Goal: Task Accomplishment & Management: Manage account settings

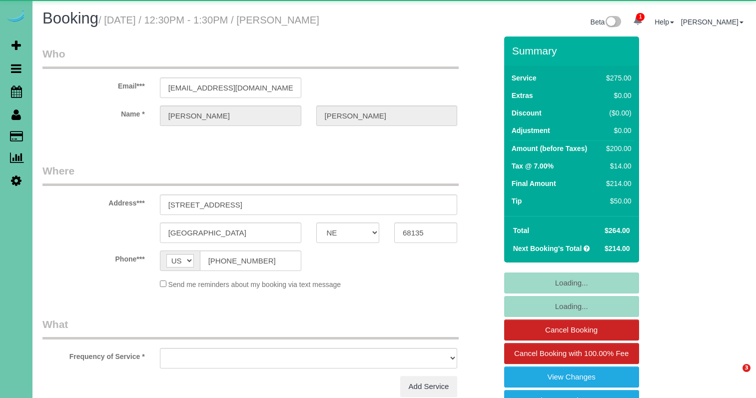
select select "NE"
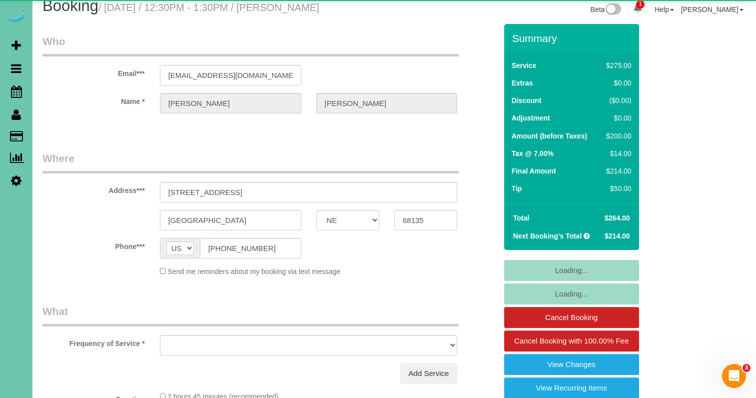
select select "object:635"
select select "string:fspay-221f8537-c336-427d-ba7d-16e9d8649ef5"
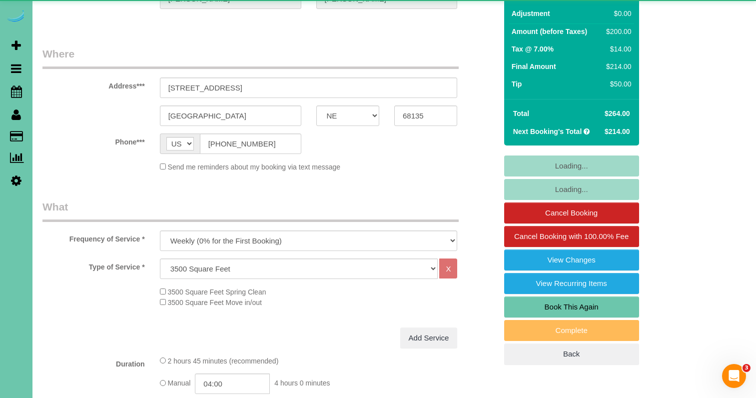
select select "object:676"
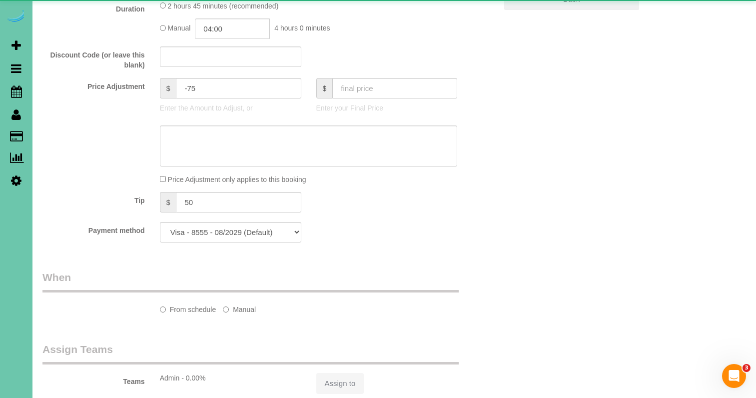
select select "number:38"
select select "number:42"
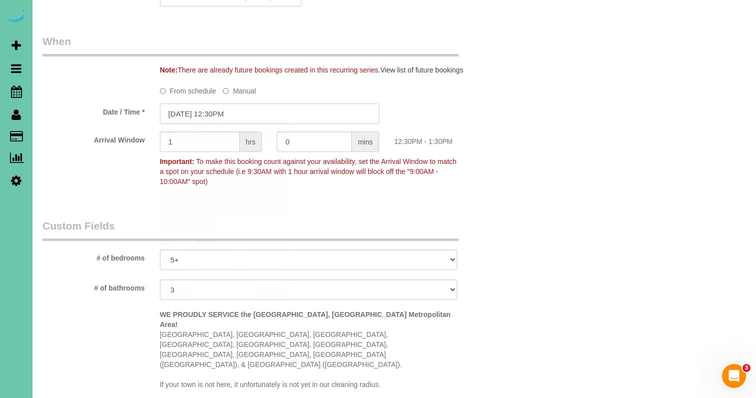
click at [258, 113] on input "09/04/2025 12:30PM" at bounding box center [269, 113] width 219 height 20
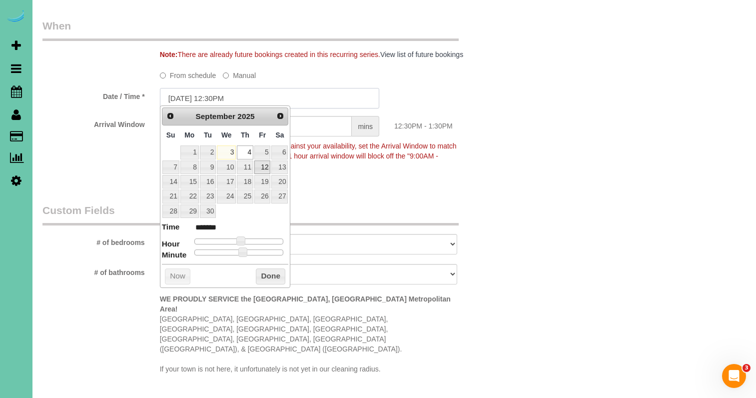
scroll to position [724, 0]
click at [267, 154] on link "5" at bounding box center [262, 151] width 16 height 13
type input "09/05/2025 12:25PM"
type input "*******"
type input "09/05/2025 12:20PM"
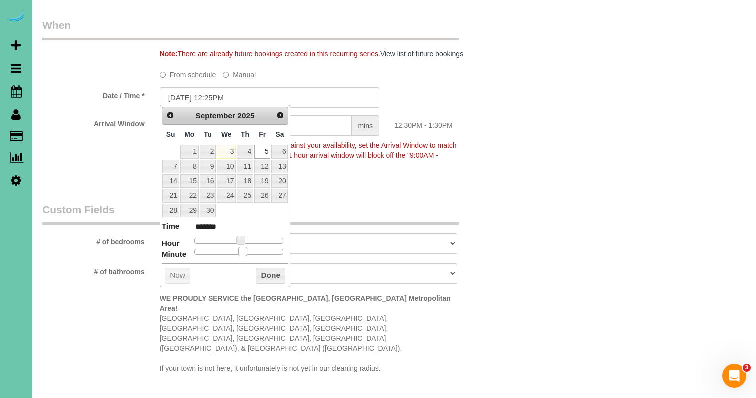
type input "*******"
type input "09/05/2025 12:15PM"
type input "*******"
type input "09/05/2025 12:05PM"
type input "*******"
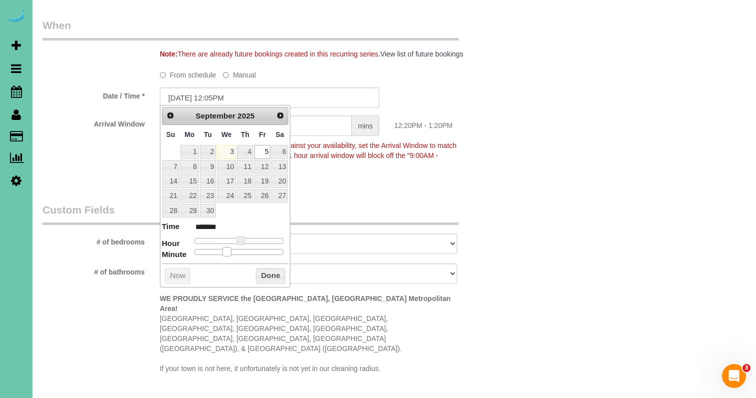
type input "09/05/2025 12:00PM"
type input "*******"
drag, startPoint x: 241, startPoint y: 247, endPoint x: 151, endPoint y: 238, distance: 90.9
click at [267, 276] on button "Done" at bounding box center [270, 276] width 29 height 16
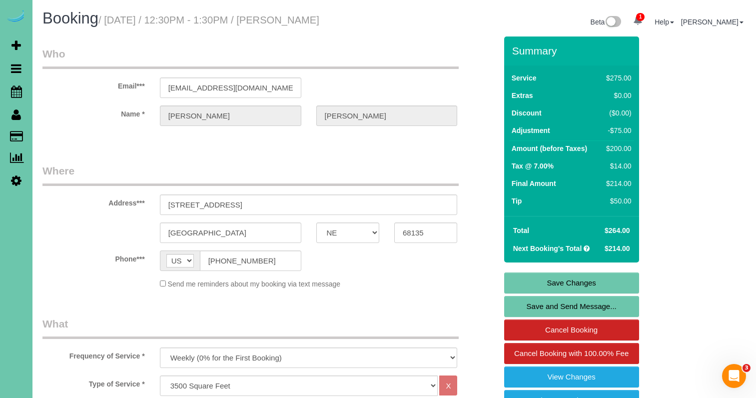
scroll to position [0, 0]
click at [519, 286] on link "Save Changes" at bounding box center [571, 282] width 135 height 21
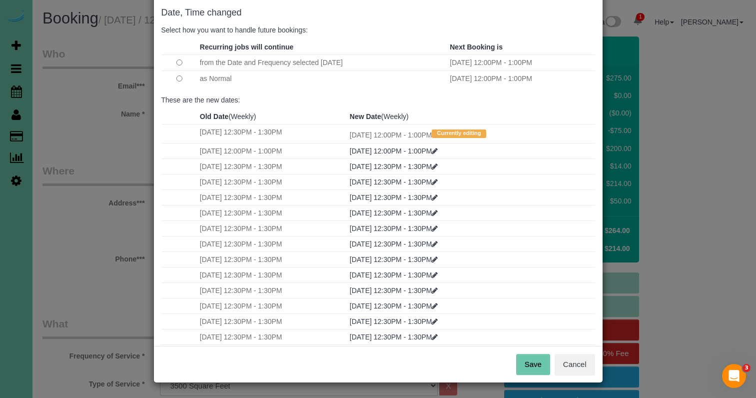
scroll to position [49, 0]
drag, startPoint x: 539, startPoint y: 363, endPoint x: 515, endPoint y: 352, distance: 25.7
click at [539, 363] on button "Save" at bounding box center [533, 364] width 34 height 21
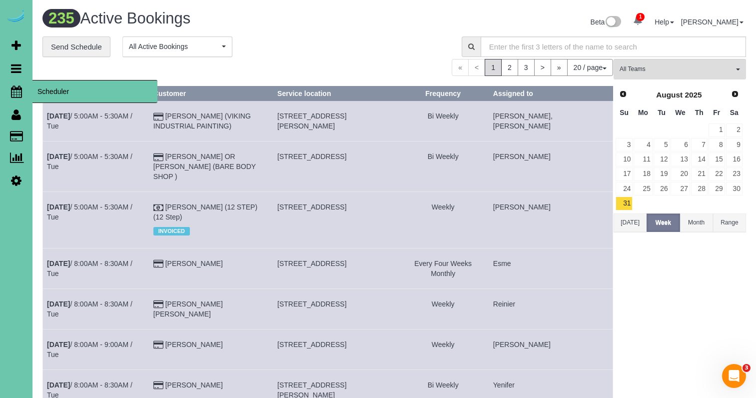
click at [18, 85] on icon at bounding box center [16, 91] width 11 height 12
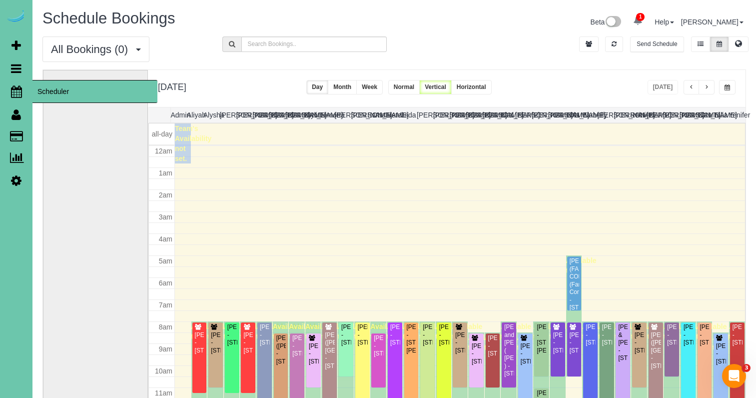
scroll to position [132, 0]
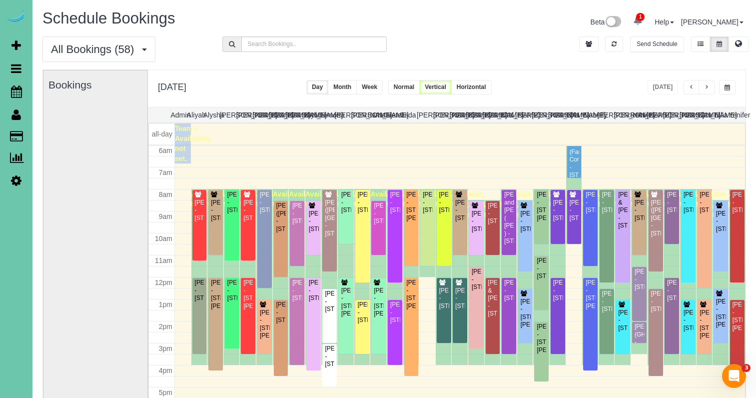
click at [709, 87] on span "button" at bounding box center [706, 87] width 5 height 6
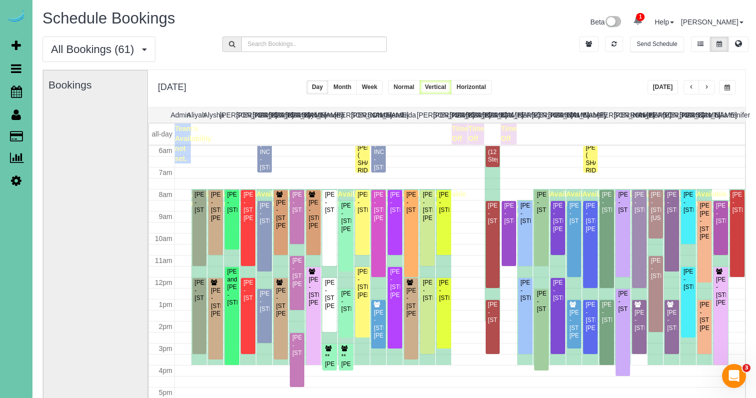
click at [709, 87] on span "button" at bounding box center [706, 87] width 5 height 6
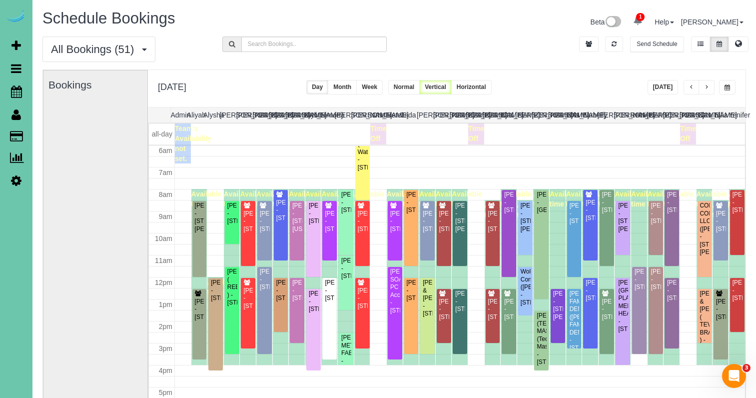
click at [693, 86] on span "button" at bounding box center [691, 87] width 5 height 6
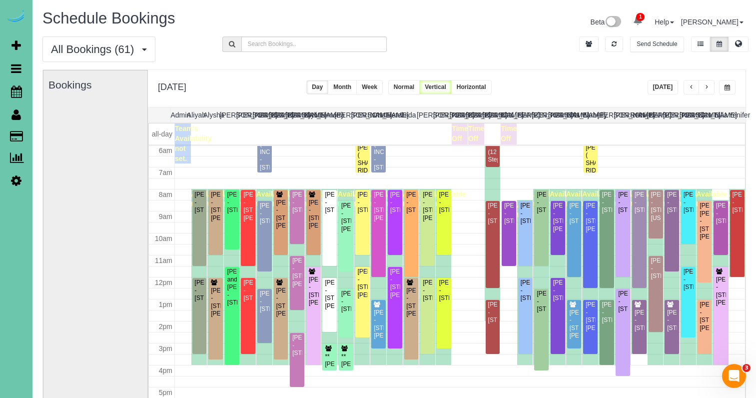
click at [702, 87] on button "button" at bounding box center [707, 87] width 16 height 14
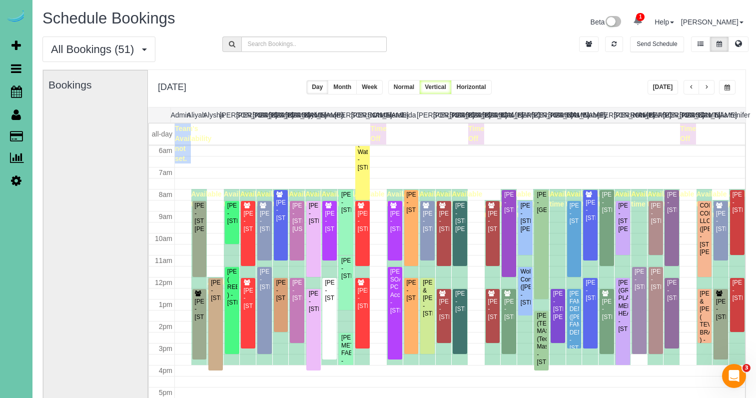
click at [691, 86] on span "button" at bounding box center [691, 87] width 5 height 6
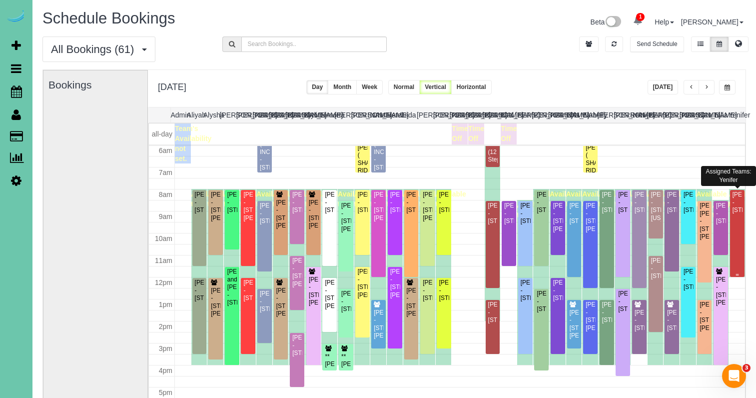
click at [734, 205] on div "Josie DeVault - 15656 L St, Omaha, NE 68135" at bounding box center [737, 202] width 10 height 23
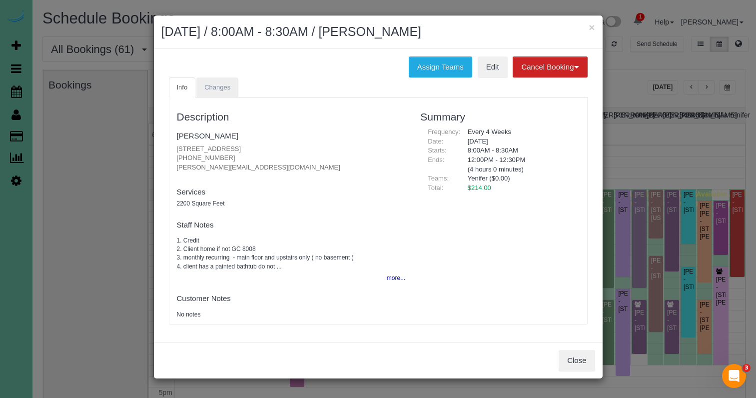
click at [219, 82] on link "Changes" at bounding box center [217, 87] width 42 height 20
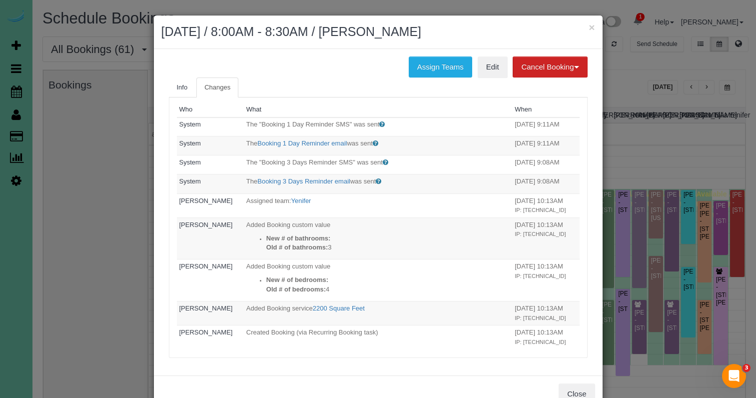
click at [593, 29] on button "×" at bounding box center [592, 27] width 6 height 10
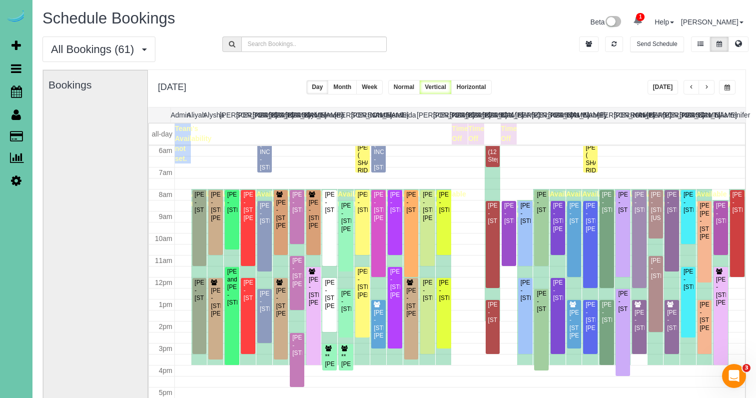
click at [706, 88] on span "button" at bounding box center [706, 87] width 5 height 6
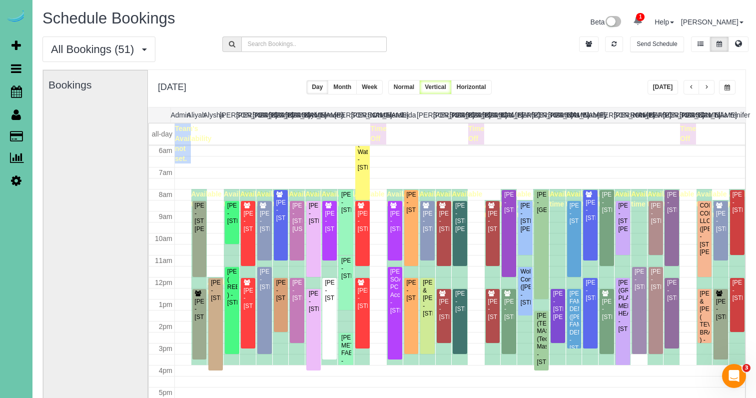
click at [692, 87] on span "button" at bounding box center [691, 87] width 5 height 6
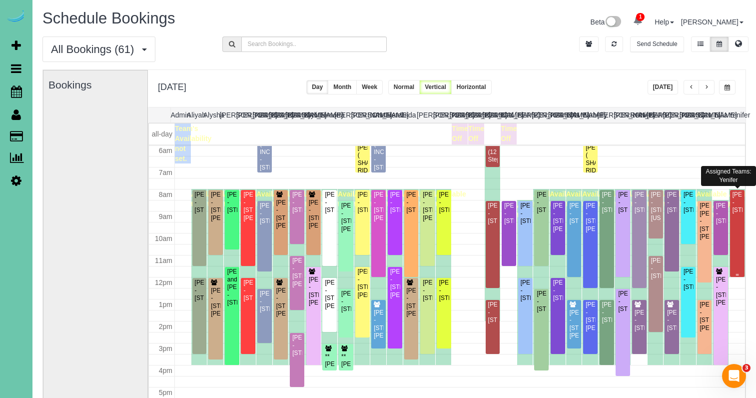
click at [736, 205] on div "Josie DeVault - 15656 L St, Omaha, NE 68135" at bounding box center [737, 202] width 10 height 23
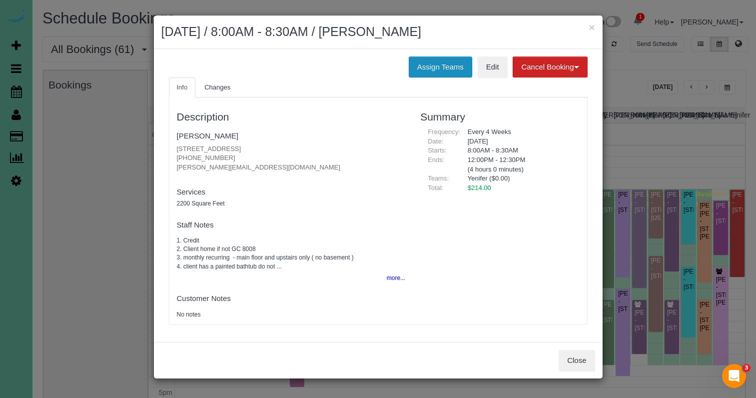
click at [428, 63] on button "Assign Teams" at bounding box center [440, 66] width 63 height 21
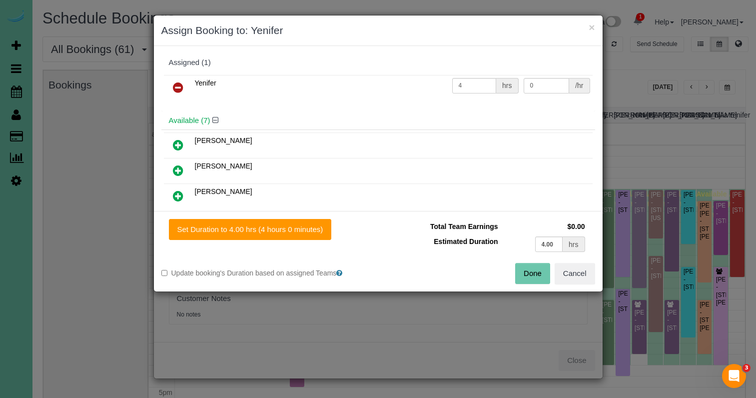
click at [176, 85] on icon at bounding box center [178, 87] width 10 height 12
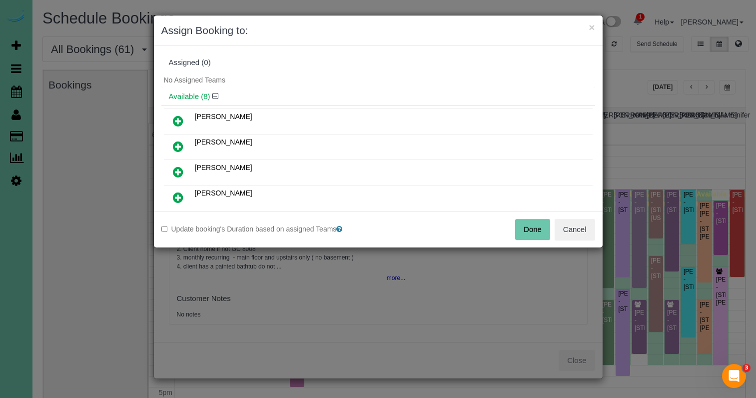
click at [174, 197] on icon at bounding box center [178, 197] width 10 height 12
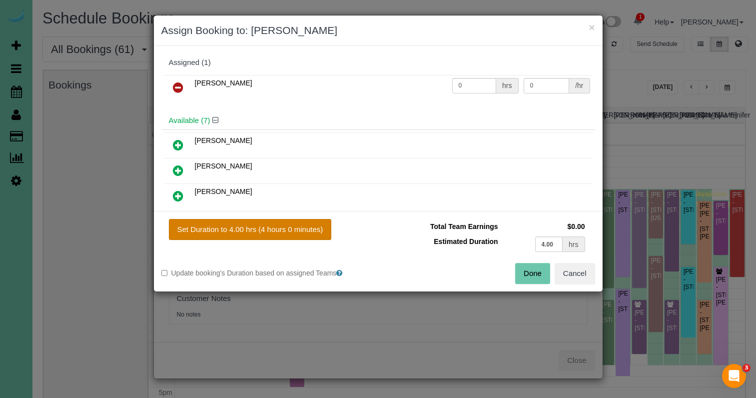
drag, startPoint x: 247, startPoint y: 230, endPoint x: 284, endPoint y: 230, distance: 36.5
click at [247, 230] on button "Set Duration to 4.00 hrs (4 hours 0 minutes)" at bounding box center [250, 229] width 163 height 21
type input "4.00"
click at [525, 278] on button "Done" at bounding box center [532, 273] width 35 height 21
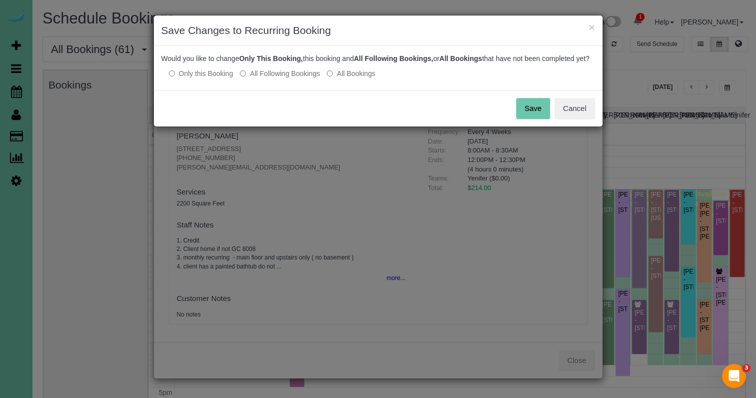
click at [528, 119] on button "Save" at bounding box center [533, 108] width 34 height 21
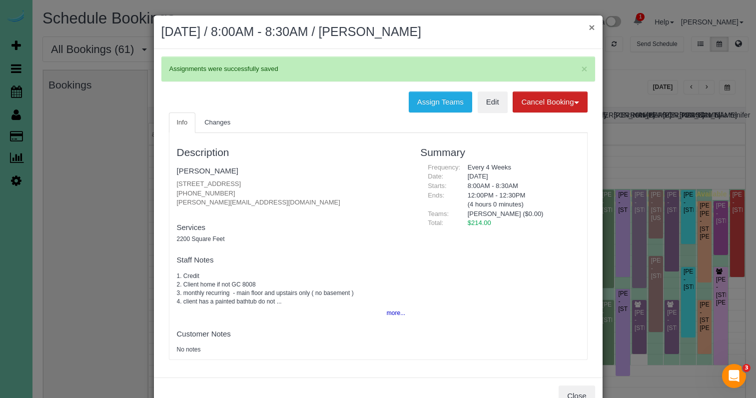
click at [591, 28] on button "×" at bounding box center [592, 27] width 6 height 10
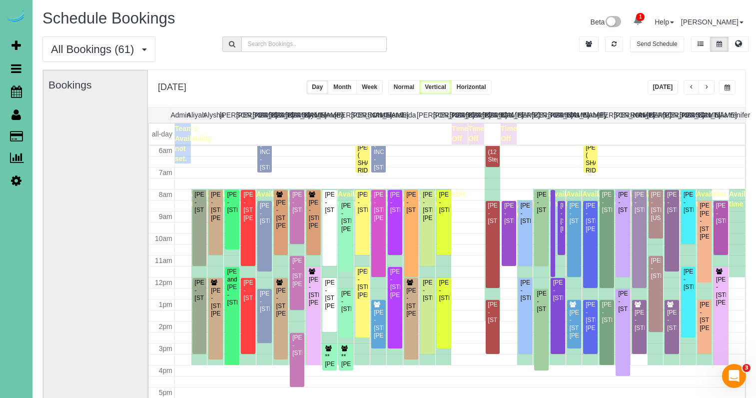
click at [383, 87] on button "Week" at bounding box center [369, 87] width 26 height 14
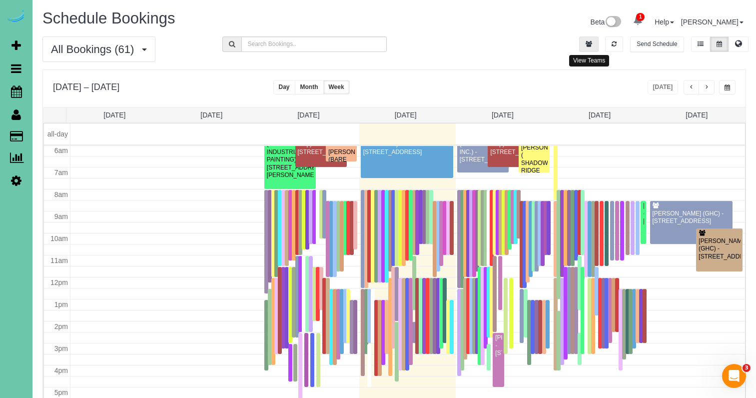
click at [587, 42] on icon "button" at bounding box center [589, 44] width 6 height 6
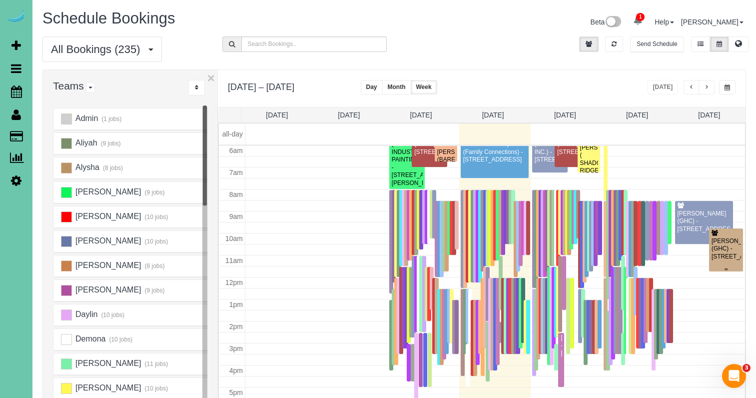
click at [723, 235] on div "KEVIN SMITH (GHC) - 5064 S 107th Street, Omaha, NE 68127" at bounding box center [726, 244] width 30 height 31
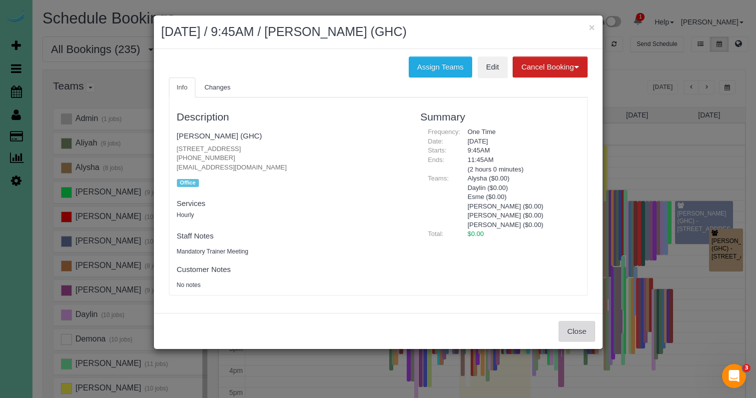
click at [563, 327] on button "Close" at bounding box center [577, 331] width 36 height 21
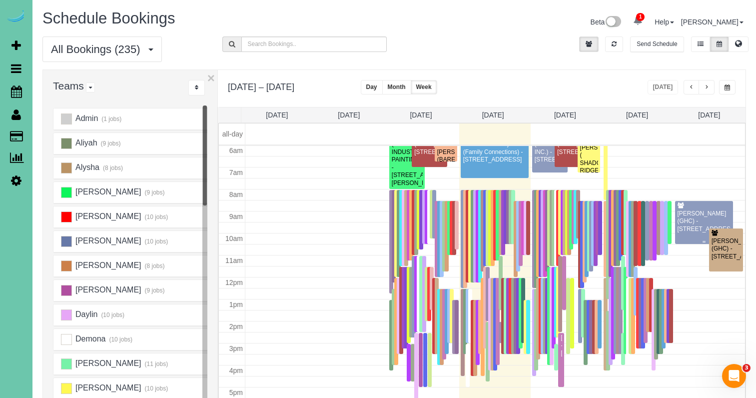
click at [687, 227] on div "KEVIN SMITH (GHC) - 5064 S 107th Street, Omaha, NE 68127" at bounding box center [704, 221] width 54 height 23
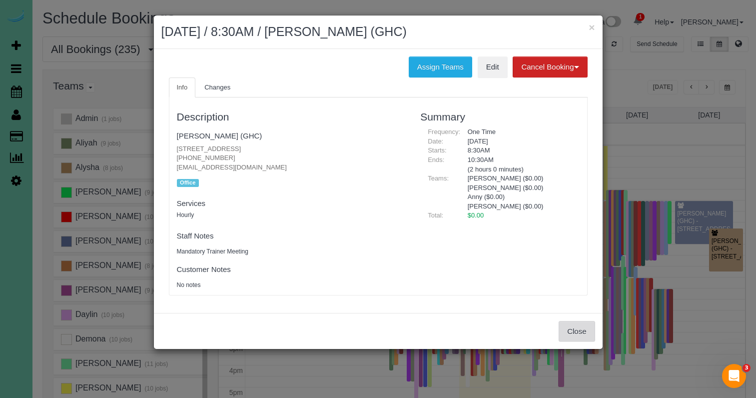
click at [578, 335] on button "Close" at bounding box center [577, 331] width 36 height 21
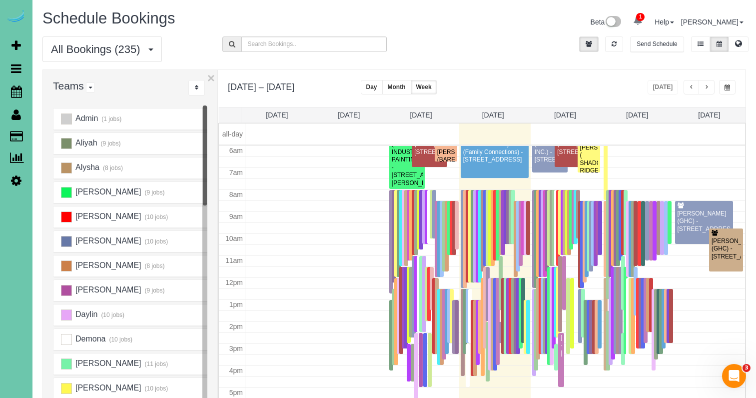
scroll to position [0, 0]
click at [640, 110] on link "Fri 9/5" at bounding box center [637, 114] width 22 height 8
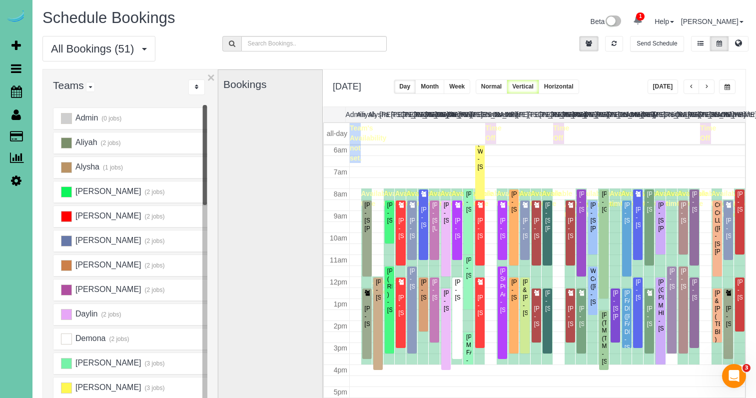
scroll to position [132, 0]
click at [470, 86] on button "Week" at bounding box center [457, 86] width 26 height 14
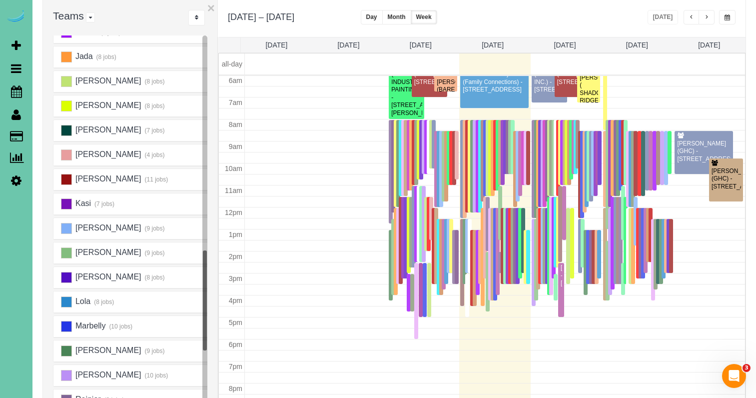
scroll to position [334, 0]
click at [66, 279] on ins at bounding box center [66, 277] width 11 height 11
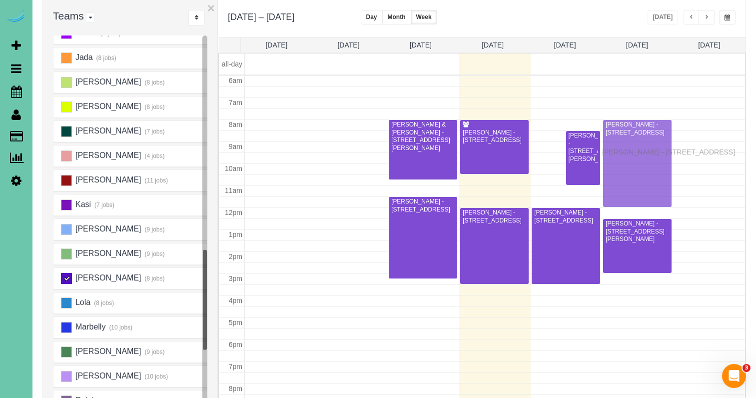
drag, startPoint x: 553, startPoint y: 153, endPoint x: 605, endPoint y: 150, distance: 52.1
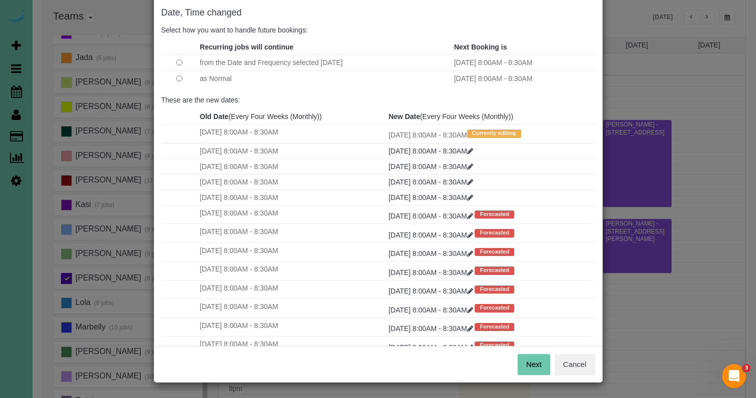
scroll to position [49, 0]
click at [531, 368] on button "Next" at bounding box center [534, 364] width 32 height 21
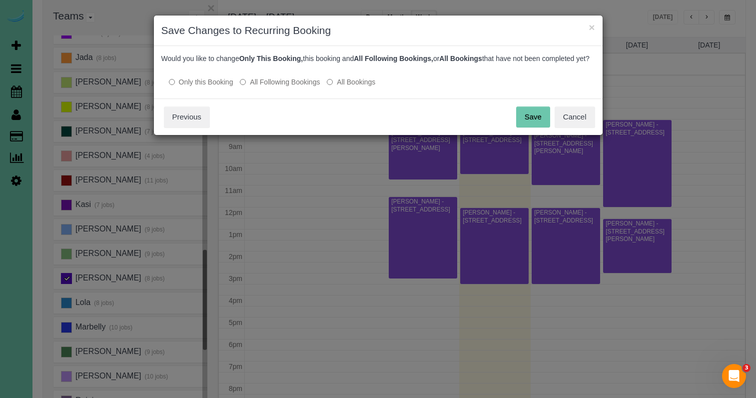
scroll to position [0, 0]
click at [522, 127] on button "Save" at bounding box center [533, 116] width 34 height 21
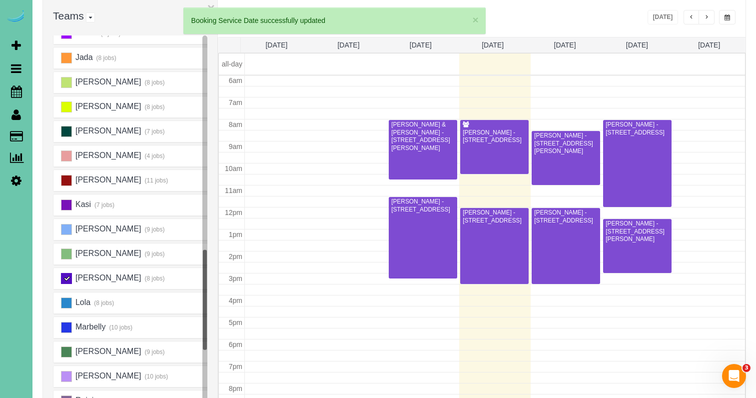
scroll to position [132, 0]
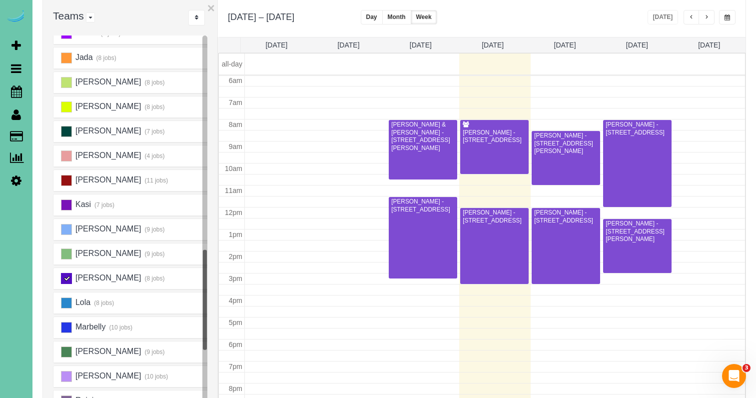
click at [66, 281] on ins at bounding box center [66, 278] width 11 height 11
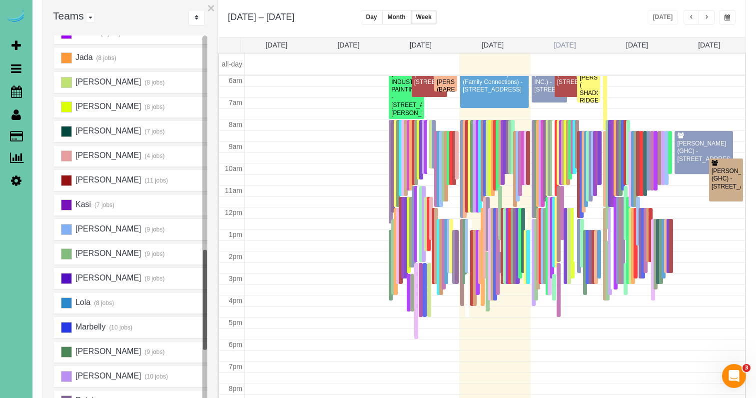
click at [564, 45] on link "Thu 9/4" at bounding box center [565, 45] width 22 height 8
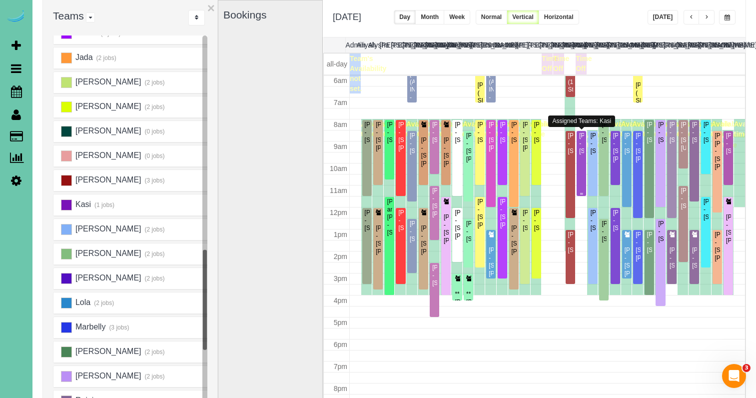
click at [584, 146] on div "Tonya Rippe - 1107 Gold Coast Road, Papillion, NE 68046" at bounding box center [581, 143] width 5 height 23
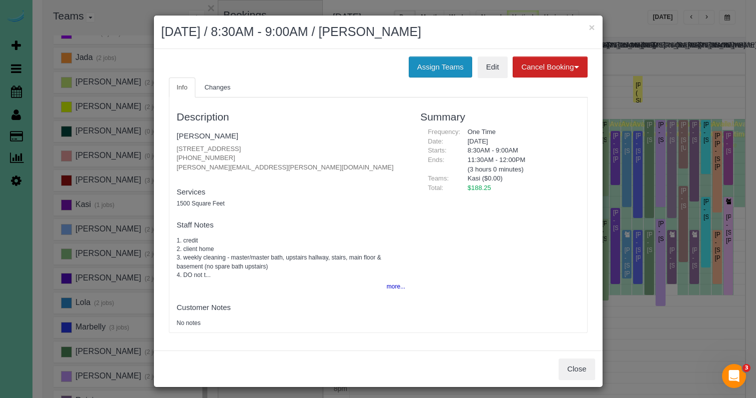
drag, startPoint x: 430, startPoint y: 61, endPoint x: 424, endPoint y: 62, distance: 5.5
click at [430, 61] on button "Assign Teams" at bounding box center [440, 66] width 63 height 21
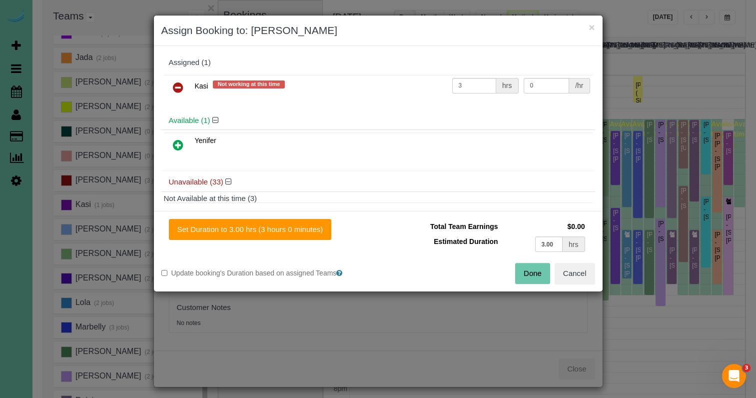
drag, startPoint x: 182, startPoint y: 88, endPoint x: 181, endPoint y: 103, distance: 15.1
click at [182, 88] on icon at bounding box center [178, 87] width 10 height 12
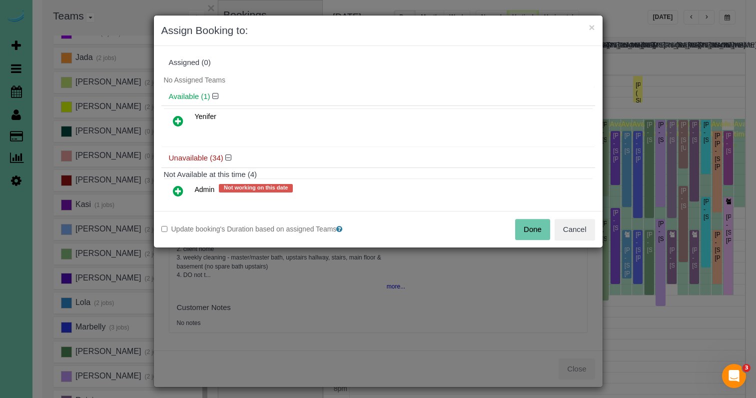
click at [181, 118] on icon at bounding box center [178, 121] width 10 height 12
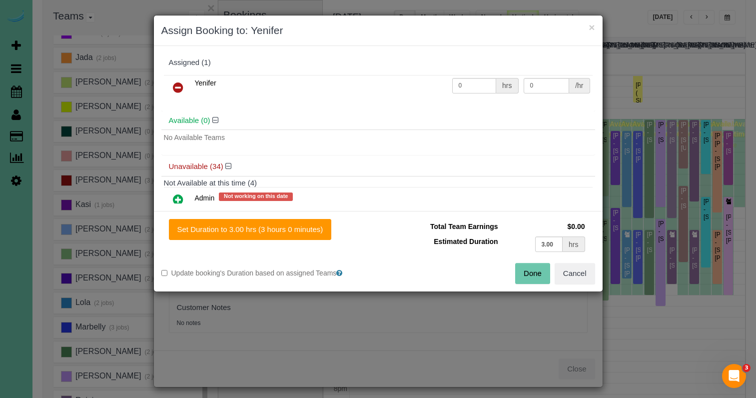
drag, startPoint x: 302, startPoint y: 219, endPoint x: 361, endPoint y: 238, distance: 62.0
click at [303, 219] on button "Set Duration to 3.00 hrs (3 hours 0 minutes)" at bounding box center [250, 229] width 163 height 21
type input "3.00"
click at [541, 278] on button "Done" at bounding box center [532, 273] width 35 height 21
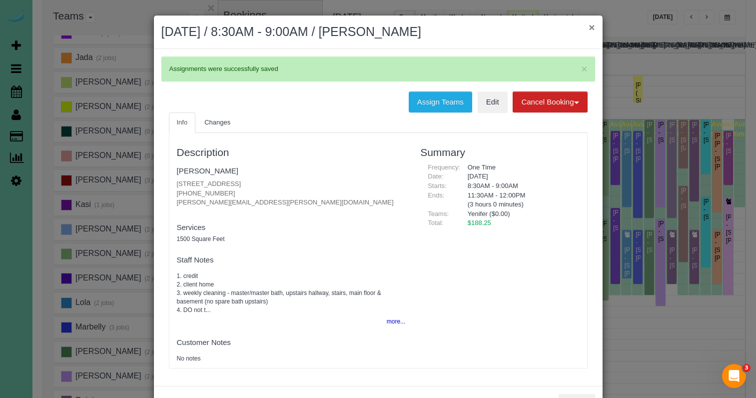
click at [589, 26] on button "×" at bounding box center [592, 27] width 6 height 10
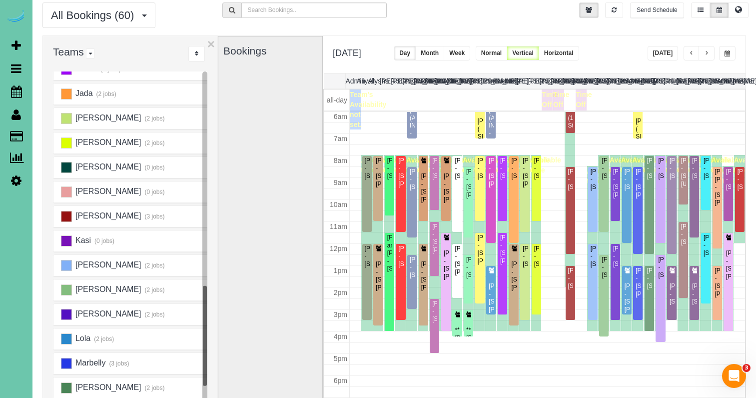
scroll to position [42, 0]
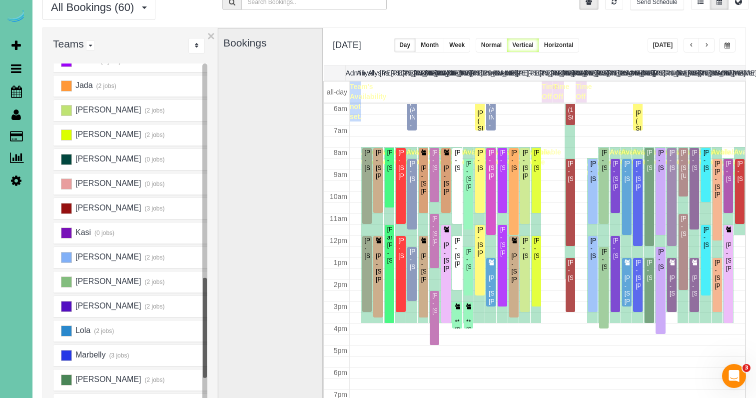
click at [210, 33] on button "×" at bounding box center [210, 35] width 7 height 13
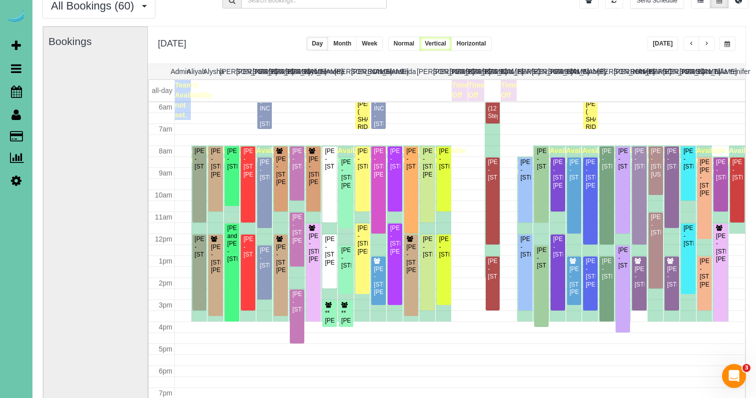
scroll to position [38, 0]
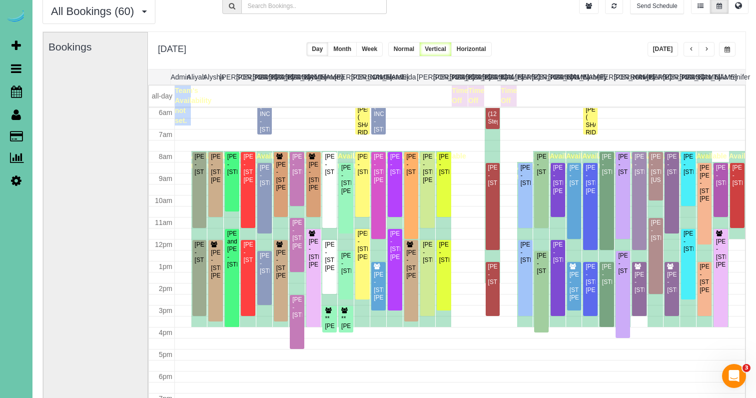
click at [707, 46] on span "button" at bounding box center [706, 49] width 5 height 6
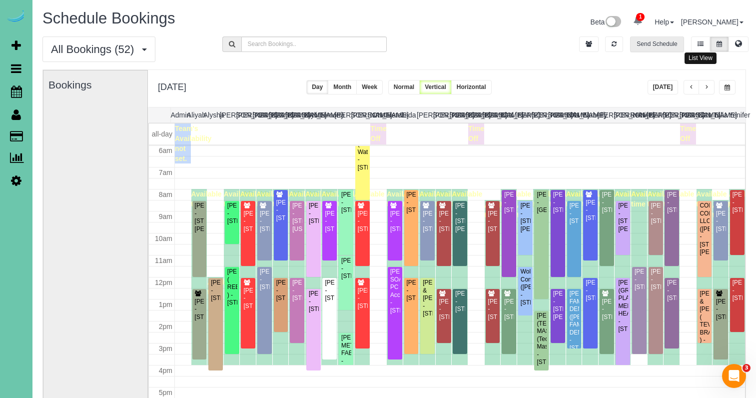
scroll to position [0, 0]
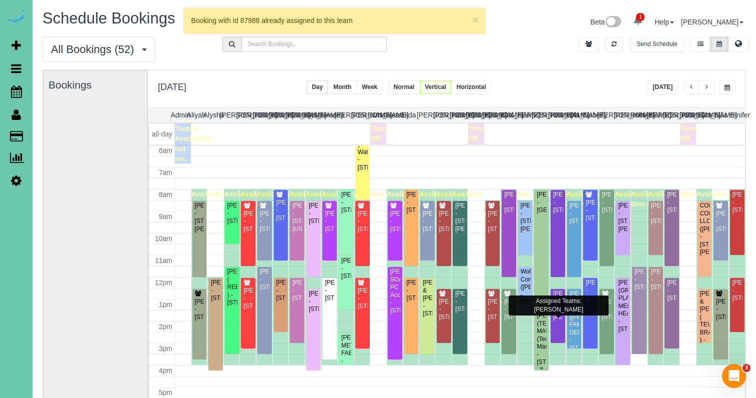
click at [542, 326] on div "DAYNE BURESCH (TECH MASTERS) (Tech Masters) - 5060 S 107th St, Omaha, NE 68127" at bounding box center [541, 339] width 10 height 54
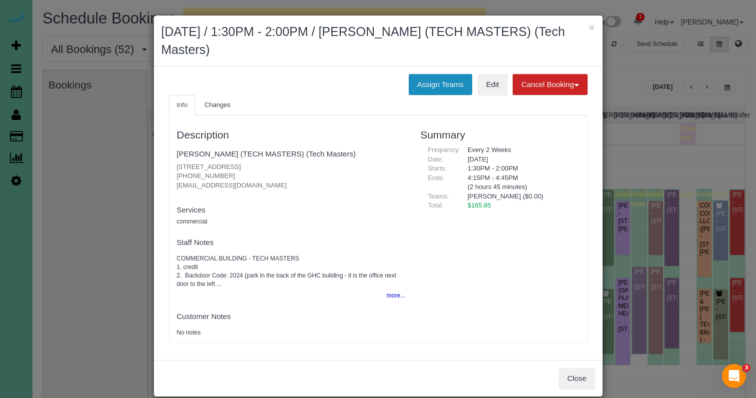
click at [428, 82] on button "Assign Teams" at bounding box center [440, 84] width 63 height 21
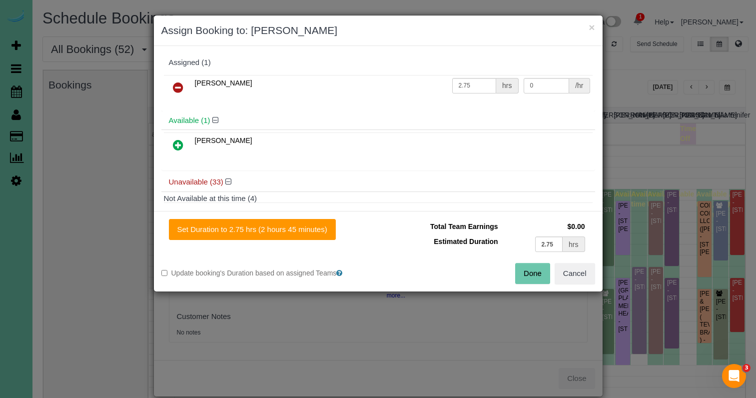
click at [179, 84] on icon at bounding box center [178, 87] width 10 height 12
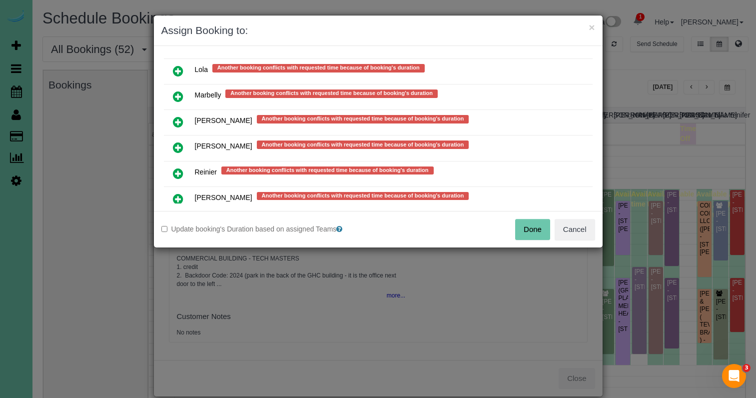
scroll to position [756, 0]
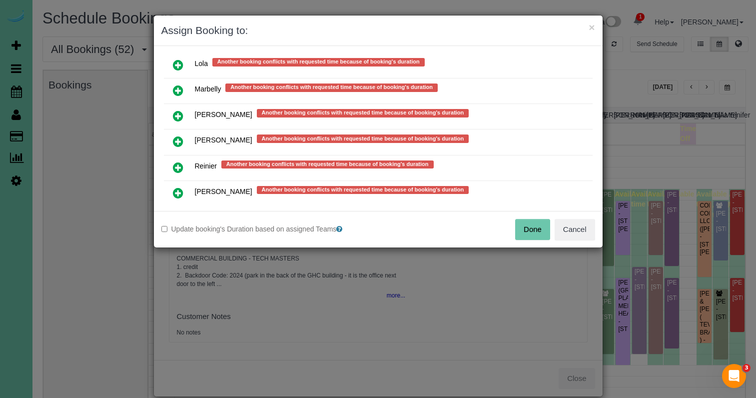
drag, startPoint x: 177, startPoint y: 163, endPoint x: 211, endPoint y: 200, distance: 49.9
click at [177, 163] on icon at bounding box center [178, 167] width 10 height 12
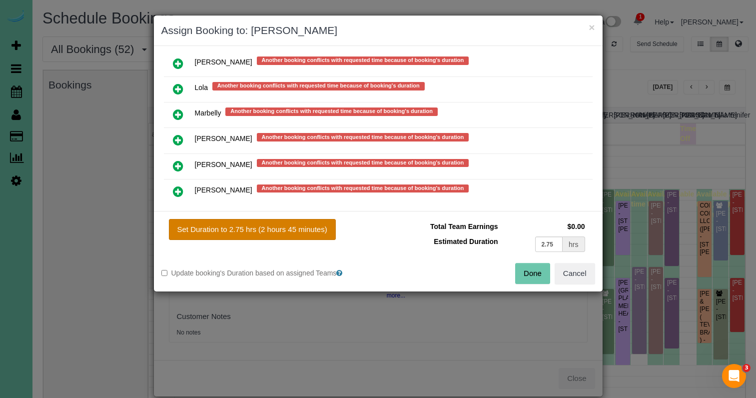
click at [247, 225] on button "Set Duration to 2.75 hrs (2 hours 45 minutes)" at bounding box center [252, 229] width 167 height 21
type input "2.75"
click at [527, 274] on button "Done" at bounding box center [532, 273] width 35 height 21
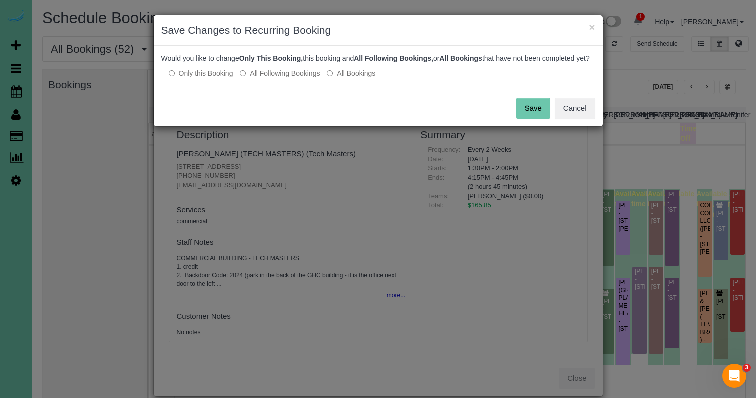
click at [520, 119] on button "Save" at bounding box center [533, 108] width 34 height 21
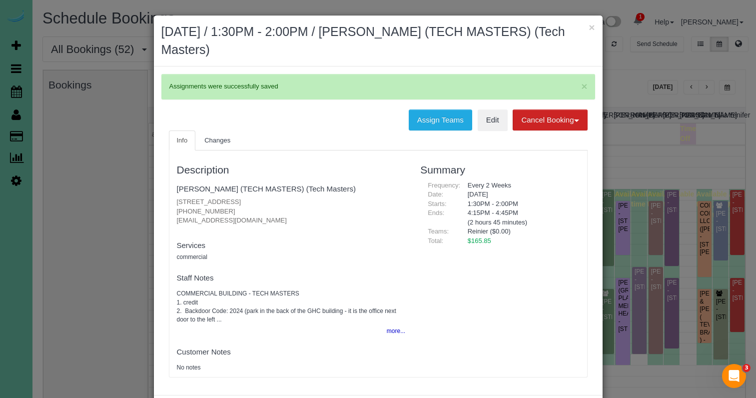
click at [590, 31] on button "×" at bounding box center [592, 27] width 6 height 10
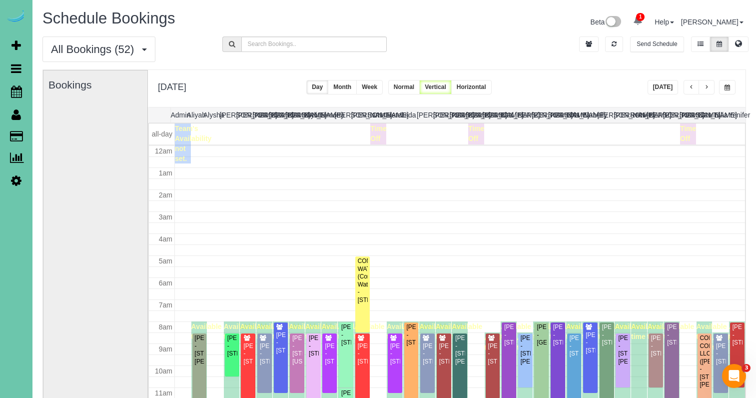
scroll to position [132, 0]
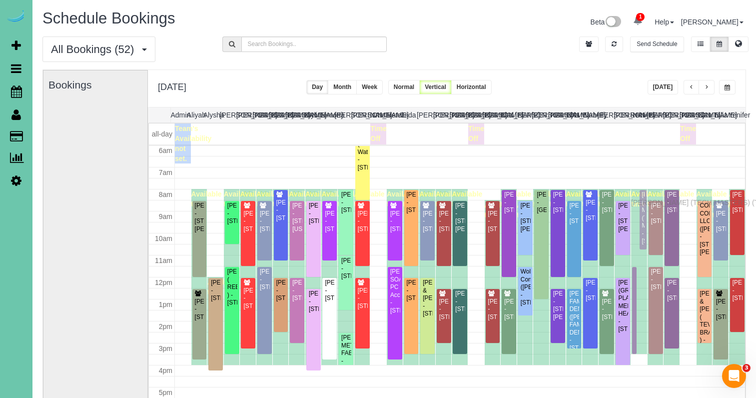
drag, startPoint x: 644, startPoint y: 324, endPoint x: 634, endPoint y: 201, distance: 123.4
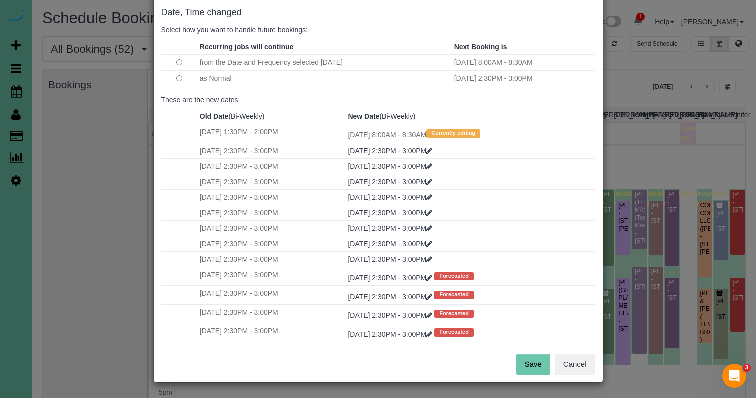
scroll to position [49, 0]
click at [534, 363] on button "Save" at bounding box center [533, 364] width 34 height 21
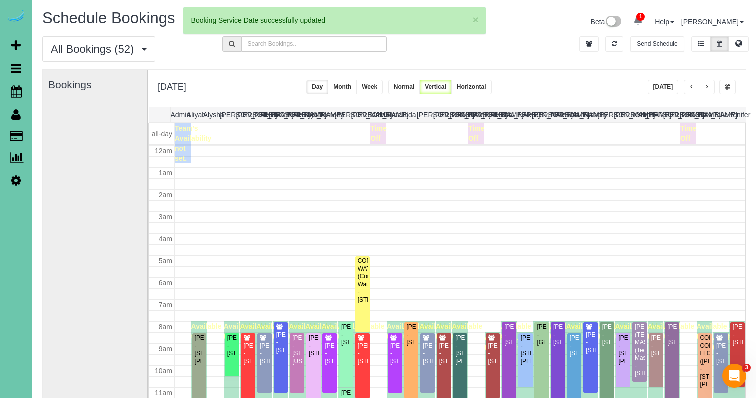
scroll to position [132, 0]
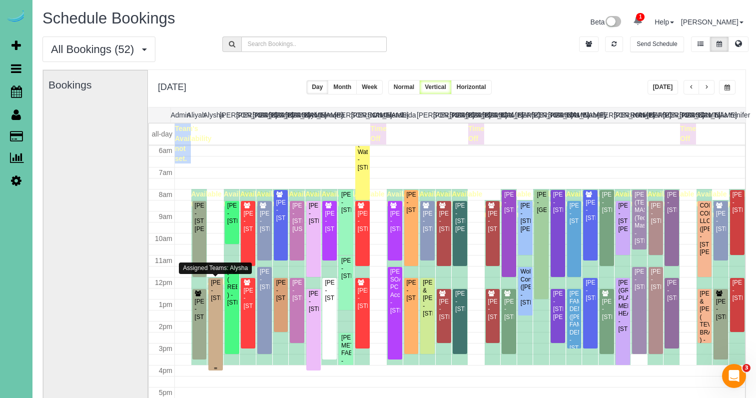
click at [220, 296] on div "Gabrielle Freeman - 5507 Dodge St, Omaha, NE 68132" at bounding box center [215, 290] width 10 height 23
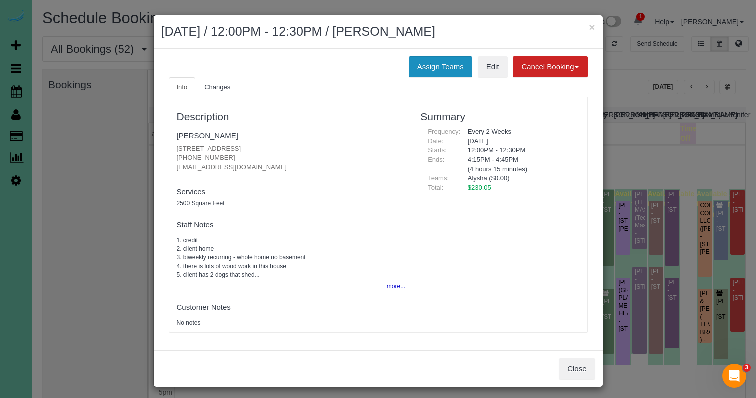
click at [429, 65] on button "Assign Teams" at bounding box center [440, 66] width 63 height 21
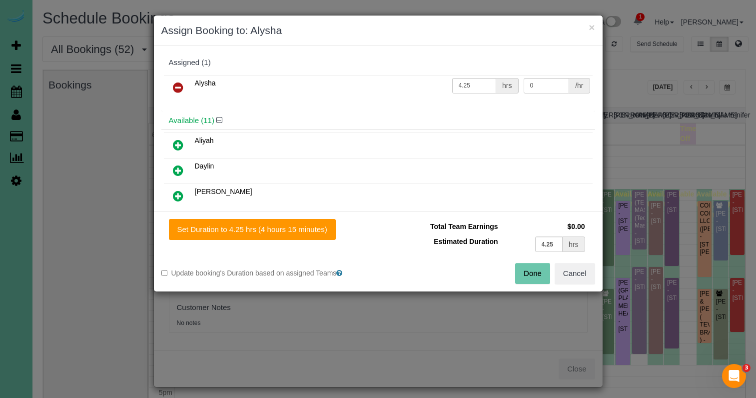
drag, startPoint x: 180, startPoint y: 84, endPoint x: 184, endPoint y: 114, distance: 30.2
click at [181, 85] on icon at bounding box center [178, 87] width 10 height 12
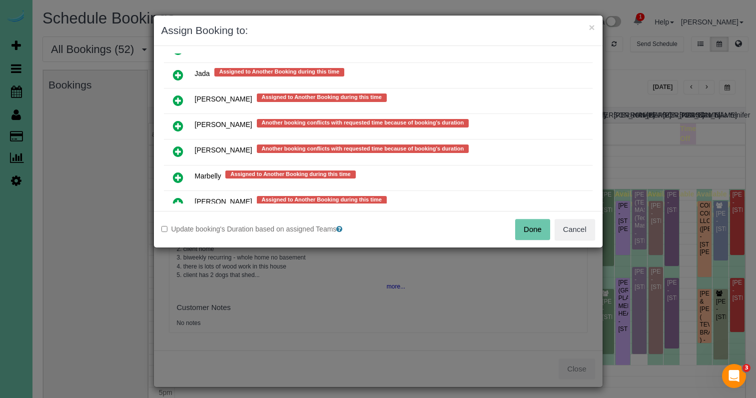
scroll to position [763, 0]
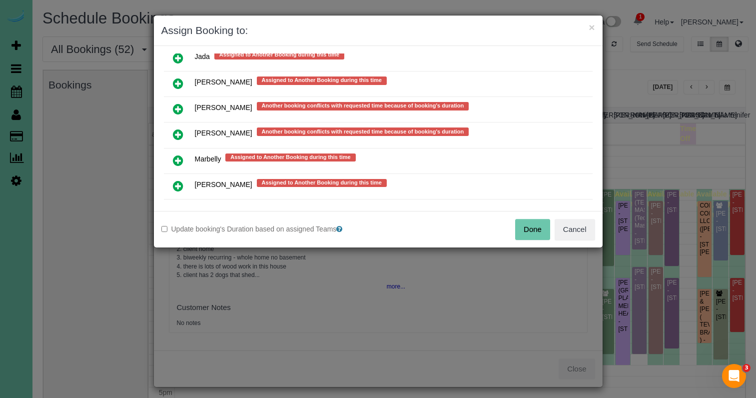
drag, startPoint x: 177, startPoint y: 131, endPoint x: 193, endPoint y: 171, distance: 42.6
click at [177, 132] on icon at bounding box center [178, 134] width 10 height 12
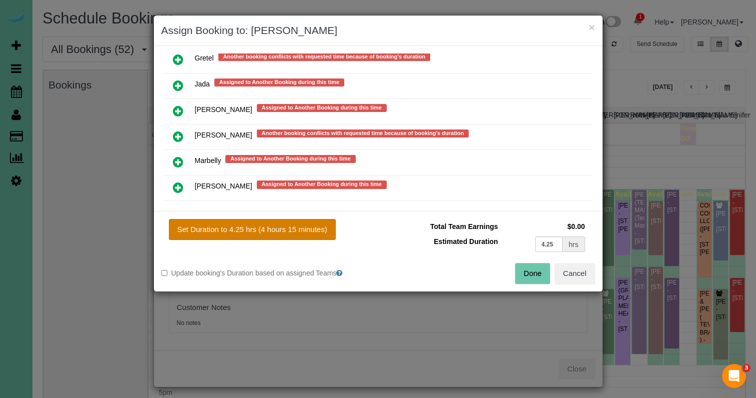
click at [277, 229] on button "Set Duration to 4.25 hrs (4 hours 15 minutes)" at bounding box center [252, 229] width 167 height 21
type input "4.25"
click at [176, 130] on icon at bounding box center [178, 136] width 10 height 12
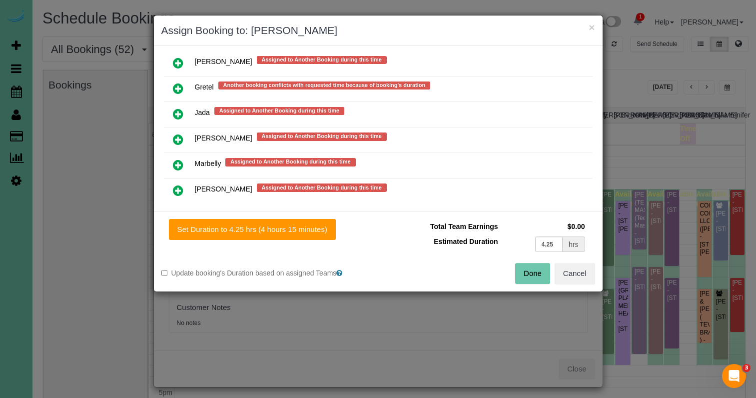
drag, startPoint x: 242, startPoint y: 225, endPoint x: 225, endPoint y: 150, distance: 76.9
click at [241, 225] on button "Set Duration to 4.25 hrs (4 hours 15 minutes)" at bounding box center [252, 229] width 167 height 21
type input "4.25"
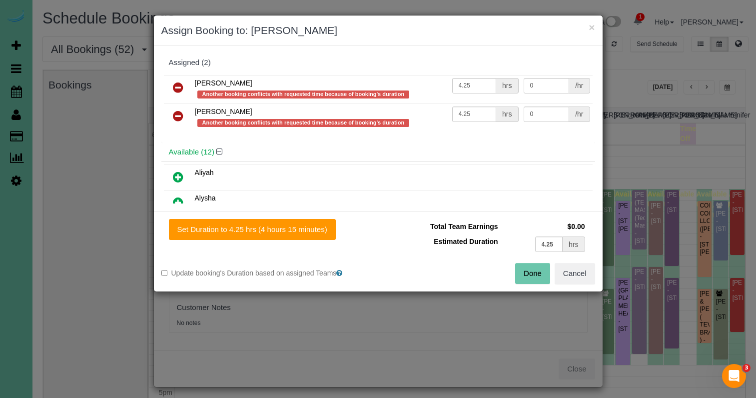
scroll to position [0, 0]
click at [180, 114] on icon at bounding box center [178, 116] width 10 height 12
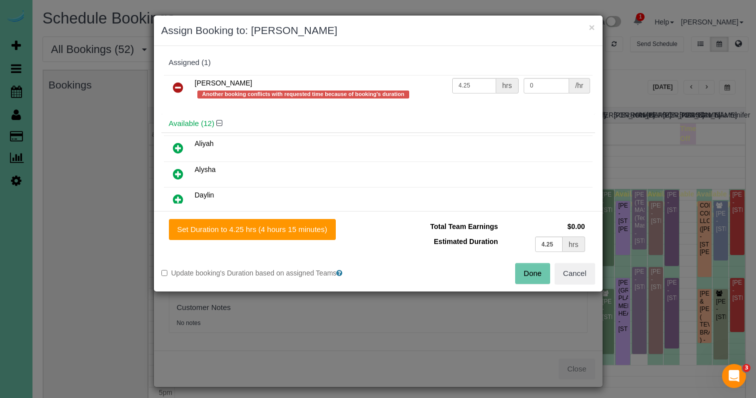
click at [541, 269] on button "Done" at bounding box center [532, 273] width 35 height 21
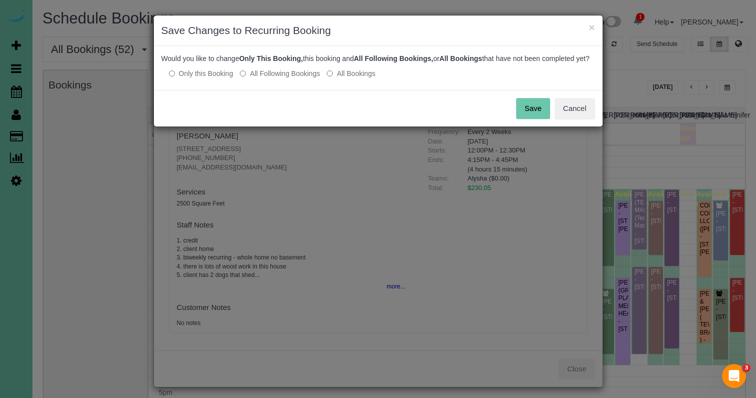
click at [528, 114] on button "Save" at bounding box center [533, 108] width 34 height 21
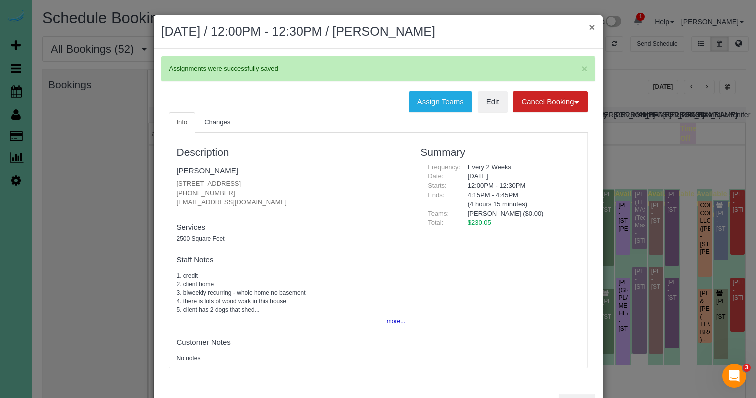
click at [591, 27] on button "×" at bounding box center [592, 27] width 6 height 10
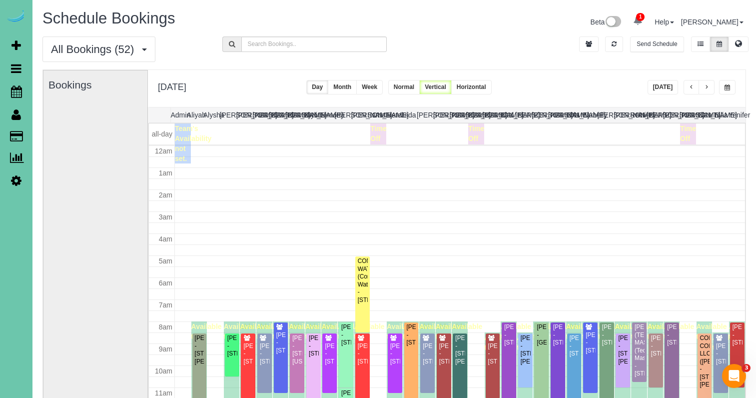
scroll to position [132, 0]
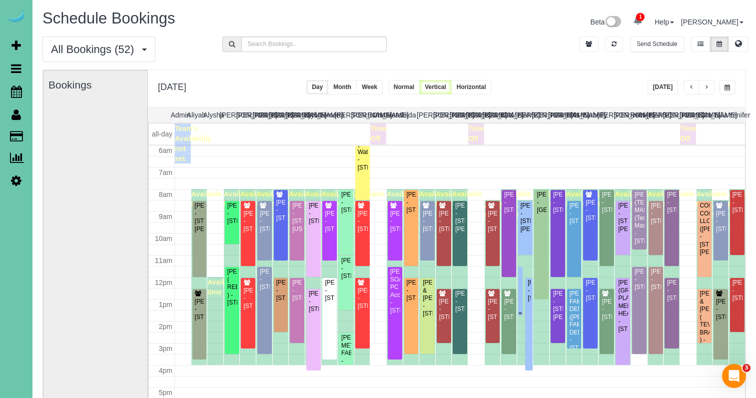
click at [519, 297] on div at bounding box center [520, 291] width 4 height 48
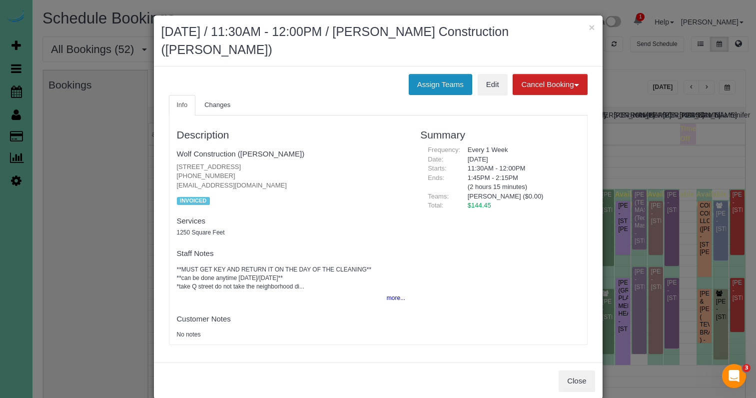
click at [438, 88] on button "Assign Teams" at bounding box center [440, 84] width 63 height 21
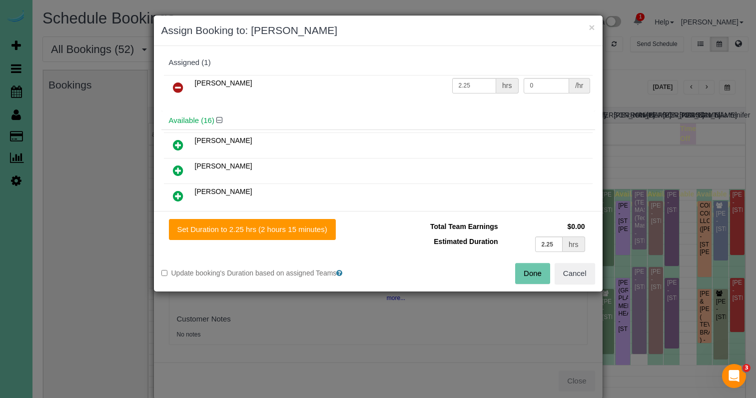
click at [175, 87] on icon at bounding box center [178, 87] width 10 height 12
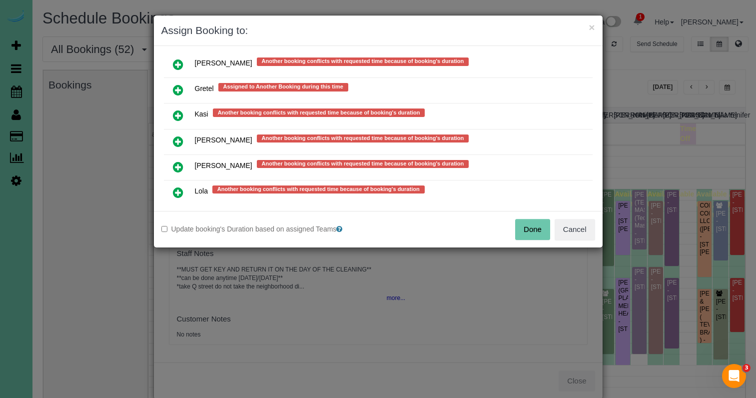
scroll to position [783, 0]
drag, startPoint x: 177, startPoint y: 140, endPoint x: 180, endPoint y: 153, distance: 13.7
click at [177, 140] on icon at bounding box center [178, 141] width 10 height 12
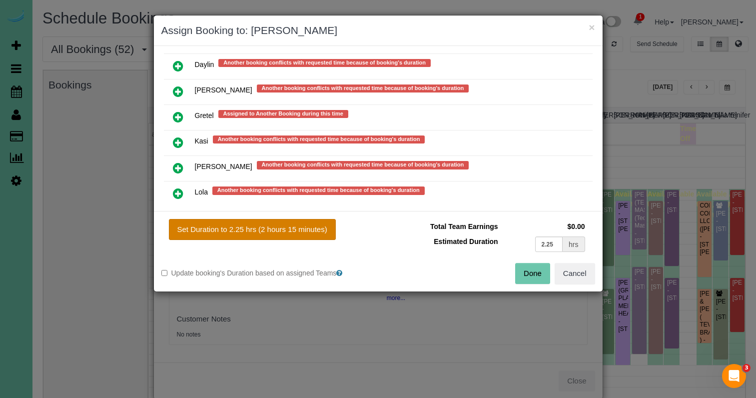
drag, startPoint x: 221, startPoint y: 236, endPoint x: 278, endPoint y: 239, distance: 57.6
click at [221, 236] on button "Set Duration to 2.25 hrs (2 hours 15 minutes)" at bounding box center [252, 229] width 167 height 21
type input "2.25"
click at [541, 270] on button "Done" at bounding box center [532, 273] width 35 height 21
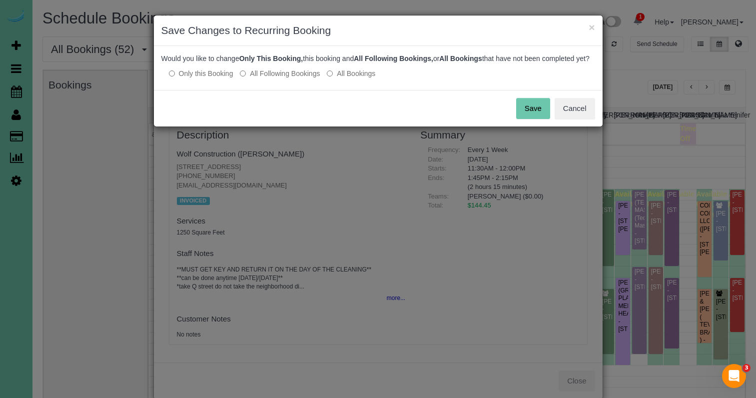
click at [522, 116] on button "Save" at bounding box center [533, 108] width 34 height 21
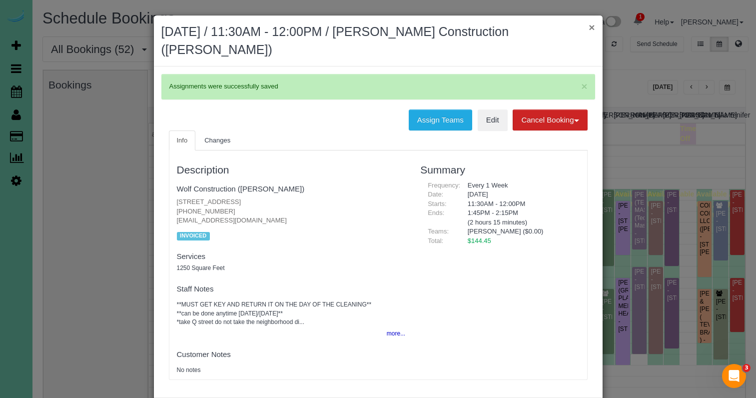
click at [592, 26] on button "×" at bounding box center [592, 27] width 6 height 10
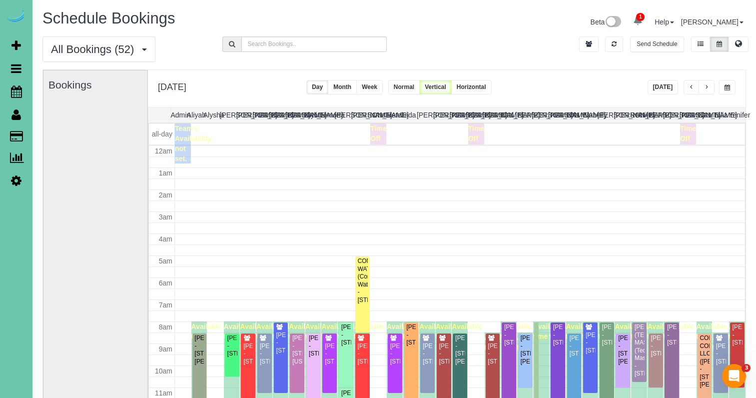
scroll to position [132, 0]
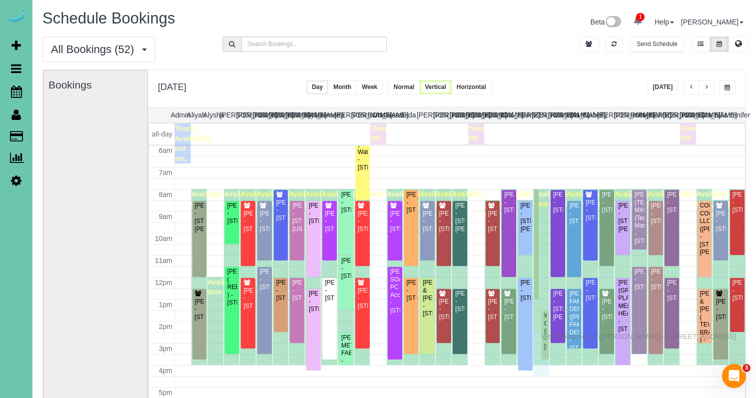
drag, startPoint x: 547, startPoint y: 289, endPoint x: 544, endPoint y: 335, distance: 45.6
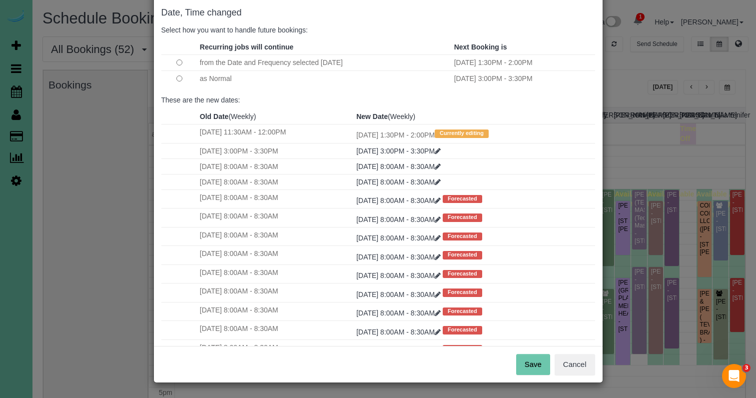
scroll to position [49, 0]
click at [526, 370] on button "Save" at bounding box center [533, 364] width 34 height 21
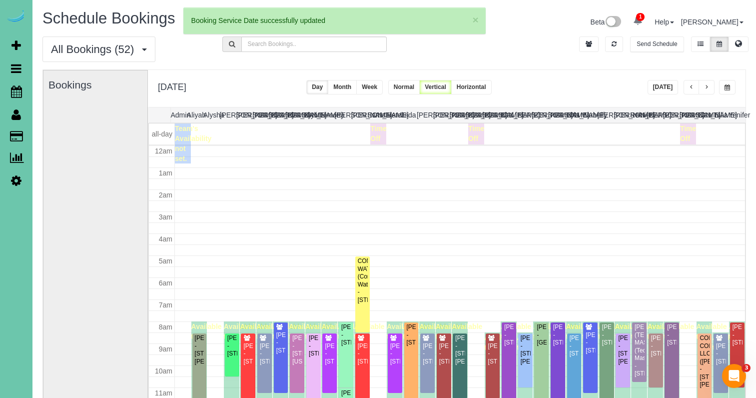
scroll to position [132, 0]
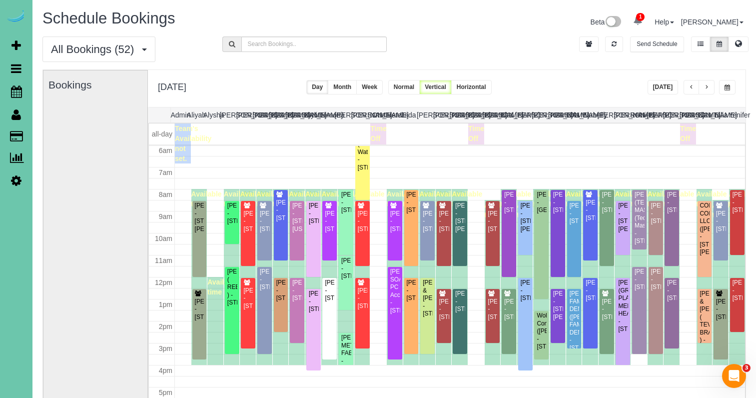
click at [696, 90] on button "button" at bounding box center [692, 87] width 16 height 14
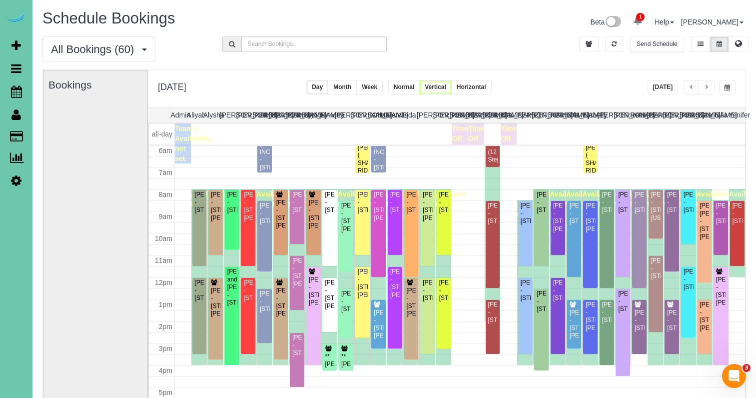
click at [729, 90] on span "button" at bounding box center [727, 87] width 5 height 6
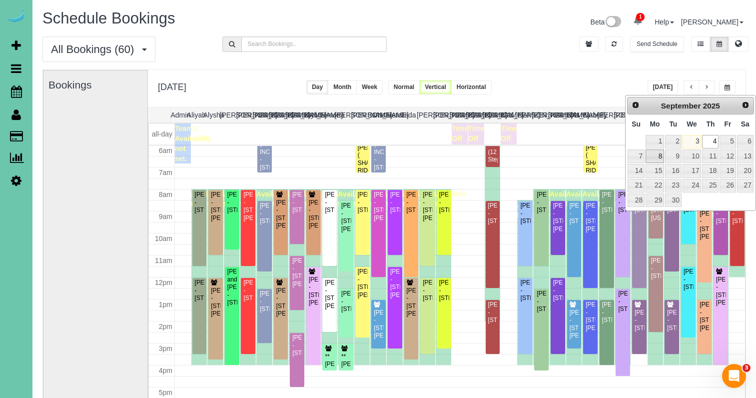
click at [653, 153] on link "8" at bounding box center [655, 155] width 18 height 13
type input "**********"
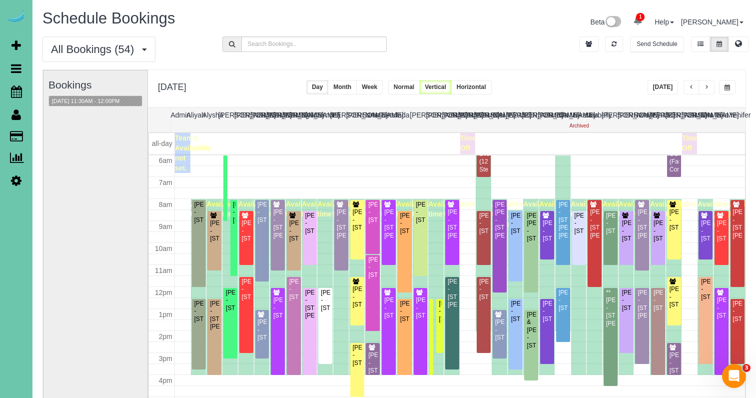
click at [725, 88] on span "button" at bounding box center [727, 87] width 5 height 6
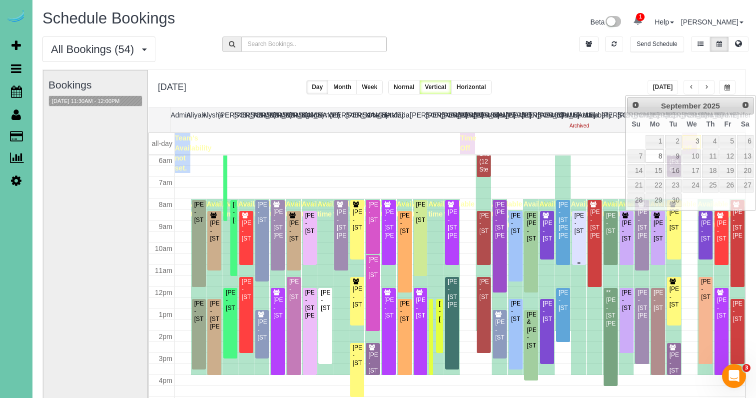
click at [576, 223] on div "Irene Astleford - 13020 Pacific Street, Omaha, NE 68154" at bounding box center [579, 223] width 10 height 23
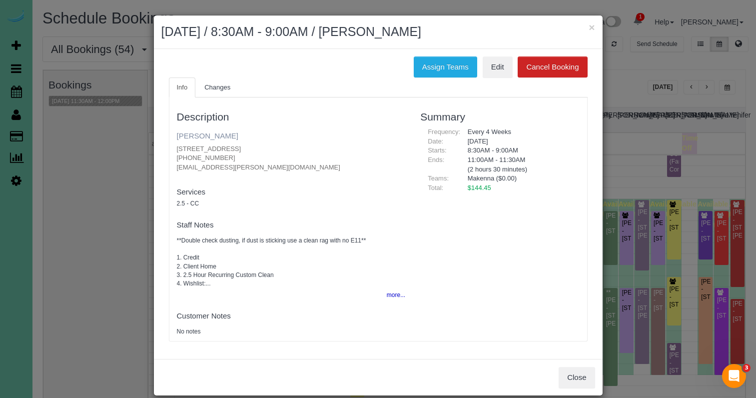
click at [206, 133] on link "Irene Astleford" at bounding box center [207, 135] width 61 height 8
click at [449, 65] on button "Assign Teams" at bounding box center [445, 66] width 63 height 21
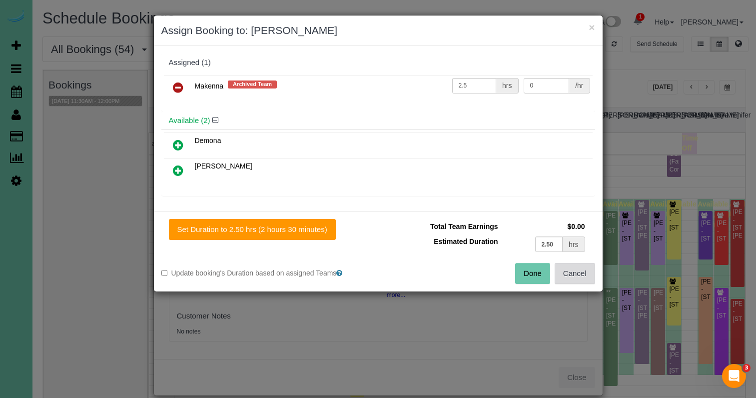
click at [579, 273] on button "Cancel" at bounding box center [575, 273] width 40 height 21
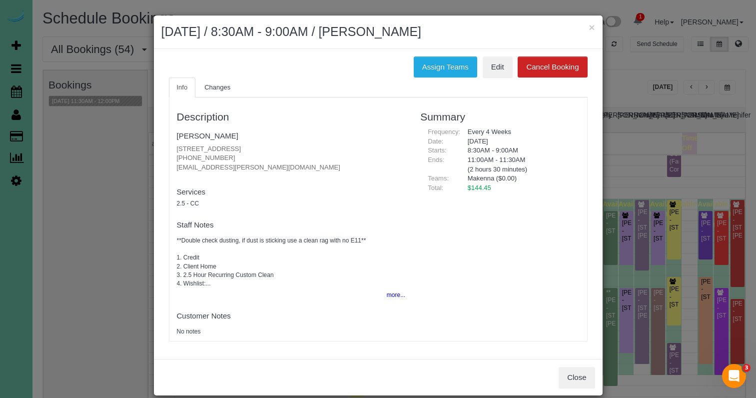
click at [576, 373] on button "Close" at bounding box center [577, 377] width 36 height 21
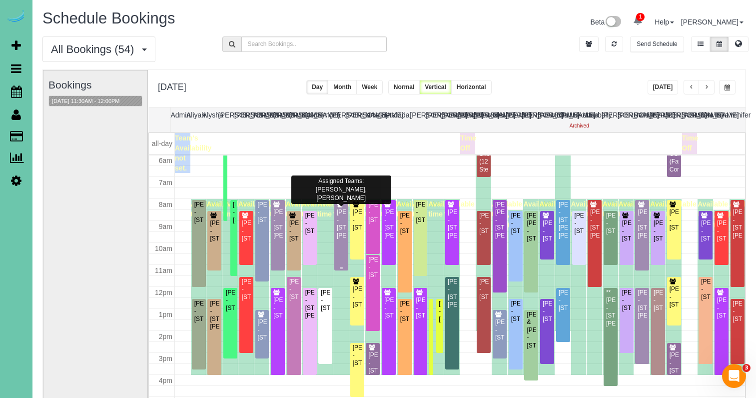
click at [344, 237] on div "Diana Stiner - 10321 Fowler Ave, Omaha, NE 68134" at bounding box center [341, 223] width 10 height 31
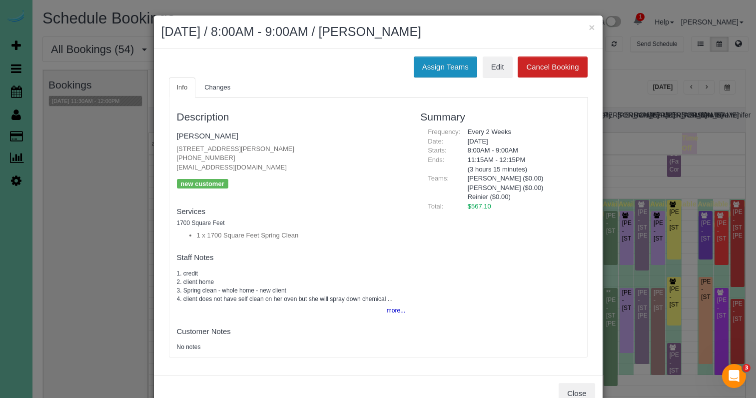
click at [435, 59] on button "Assign Teams" at bounding box center [445, 66] width 63 height 21
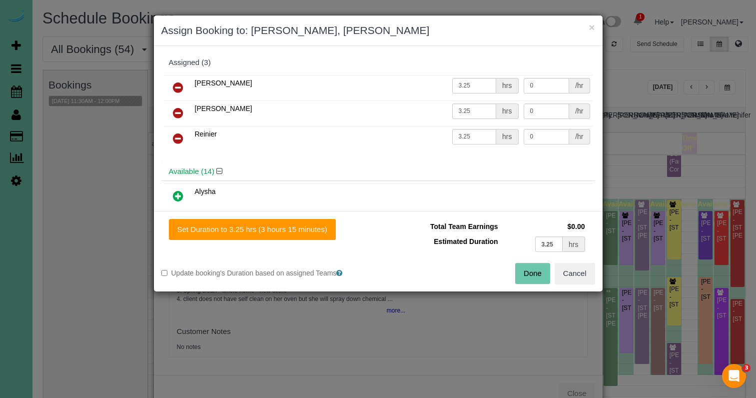
click at [177, 114] on icon at bounding box center [178, 113] width 10 height 12
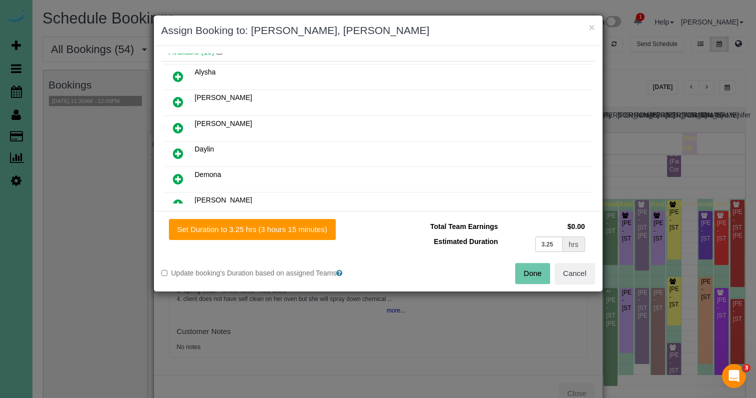
scroll to position [95, 0]
drag, startPoint x: 179, startPoint y: 179, endPoint x: 181, endPoint y: 186, distance: 7.3
click at [179, 179] on icon at bounding box center [178, 178] width 10 height 12
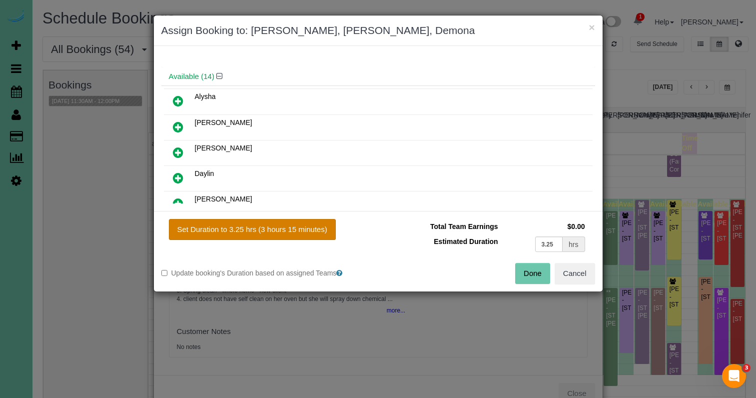
click at [253, 236] on button "Set Duration to 3.25 hrs (3 hours 15 minutes)" at bounding box center [252, 229] width 167 height 21
type input "3.25"
drag, startPoint x: 530, startPoint y: 274, endPoint x: 504, endPoint y: 267, distance: 27.4
click at [530, 274] on button "Done" at bounding box center [532, 273] width 35 height 21
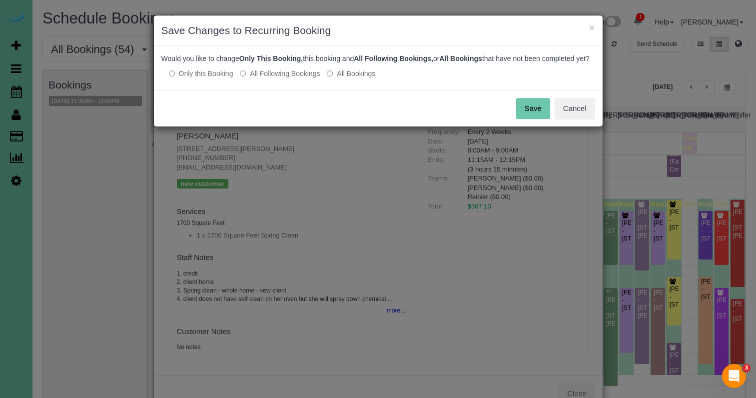
click at [529, 118] on button "Save" at bounding box center [533, 108] width 34 height 21
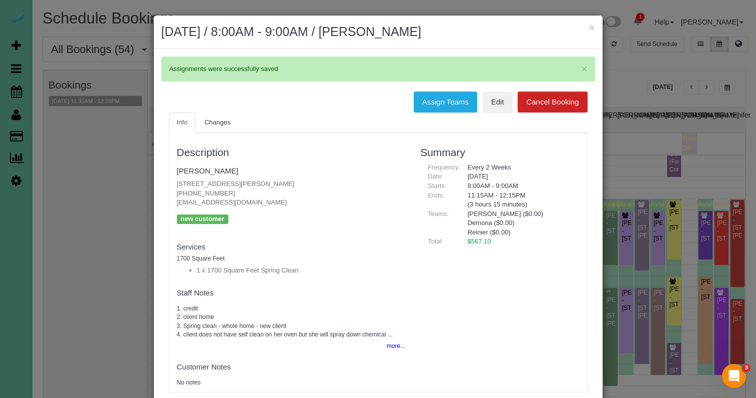
click at [592, 27] on button "×" at bounding box center [592, 27] width 6 height 10
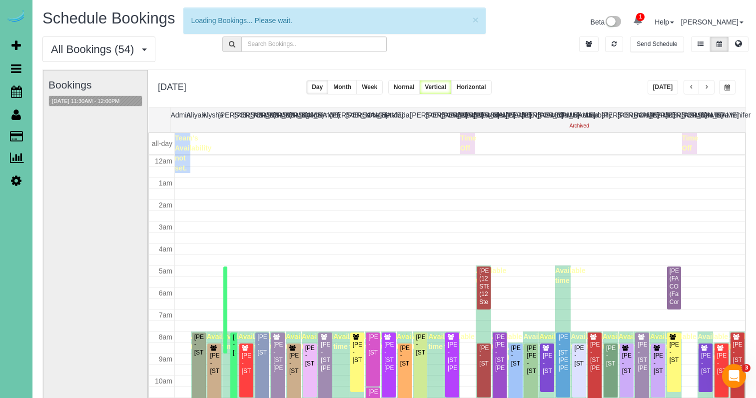
scroll to position [132, 0]
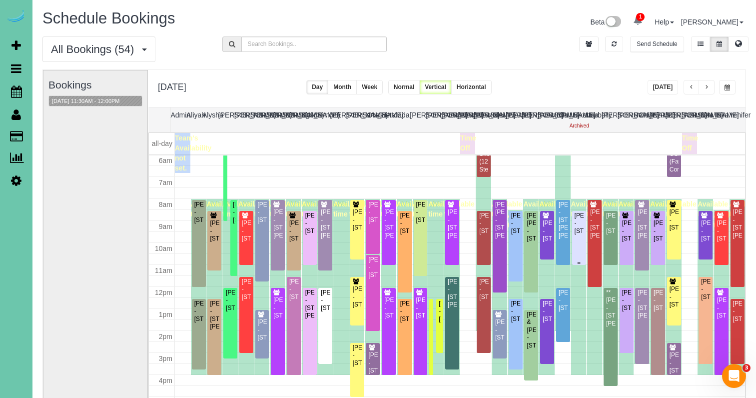
click at [582, 235] on div "Irene Astleford - 13020 Pacific Street, Omaha, NE 68154" at bounding box center [579, 223] width 10 height 23
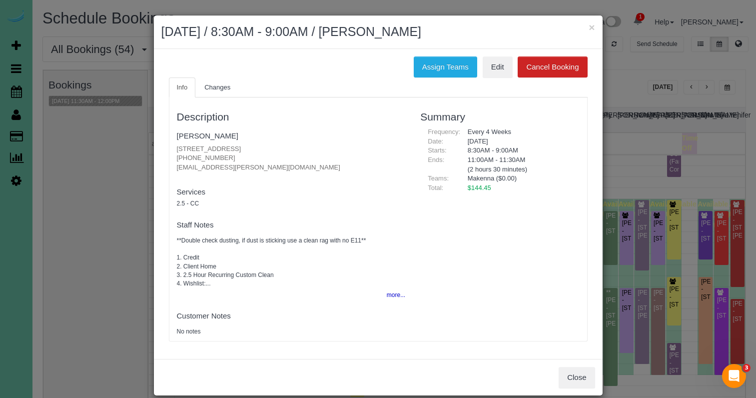
drag, startPoint x: 427, startPoint y: 71, endPoint x: 394, endPoint y: 77, distance: 33.5
click at [427, 71] on button "Assign Teams" at bounding box center [445, 66] width 63 height 21
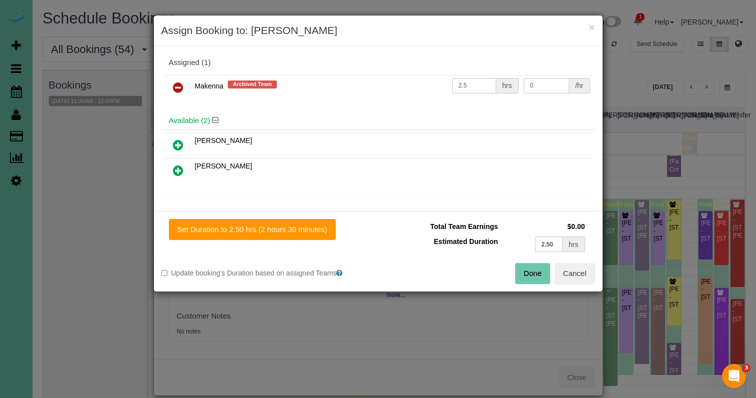
click at [180, 85] on icon at bounding box center [178, 87] width 10 height 12
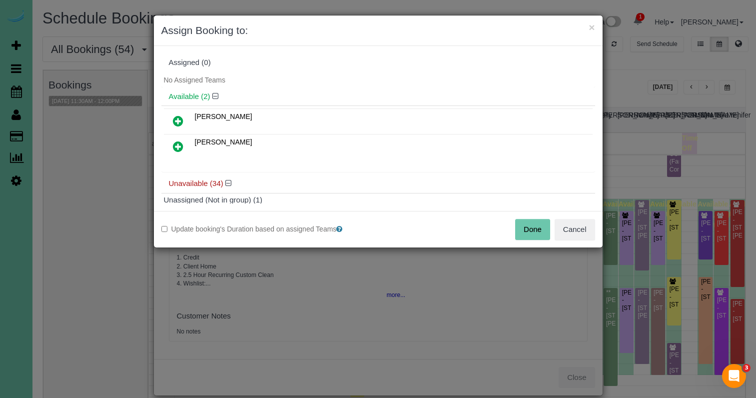
drag, startPoint x: 176, startPoint y: 119, endPoint x: 201, endPoint y: 137, distance: 30.8
click at [175, 119] on icon at bounding box center [178, 121] width 10 height 12
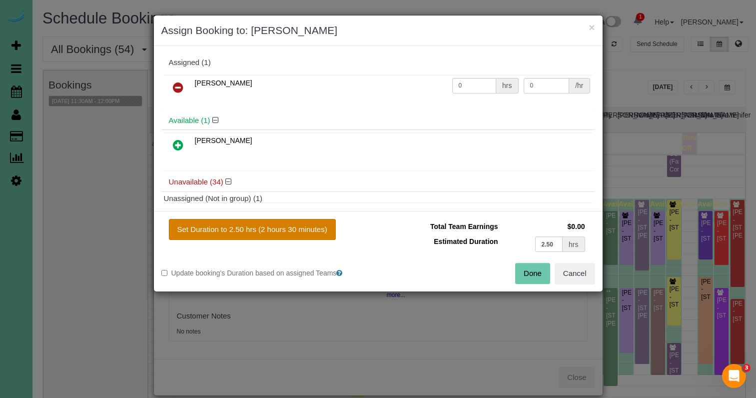
click at [290, 230] on button "Set Duration to 2.50 hrs (2 hours 30 minutes)" at bounding box center [252, 229] width 167 height 21
type input "2.50"
click at [526, 276] on button "Done" at bounding box center [532, 273] width 35 height 21
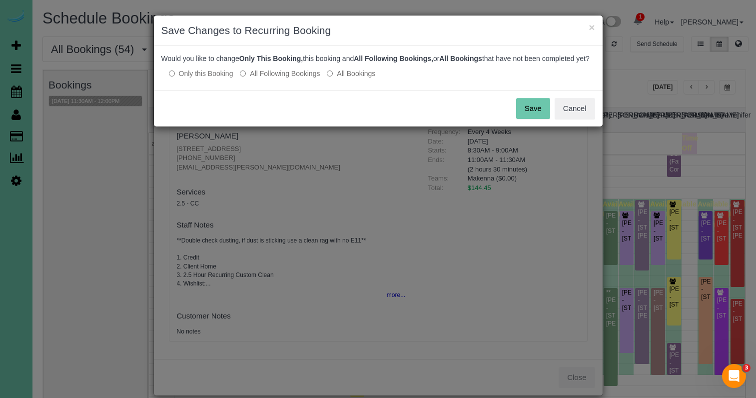
click at [293, 78] on label "All Following Bookings" at bounding box center [280, 73] width 80 height 10
click at [548, 118] on button "Save" at bounding box center [533, 108] width 34 height 21
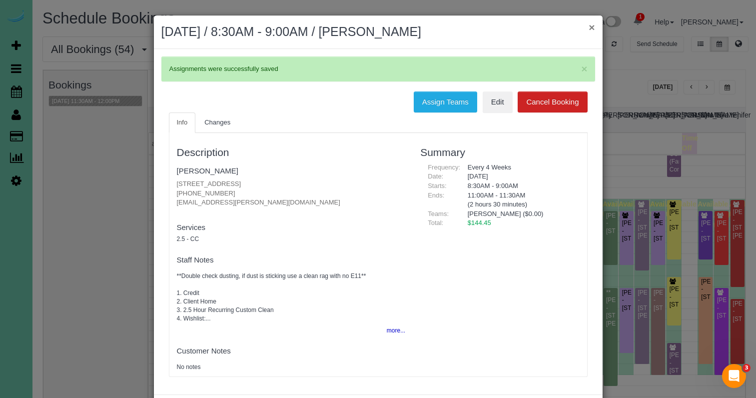
click at [593, 27] on button "×" at bounding box center [592, 27] width 6 height 10
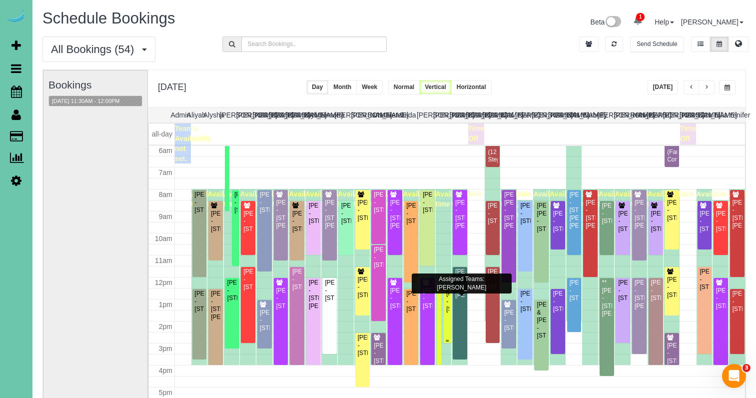
click at [448, 313] on div "Jamie Dawson - 14902 S 21st St, Bellevue, NE 68123" at bounding box center [447, 301] width 3 height 23
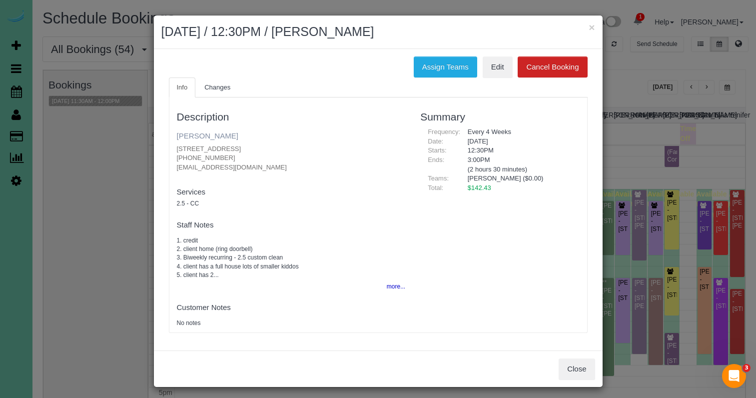
click at [222, 138] on link "Jamie Dawson" at bounding box center [207, 135] width 61 height 8
click at [590, 28] on button "×" at bounding box center [592, 27] width 6 height 10
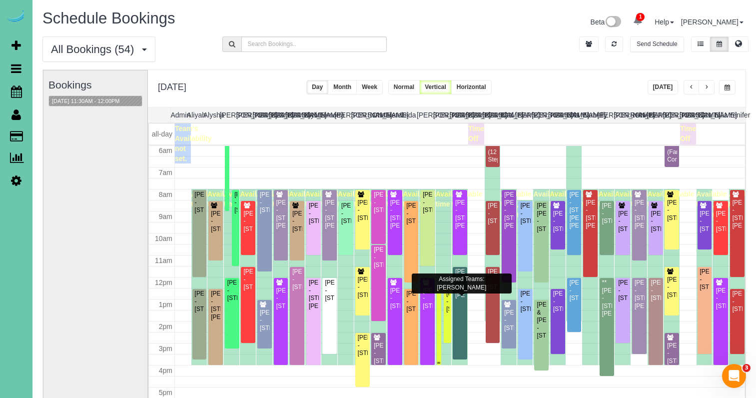
click at [439, 308] on div at bounding box center [439, 327] width 4 height 76
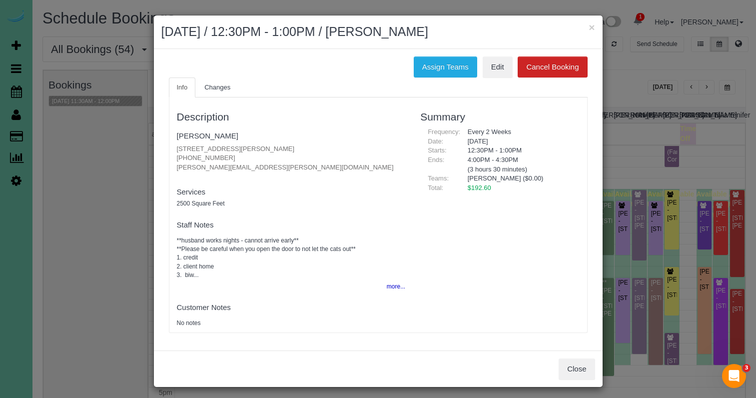
click at [574, 368] on button "Close" at bounding box center [577, 368] width 36 height 21
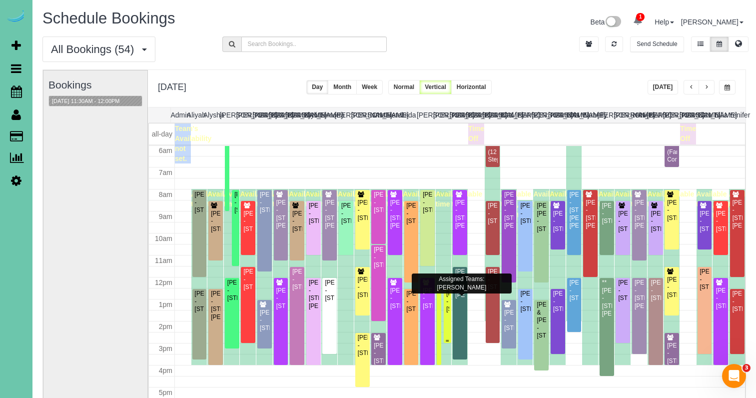
click at [448, 301] on div "Jamie Dawson - 14902 S 21st St, Bellevue, NE 68123" at bounding box center [447, 301] width 3 height 23
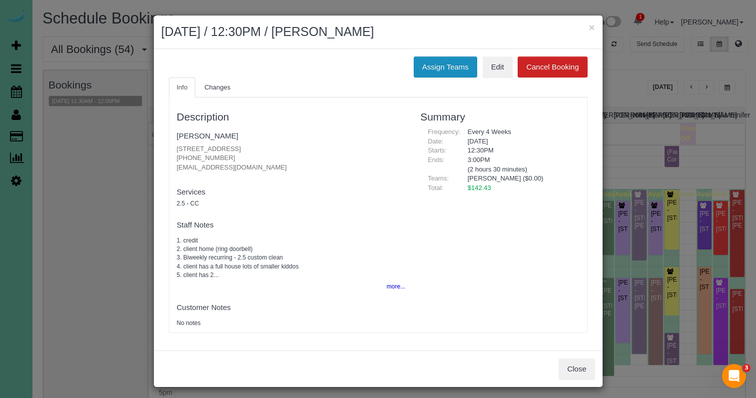
drag, startPoint x: 441, startPoint y: 61, endPoint x: 425, endPoint y: 65, distance: 16.0
click at [441, 61] on button "Assign Teams" at bounding box center [445, 66] width 63 height 21
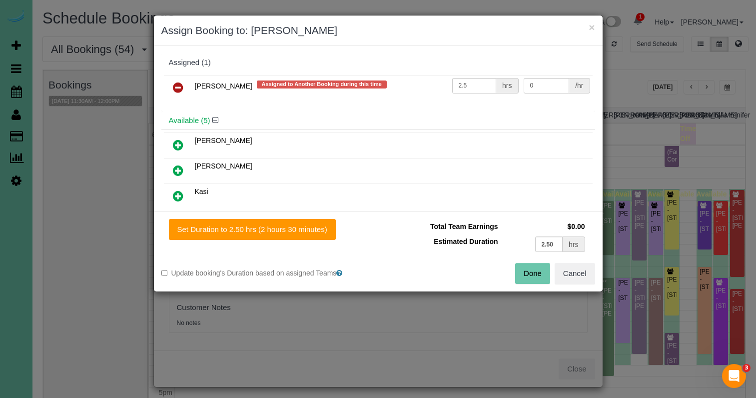
click at [173, 81] on icon at bounding box center [178, 87] width 10 height 12
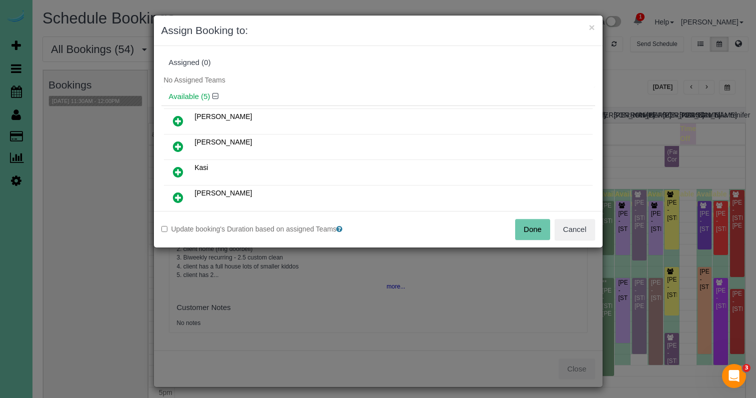
click at [183, 138] on link at bounding box center [177, 147] width 23 height 20
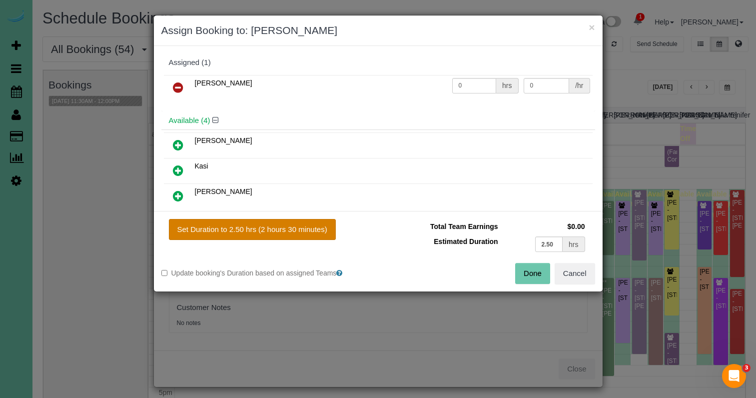
click at [300, 231] on button "Set Duration to 2.50 hrs (2 hours 30 minutes)" at bounding box center [252, 229] width 167 height 21
type input "2.50"
click at [524, 275] on button "Done" at bounding box center [532, 273] width 35 height 21
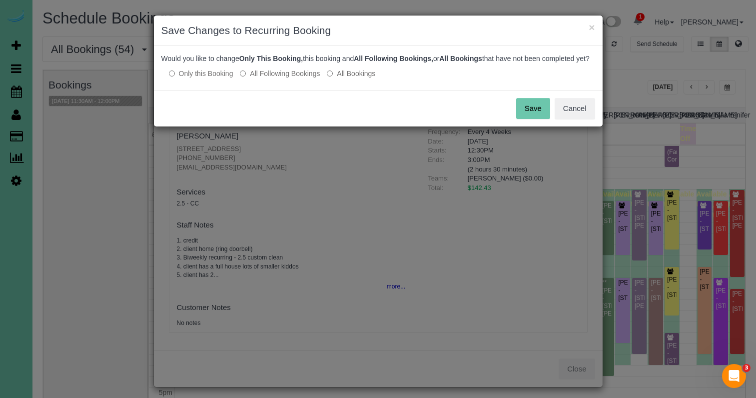
click at [531, 119] on button "Save" at bounding box center [533, 108] width 34 height 21
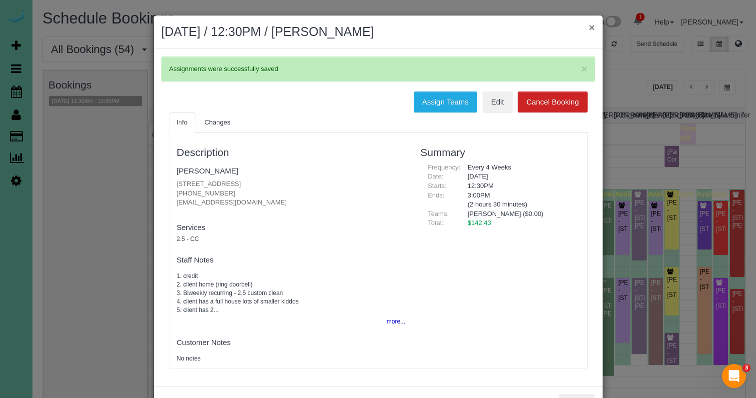
click at [591, 26] on button "×" at bounding box center [592, 27] width 6 height 10
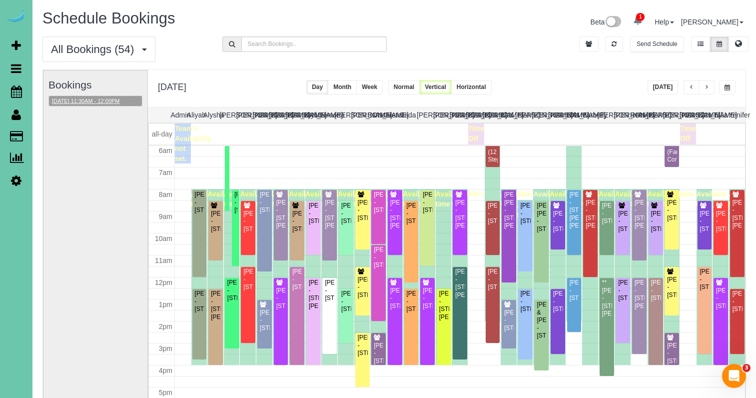
click at [91, 97] on button "09/08/2025 11:30AM - 12:00PM" at bounding box center [86, 101] width 74 height 10
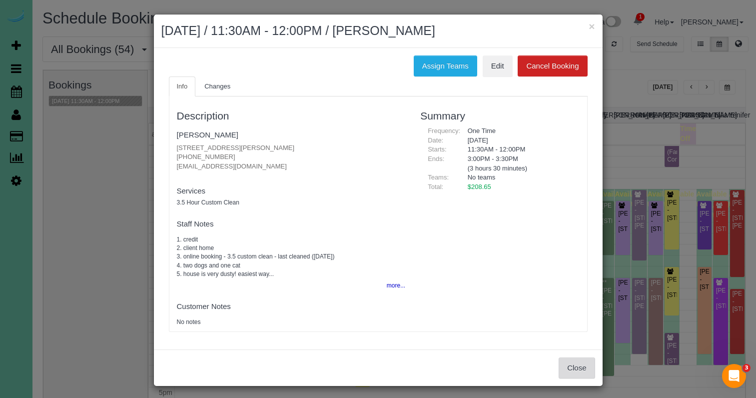
scroll to position [0, 0]
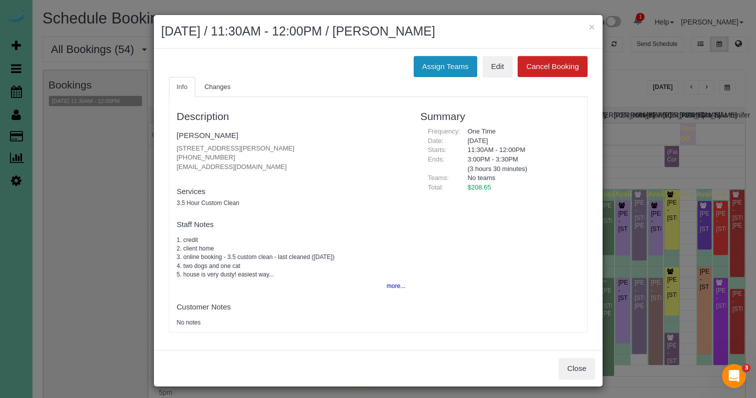
click at [433, 66] on button "Assign Teams" at bounding box center [445, 66] width 63 height 21
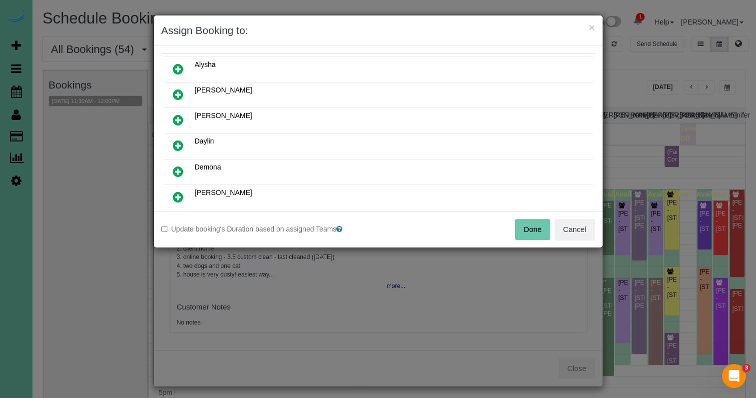
scroll to position [54, 0]
click at [182, 191] on icon at bounding box center [178, 194] width 10 height 12
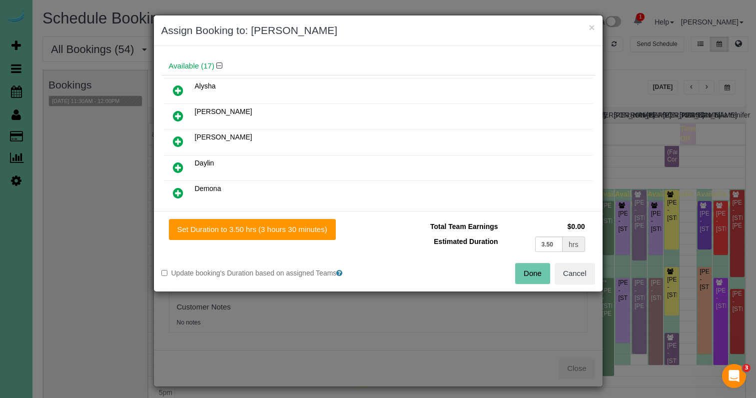
drag, startPoint x: 264, startPoint y: 229, endPoint x: 385, endPoint y: 252, distance: 123.2
click at [273, 230] on button "Set Duration to 3.50 hrs (3 hours 30 minutes)" at bounding box center [252, 229] width 167 height 21
type input "3.50"
click at [527, 275] on button "Done" at bounding box center [532, 273] width 35 height 21
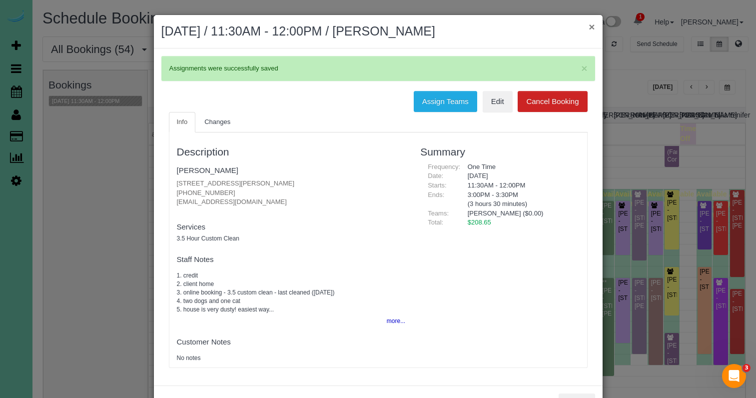
click at [591, 25] on button "×" at bounding box center [592, 26] width 6 height 10
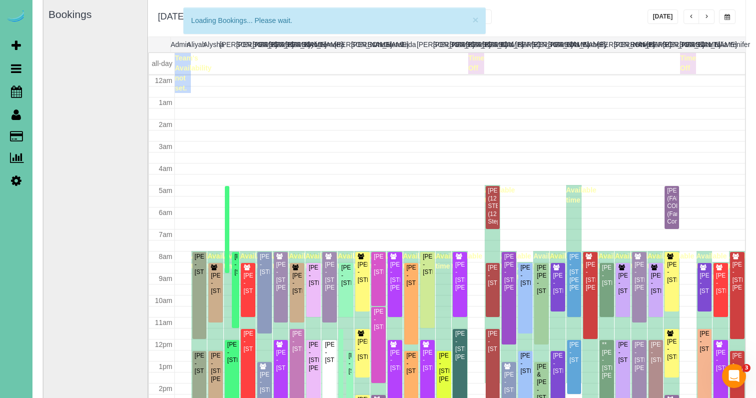
scroll to position [132, 0]
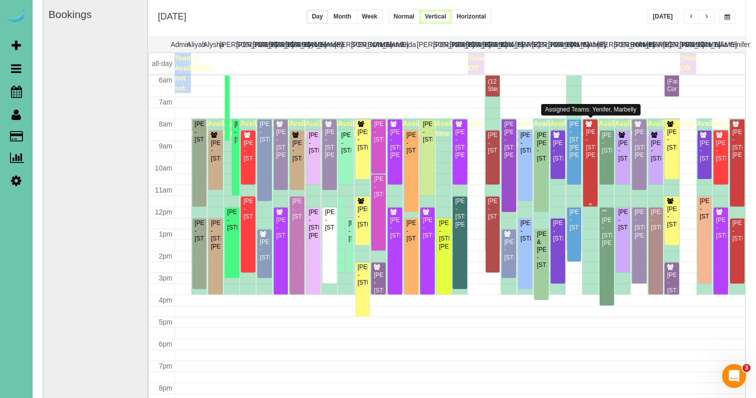
click at [590, 159] on div "Shaina Hardesty - 15811 Burt St, Omaha, NE 68118" at bounding box center [590, 143] width 10 height 31
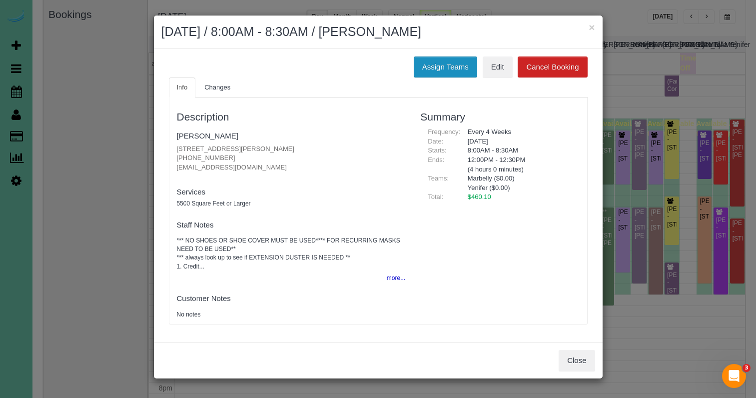
drag, startPoint x: 421, startPoint y: 67, endPoint x: 415, endPoint y: 67, distance: 6.0
click at [421, 67] on button "Assign Teams" at bounding box center [445, 66] width 63 height 21
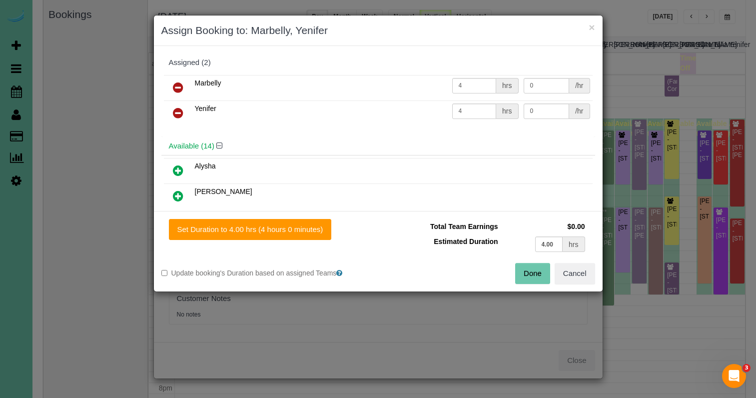
click at [576, 276] on button "Cancel" at bounding box center [575, 273] width 40 height 21
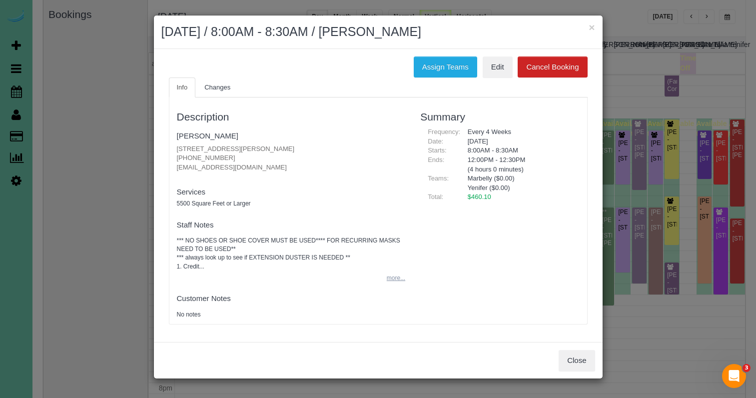
click at [387, 276] on button "more..." at bounding box center [393, 278] width 24 height 14
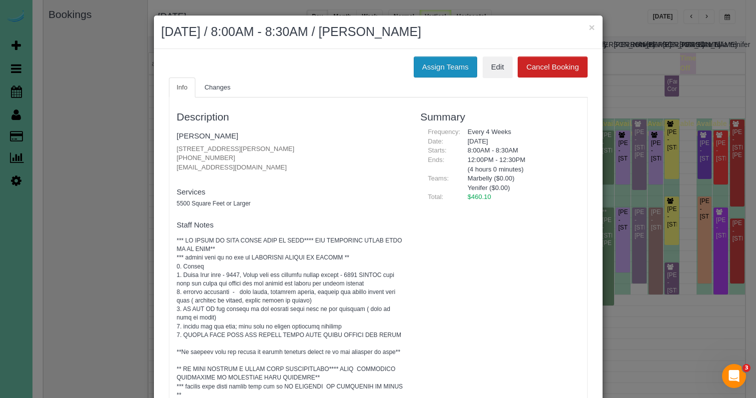
scroll to position [0, 0]
click at [452, 64] on button "Assign Teams" at bounding box center [445, 66] width 63 height 21
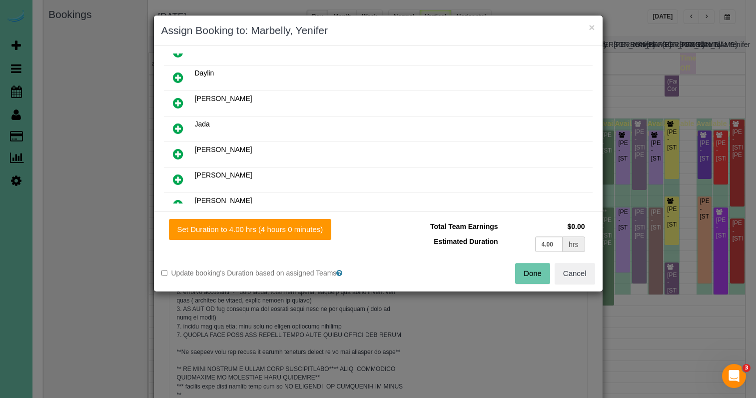
scroll to position [169, 0]
click at [174, 152] on icon at bounding box center [178, 154] width 10 height 12
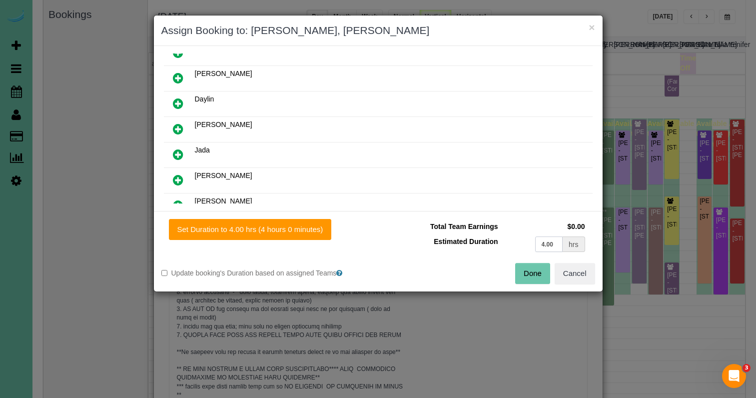
drag, startPoint x: 558, startPoint y: 244, endPoint x: 519, endPoint y: 241, distance: 38.6
click at [519, 241] on td "4.00 hrs" at bounding box center [544, 244] width 87 height 20
type input "3.75"
drag, startPoint x: 279, startPoint y: 223, endPoint x: 374, endPoint y: 233, distance: 95.5
click at [280, 223] on button "Set Duration to 3.75 hrs (3 hours 45 minutes)" at bounding box center [252, 229] width 167 height 21
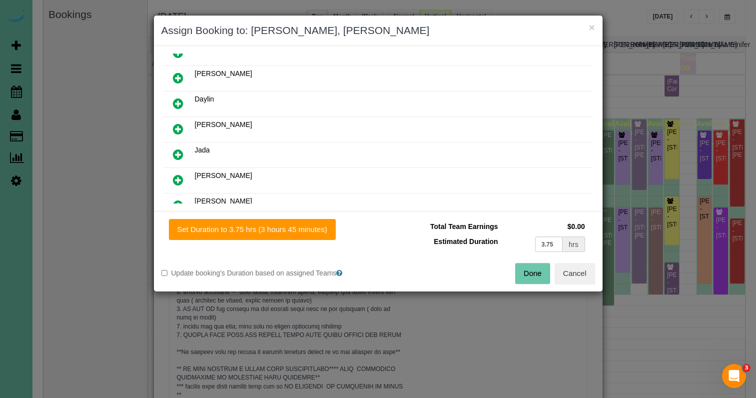
type input "3.75"
drag, startPoint x: 529, startPoint y: 274, endPoint x: 515, endPoint y: 274, distance: 14.0
click at [529, 274] on button "Done" at bounding box center [532, 273] width 35 height 21
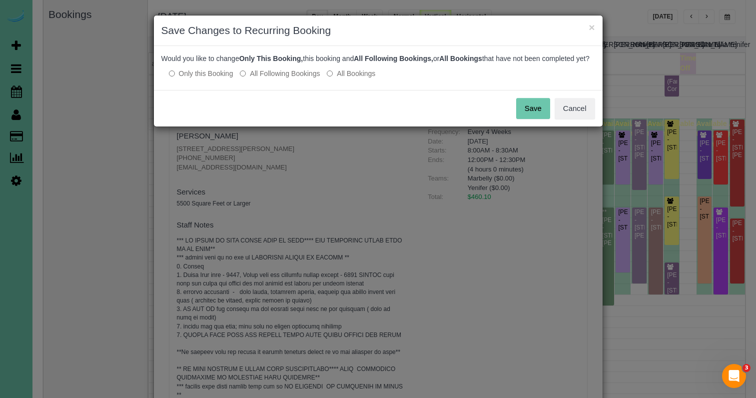
drag, startPoint x: 289, startPoint y: 84, endPoint x: 294, endPoint y: 85, distance: 5.5
click at [289, 78] on label "All Following Bookings" at bounding box center [280, 73] width 80 height 10
click at [525, 115] on button "Save" at bounding box center [533, 108] width 34 height 21
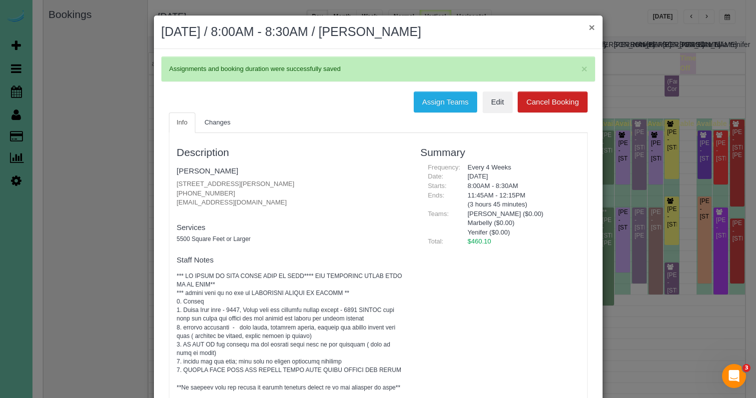
click at [592, 29] on button "×" at bounding box center [592, 27] width 6 height 10
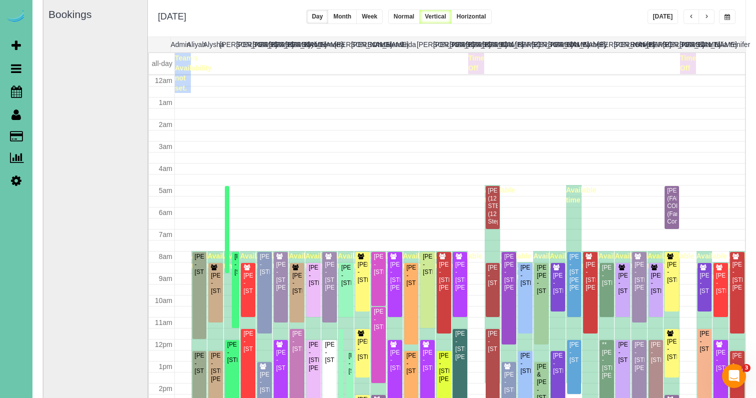
scroll to position [132, 0]
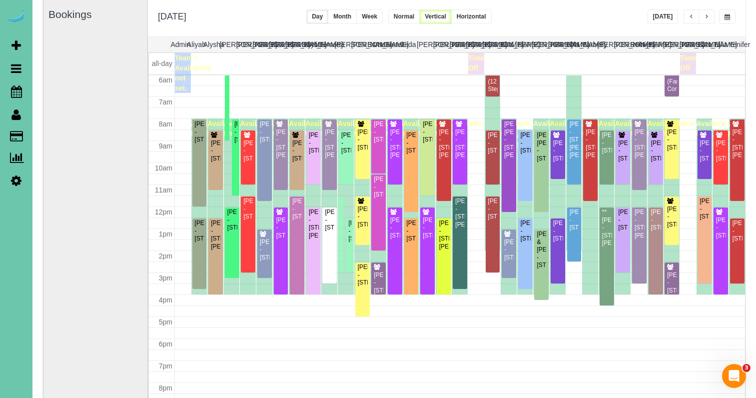
click at [670, 22] on button "[DATE]" at bounding box center [663, 16] width 31 height 14
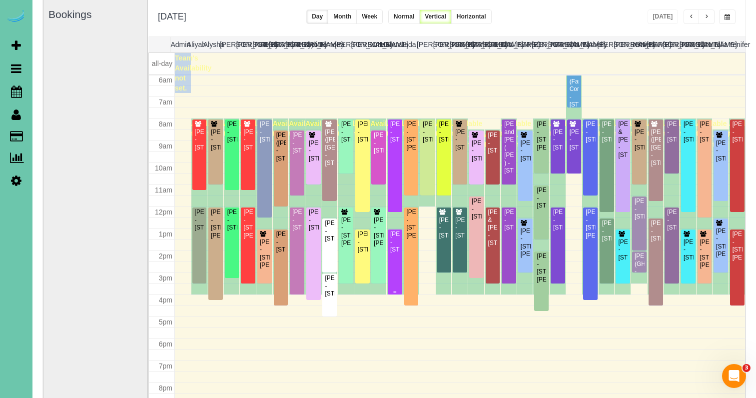
click at [395, 234] on div "Lori Johnson - 1436 N 102nd Ave, Omaha, NE 68114" at bounding box center [395, 241] width 10 height 23
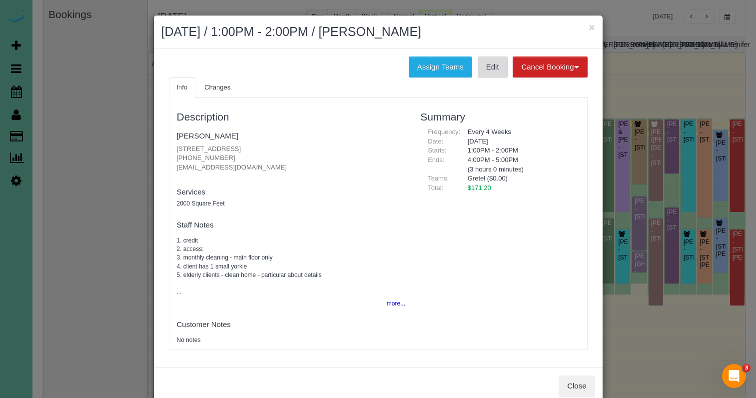
click at [486, 63] on link "Edit" at bounding box center [493, 66] width 30 height 21
click at [592, 25] on button "×" at bounding box center [592, 27] width 6 height 10
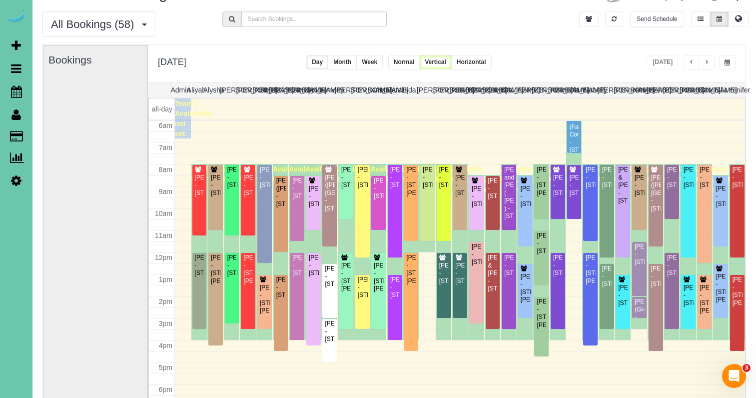
scroll to position [26, 0]
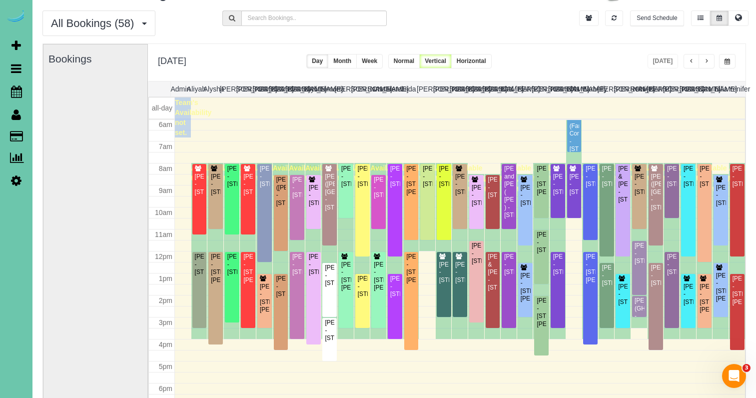
click at [711, 60] on button "button" at bounding box center [707, 61] width 16 height 14
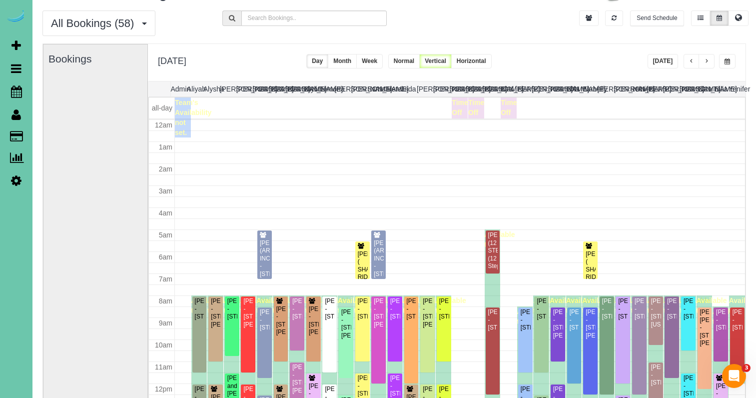
scroll to position [132, 0]
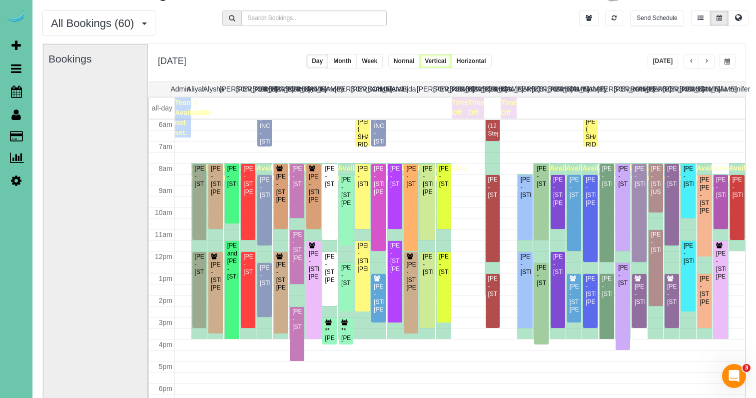
click at [10, 185] on link "Settings" at bounding box center [16, 180] width 32 height 23
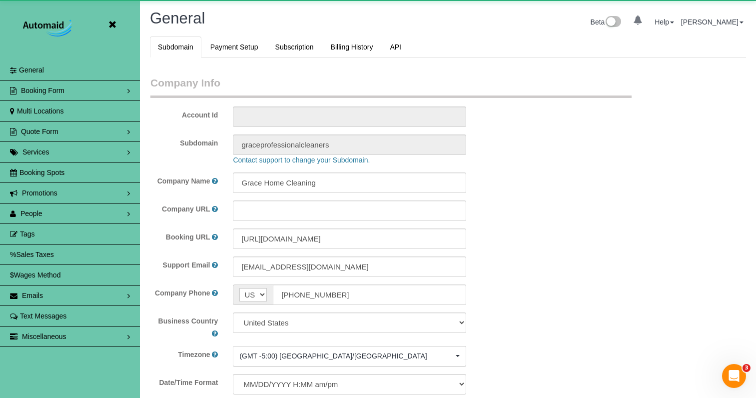
scroll to position [47833, 49242]
select select "5796"
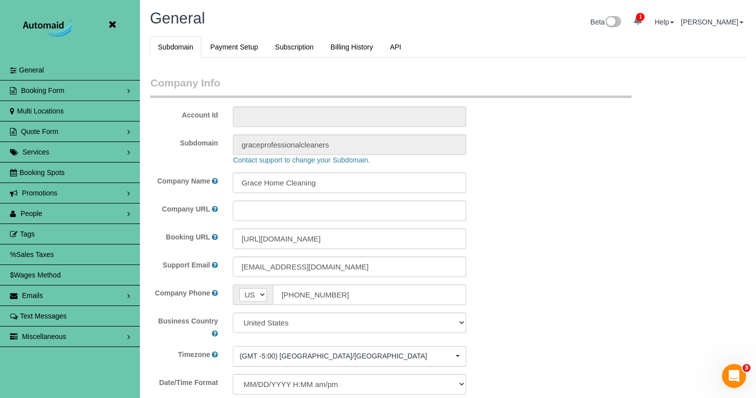
click at [62, 218] on link "People" at bounding box center [70, 213] width 140 height 20
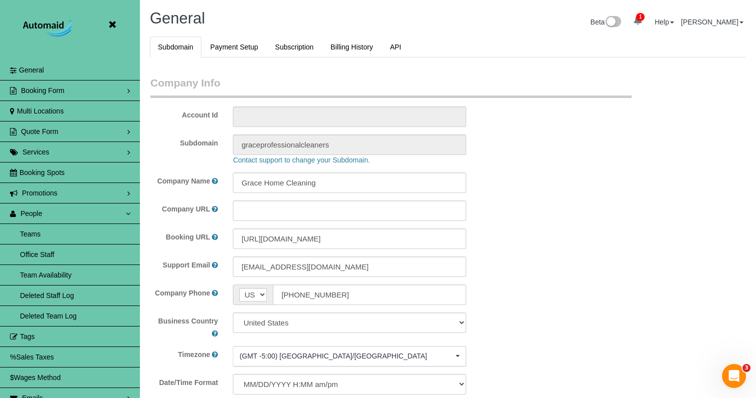
click at [70, 267] on link "Team Availability" at bounding box center [70, 275] width 140 height 20
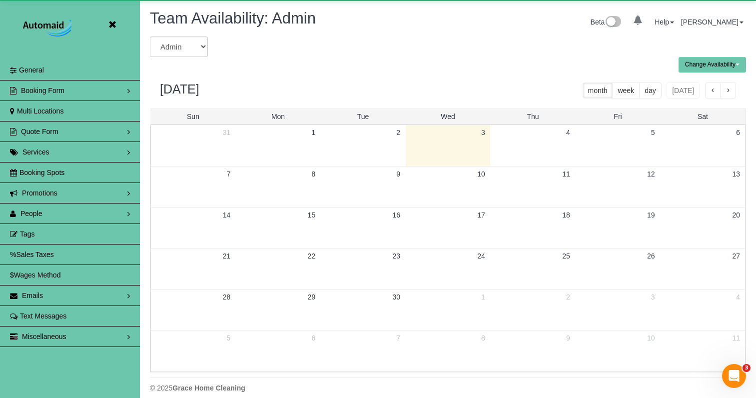
scroll to position [407, 756]
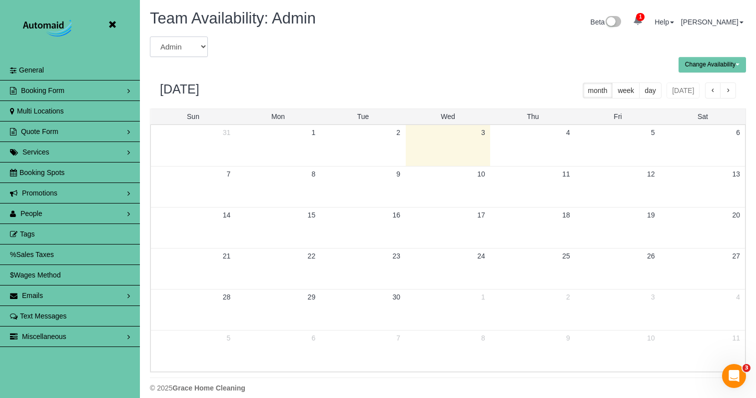
select select "number:7965"
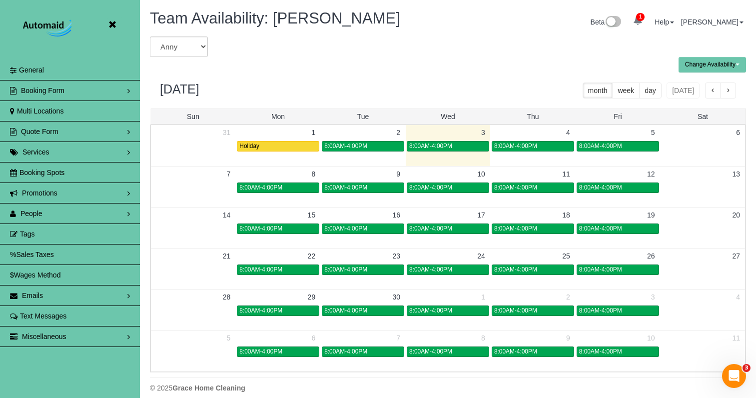
click at [724, 86] on button "button" at bounding box center [728, 90] width 16 height 16
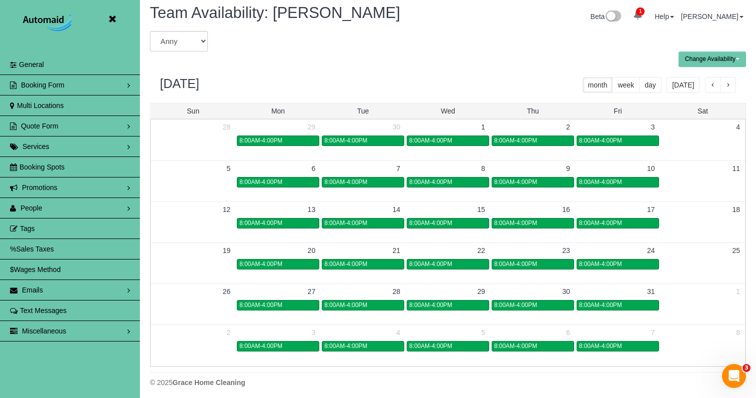
scroll to position [2, 0]
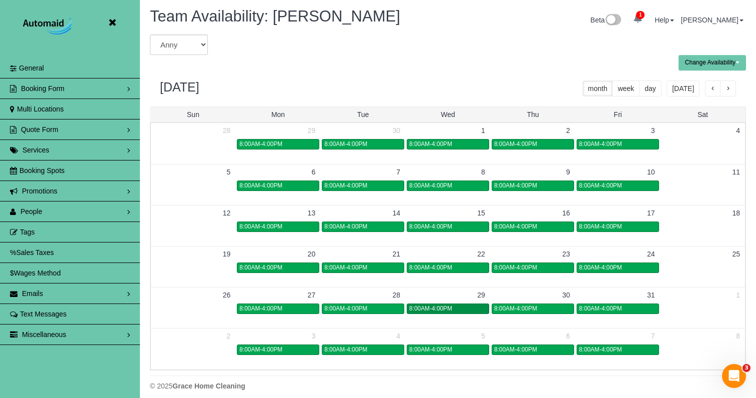
click at [454, 310] on div "8:00AM-4:00PM" at bounding box center [447, 308] width 77 height 7
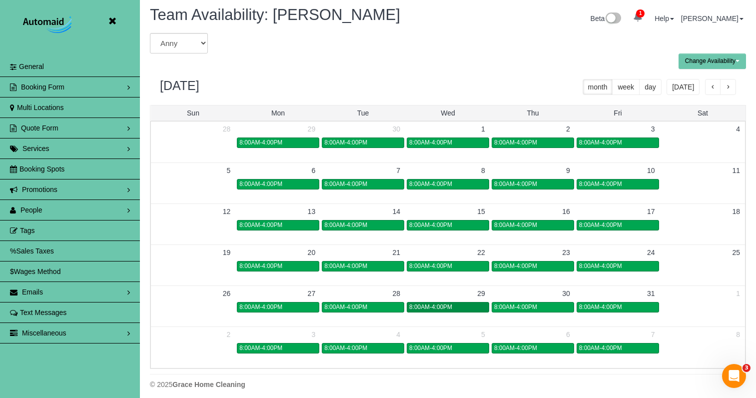
scroll to position [5, 0]
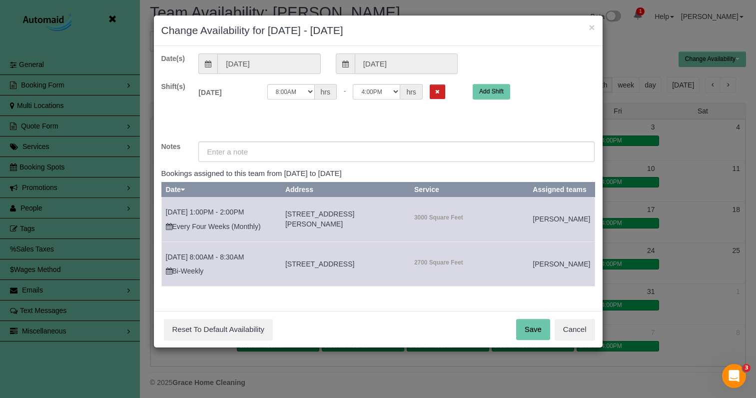
click at [433, 59] on input "10/29/2025" at bounding box center [406, 63] width 103 height 20
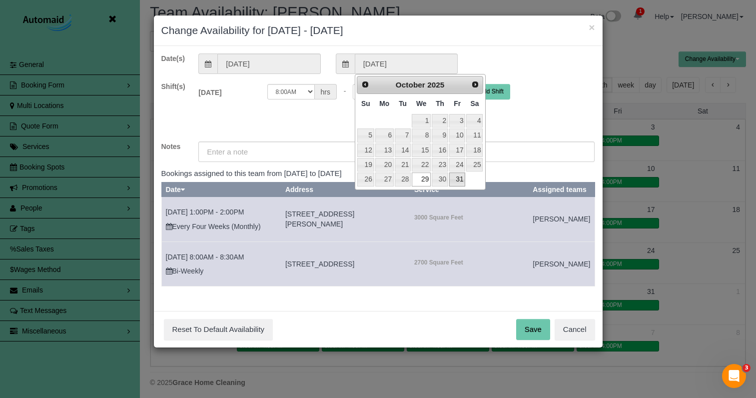
click at [458, 176] on link "31" at bounding box center [457, 178] width 16 height 13
type input "10/31/2025"
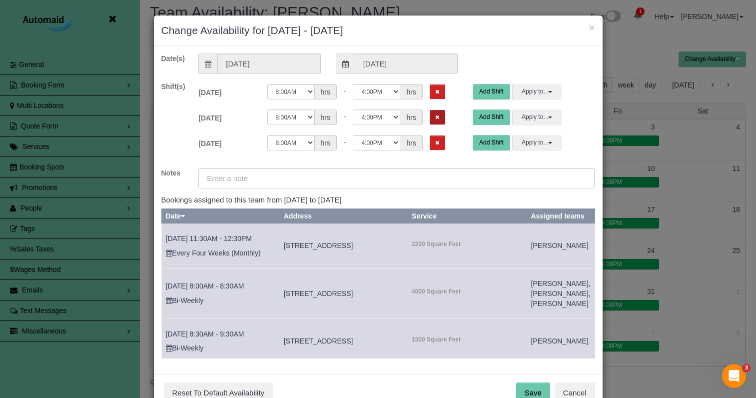
drag, startPoint x: 424, startPoint y: 91, endPoint x: 419, endPoint y: 108, distance: 18.1
click at [435, 92] on icon "Remove Shift" at bounding box center [437, 91] width 4 height 5
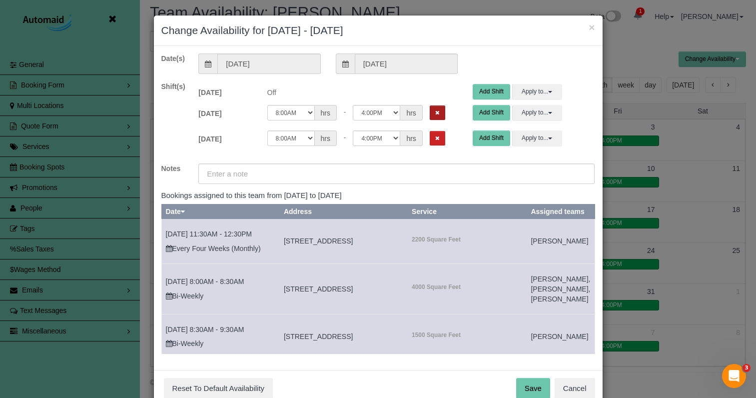
click at [430, 113] on button "Remove Shift" at bounding box center [437, 112] width 15 height 14
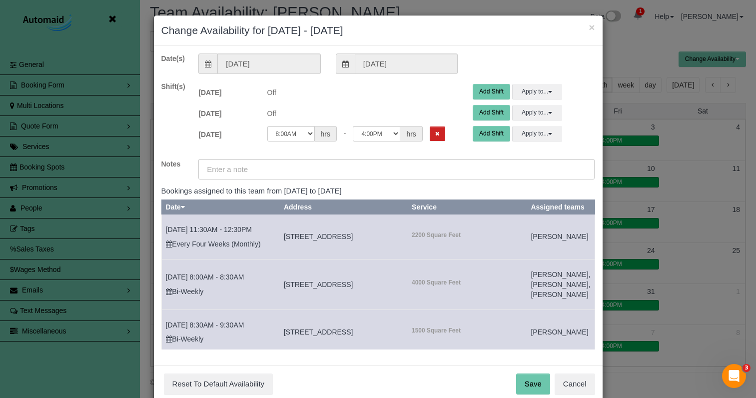
drag, startPoint x: 420, startPoint y: 132, endPoint x: 420, endPoint y: 139, distance: 7.0
click at [430, 132] on button "Remove Shift" at bounding box center [437, 133] width 15 height 14
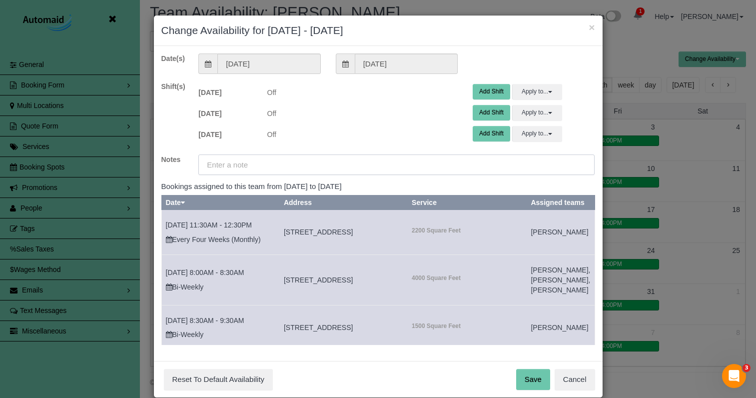
click at [421, 164] on input "text" at bounding box center [396, 164] width 396 height 20
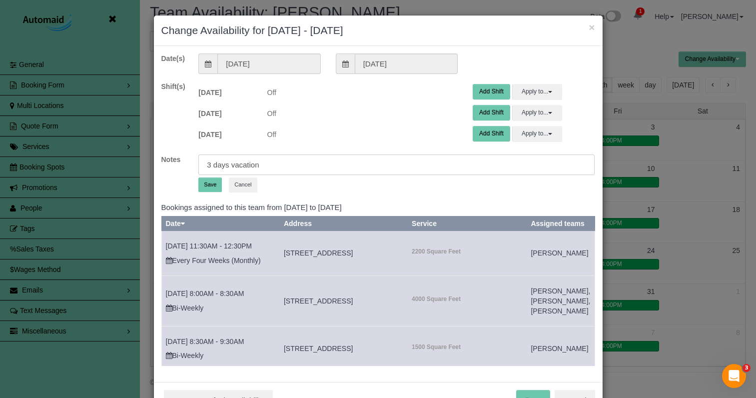
type input "3 days vacation"
click at [198, 189] on button "Save" at bounding box center [209, 184] width 23 height 14
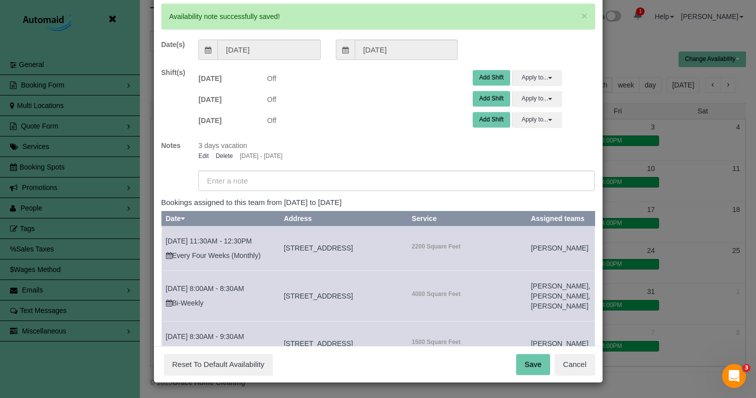
scroll to position [49, 0]
click at [517, 365] on button "Save" at bounding box center [533, 364] width 34 height 21
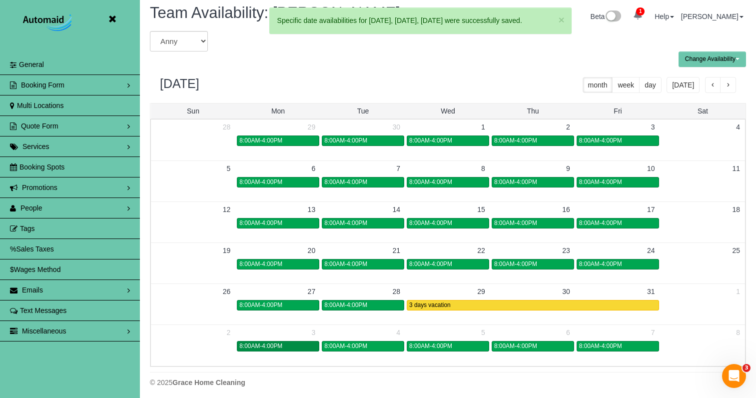
click at [288, 347] on div "8:00AM-4:00PM" at bounding box center [277, 345] width 77 height 7
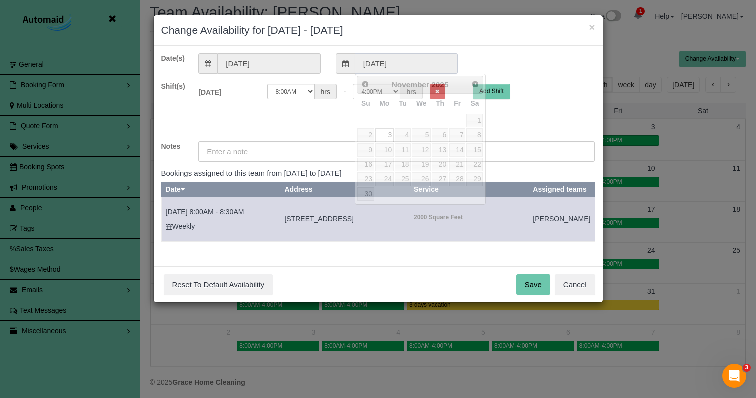
drag, startPoint x: 397, startPoint y: 59, endPoint x: 396, endPoint y: 84, distance: 25.0
click at [397, 59] on input "11/03/2025" at bounding box center [406, 63] width 103 height 20
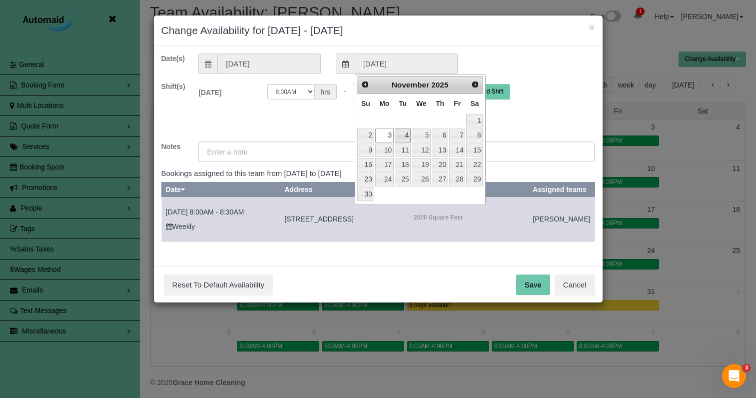
click at [401, 129] on link "4" at bounding box center [403, 134] width 16 height 13
type input "11/04/2025"
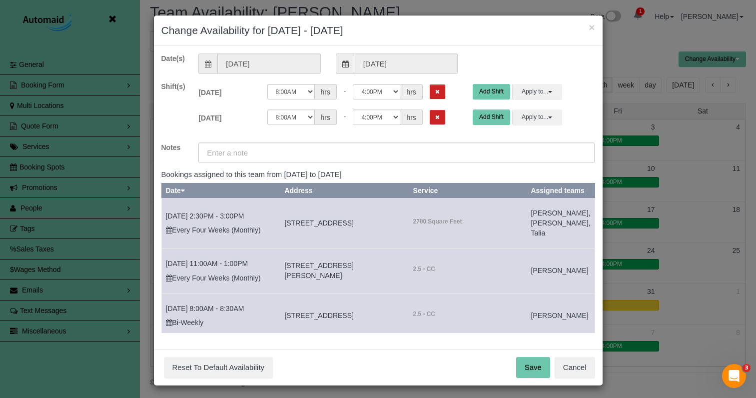
drag, startPoint x: 430, startPoint y: 93, endPoint x: 430, endPoint y: 101, distance: 8.0
click at [430, 94] on button "Remove Shift" at bounding box center [437, 91] width 15 height 14
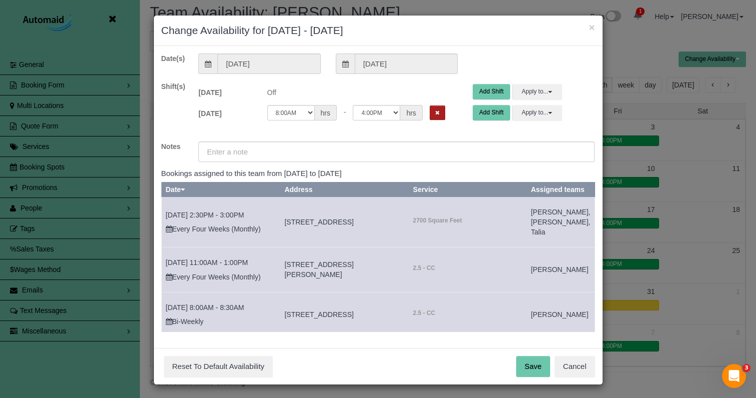
click at [430, 108] on button "Remove Shift" at bounding box center [437, 112] width 15 height 14
click at [423, 155] on input "text" at bounding box center [396, 151] width 396 height 20
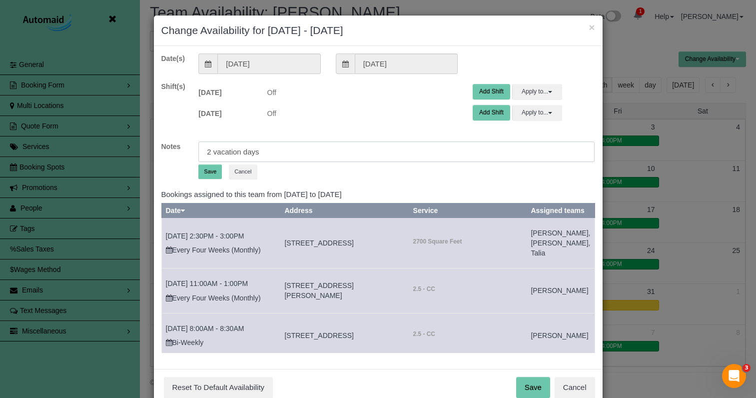
type input "2 vacation days"
click at [206, 169] on button "Save" at bounding box center [209, 171] width 23 height 14
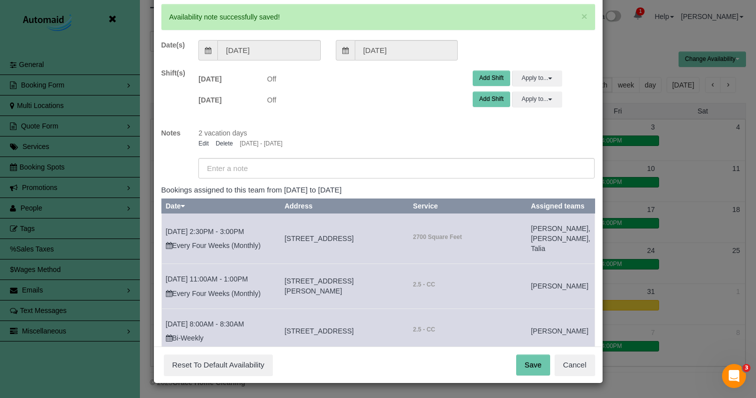
click at [527, 373] on button "Save" at bounding box center [533, 364] width 34 height 21
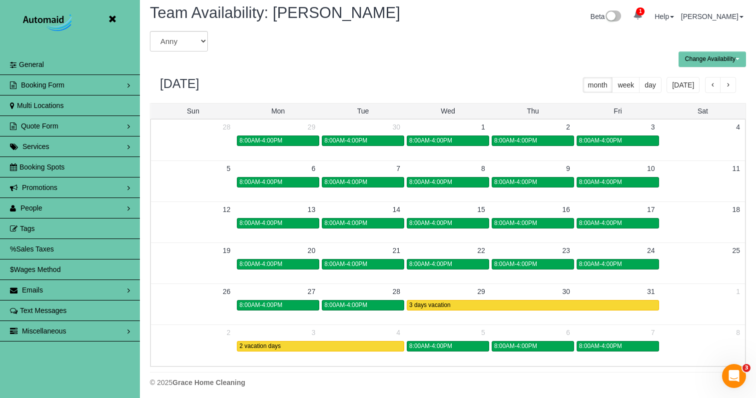
click at [116, 16] on icon at bounding box center [112, 19] width 12 height 12
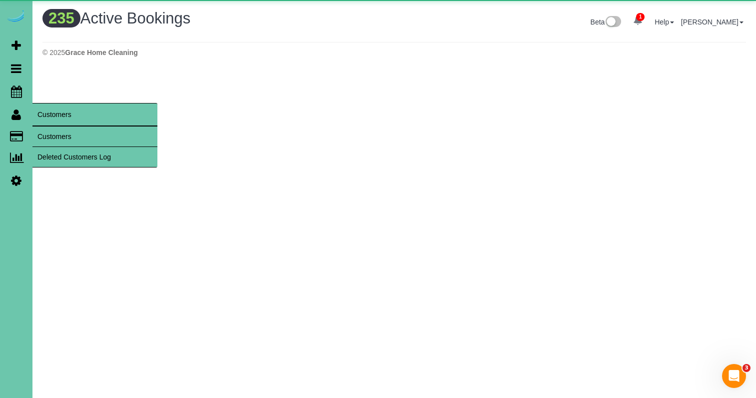
scroll to position [848, 756]
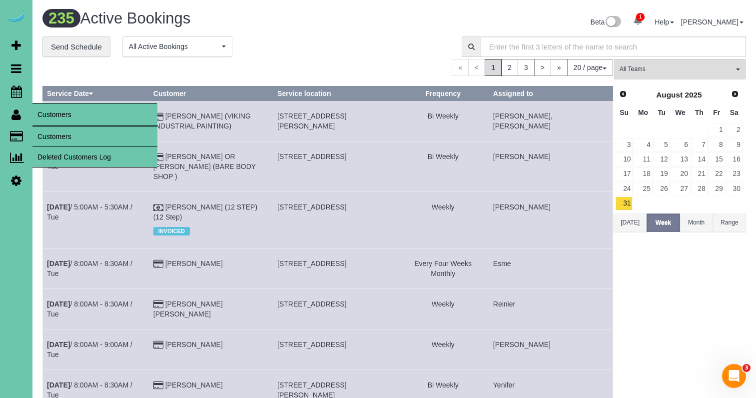
click at [56, 134] on link "Customers" at bounding box center [94, 136] width 125 height 20
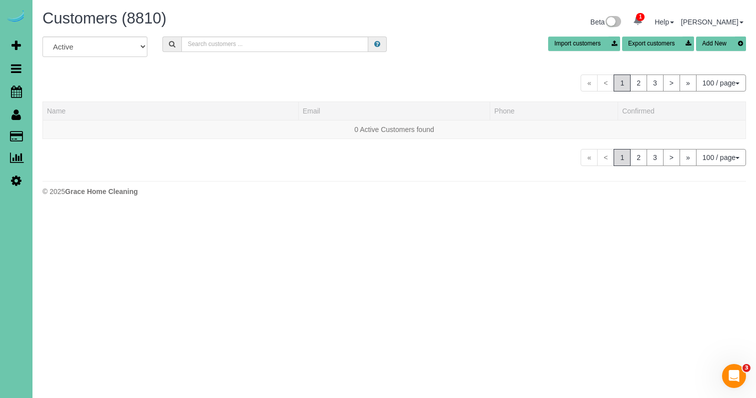
scroll to position [2292, 756]
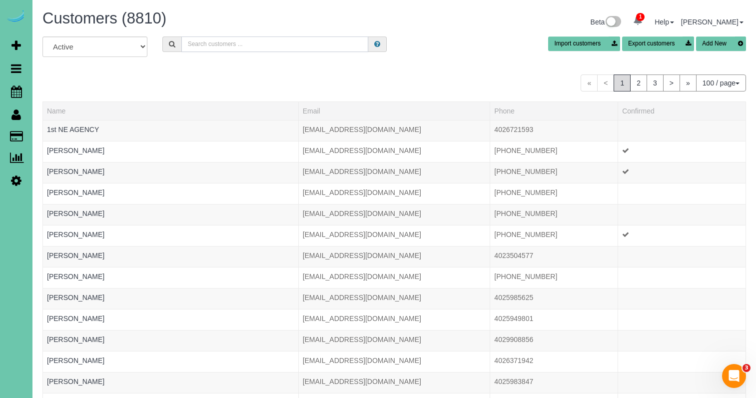
click at [242, 44] on input "text" at bounding box center [274, 43] width 187 height 15
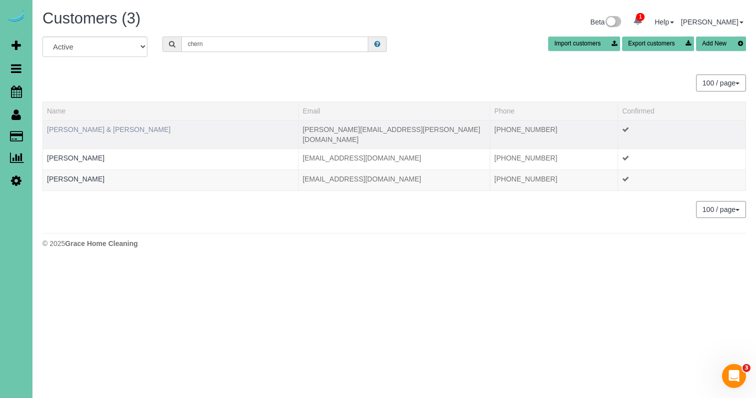
type input "chern"
click at [106, 127] on link "David & Krystal Cherney" at bounding box center [108, 129] width 123 height 8
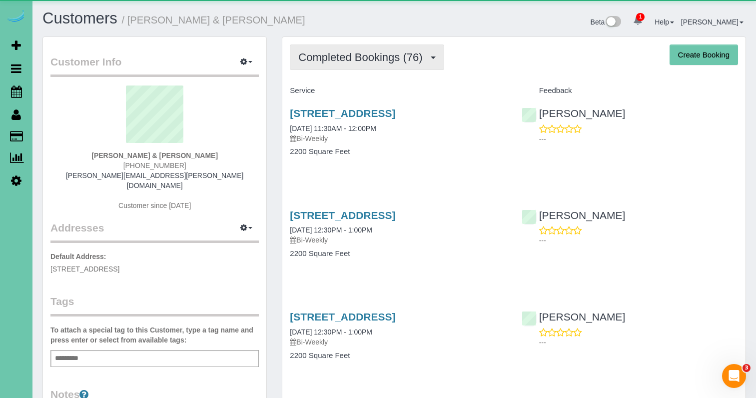
scroll to position [2689, 756]
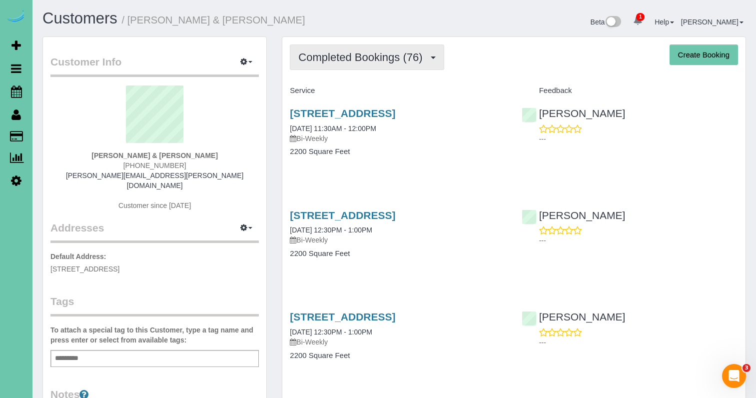
click at [378, 56] on span "Completed Bookings (76)" at bounding box center [362, 57] width 129 height 12
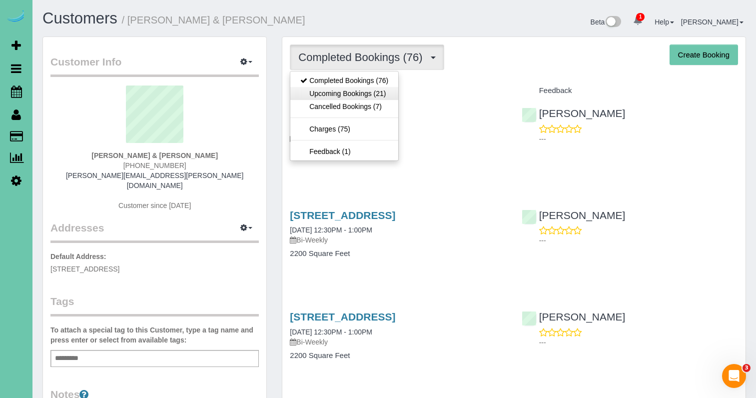
click at [374, 88] on link "Upcoming Bookings (21)" at bounding box center [344, 93] width 108 height 13
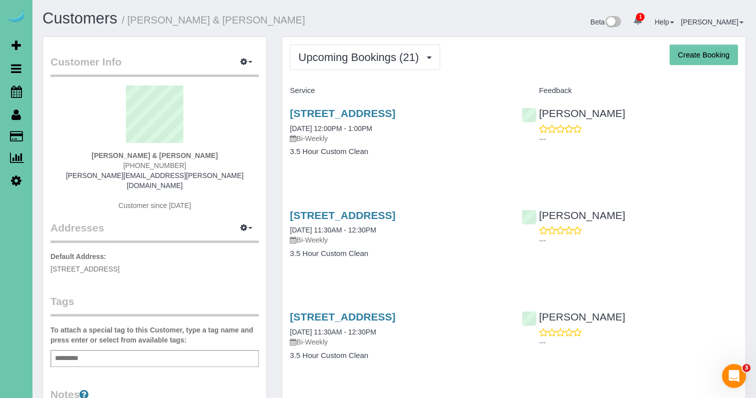
scroll to position [2403, 756]
click at [14, 89] on icon at bounding box center [16, 91] width 11 height 12
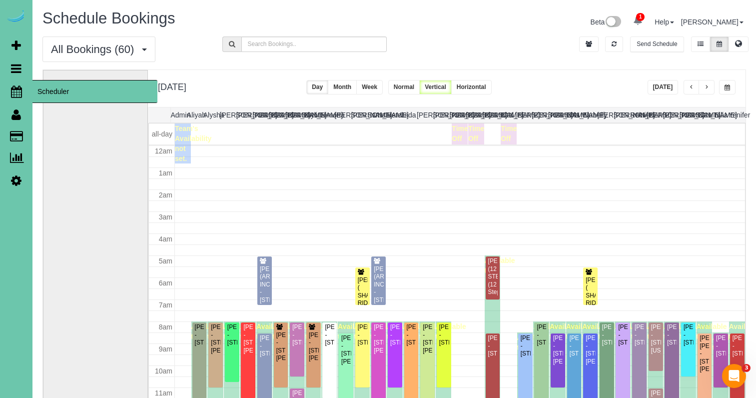
scroll to position [132, 0]
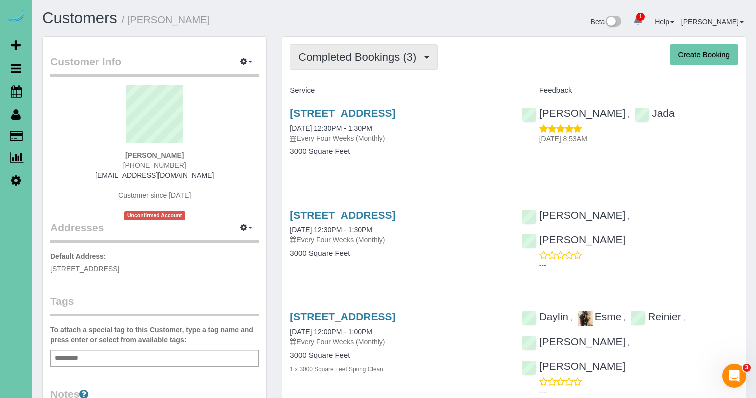
click at [367, 65] on button "Completed Bookings (3)" at bounding box center [364, 56] width 148 height 25
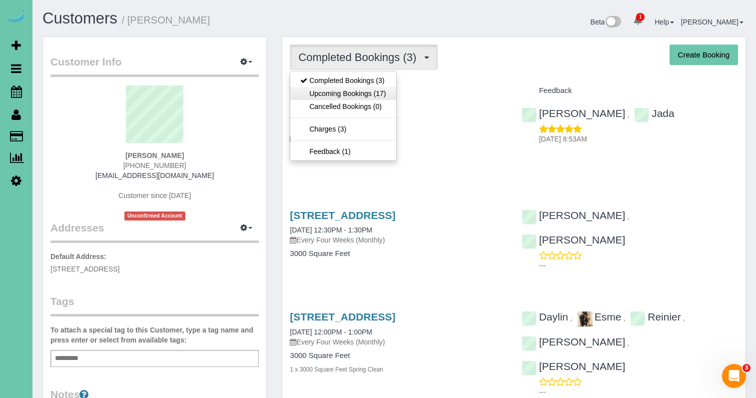
click at [364, 93] on link "Upcoming Bookings (17)" at bounding box center [342, 93] width 105 height 13
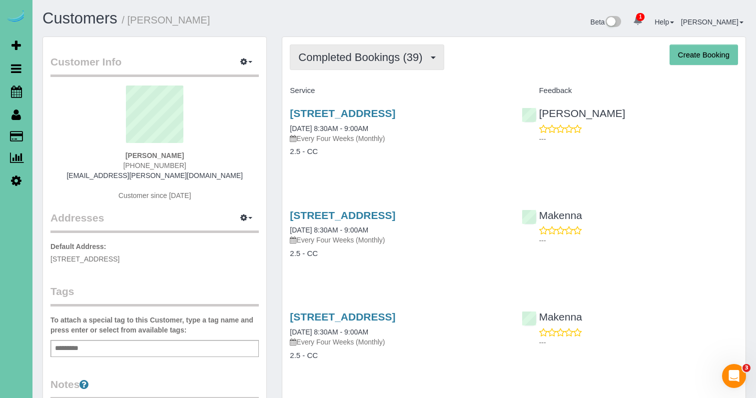
click at [393, 57] on span "Completed Bookings (39)" at bounding box center [362, 57] width 129 height 12
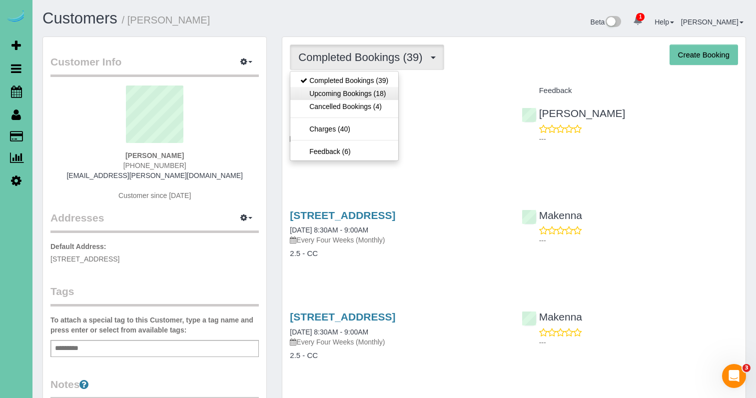
click at [379, 96] on link "Upcoming Bookings (18)" at bounding box center [344, 93] width 108 height 13
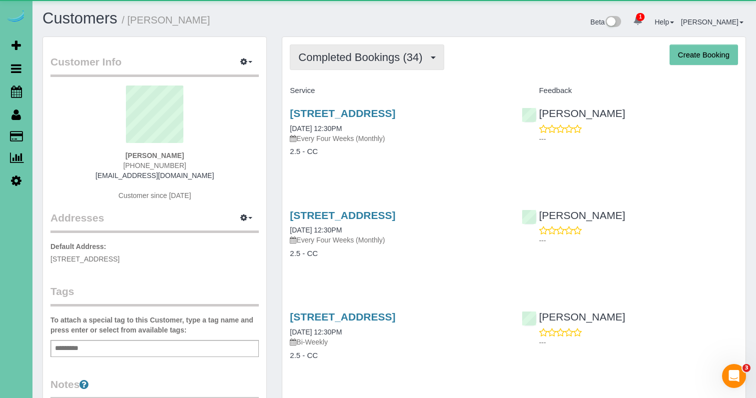
click at [386, 60] on span "Completed Bookings (34)" at bounding box center [362, 57] width 129 height 12
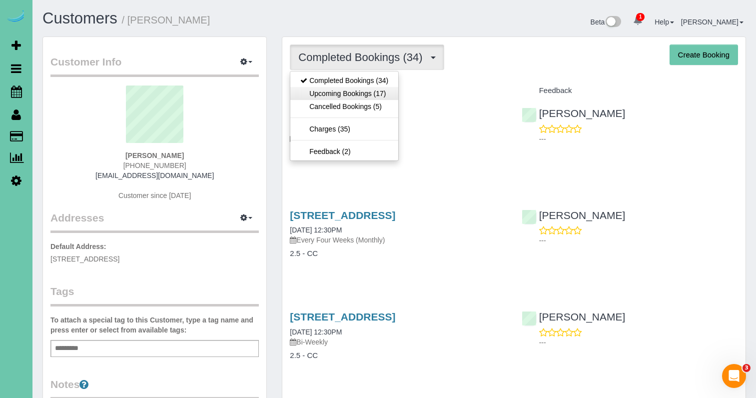
click at [382, 90] on link "Upcoming Bookings (17)" at bounding box center [344, 93] width 108 height 13
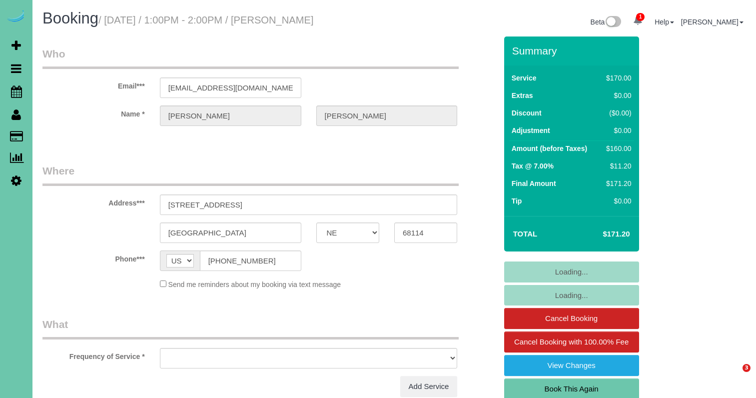
select select "NE"
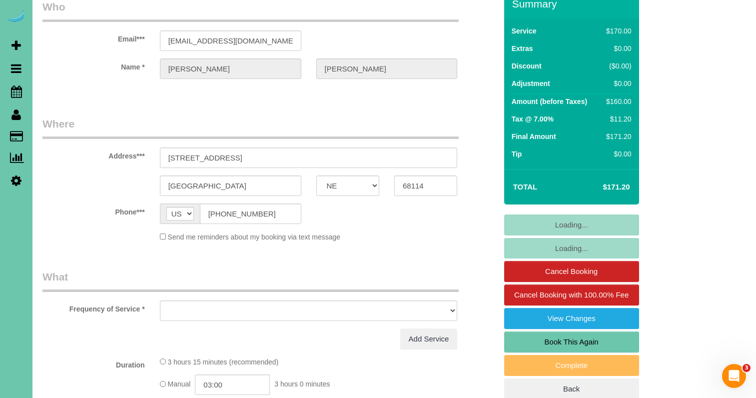
select select "object:846"
select select "number:36"
select select "number:41"
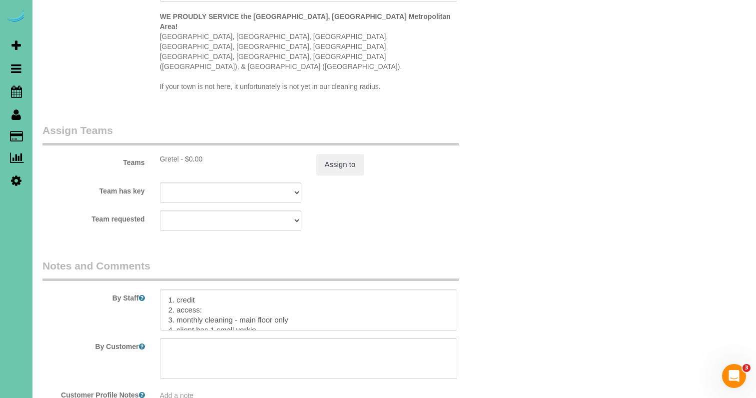
scroll to position [1030, 0]
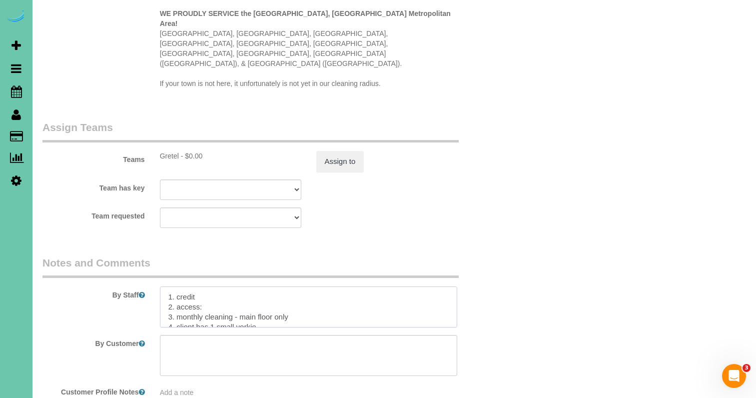
click at [165, 286] on textarea at bounding box center [309, 306] width 298 height 41
drag, startPoint x: 195, startPoint y: 267, endPoint x: 177, endPoint y: 267, distance: 18.0
click at [177, 286] on textarea at bounding box center [309, 306] width 298 height 41
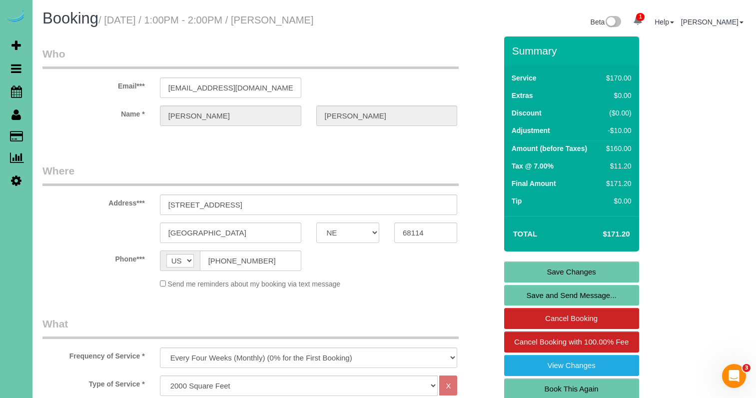
scroll to position [0, 0]
type textarea "****CANNOT ARRIVE EARLY! CLIENT COMES HOME FROM WORK TO LET US IN*** 1. credit …"
click at [542, 270] on link "Save Changes" at bounding box center [571, 271] width 135 height 21
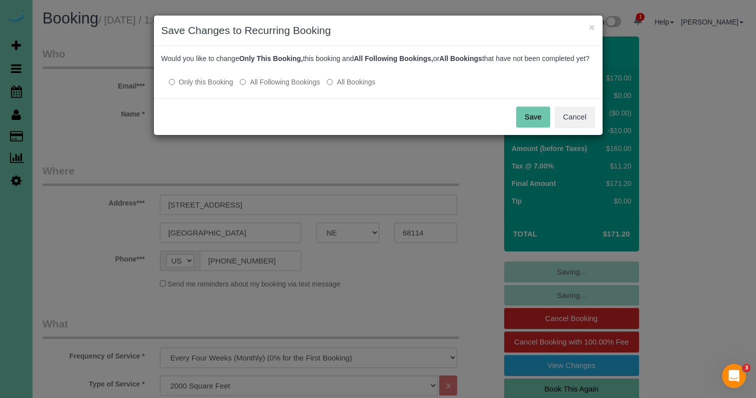
click at [281, 87] on label "All Following Bookings" at bounding box center [280, 82] width 80 height 10
click at [534, 125] on button "Save" at bounding box center [533, 116] width 34 height 21
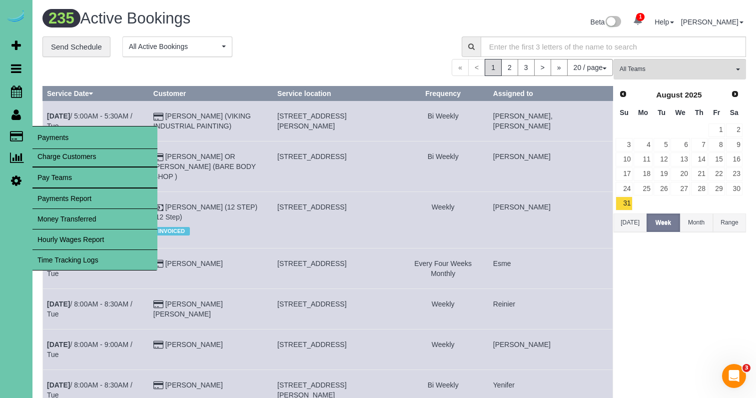
click at [106, 257] on link "Time Tracking Logs" at bounding box center [94, 260] width 125 height 20
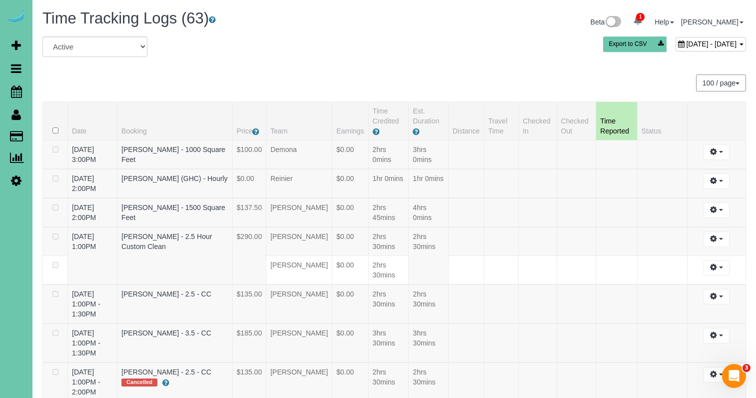
click at [686, 40] on span "[DATE] - [DATE]" at bounding box center [711, 44] width 50 height 8
type input "**********"
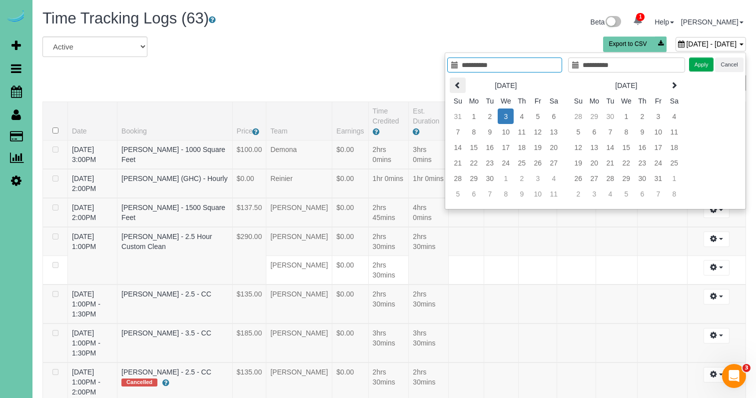
click at [457, 85] on icon at bounding box center [457, 84] width 7 height 7
type input "**********"
click at [488, 181] on td "26" at bounding box center [490, 177] width 16 height 15
type input "**********"
click at [695, 66] on button "Apply" at bounding box center [701, 64] width 25 height 14
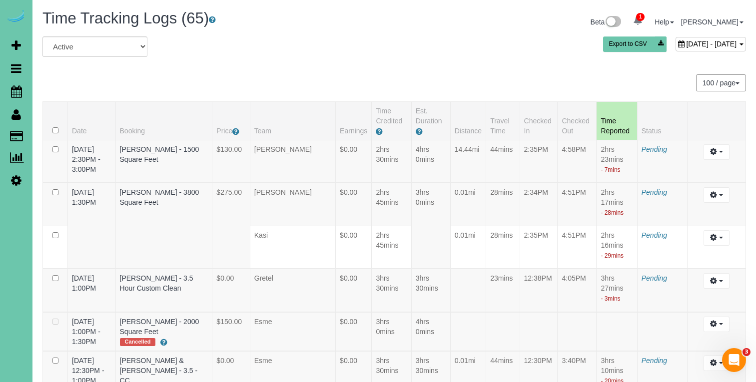
click at [686, 46] on span "[DATE] - [DATE]" at bounding box center [711, 44] width 50 height 8
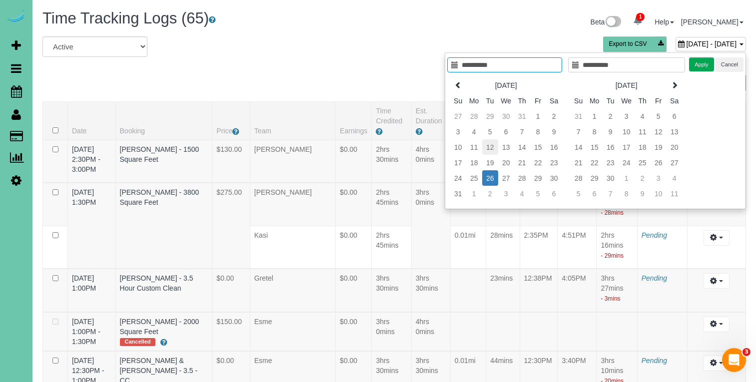
type input "**********"
click at [489, 148] on td "12" at bounding box center [490, 146] width 16 height 15
type input "**********"
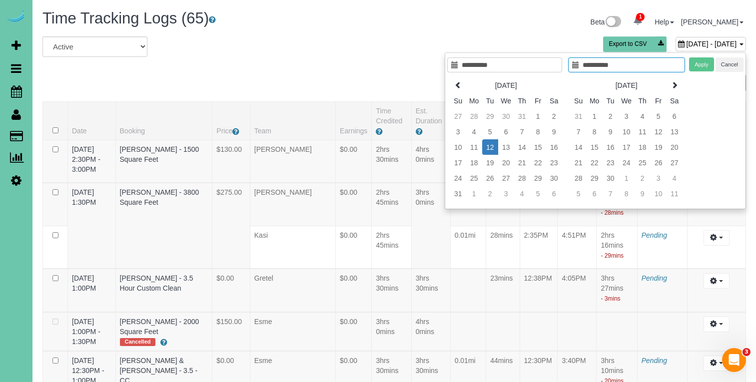
click at [489, 149] on td "12" at bounding box center [490, 146] width 16 height 15
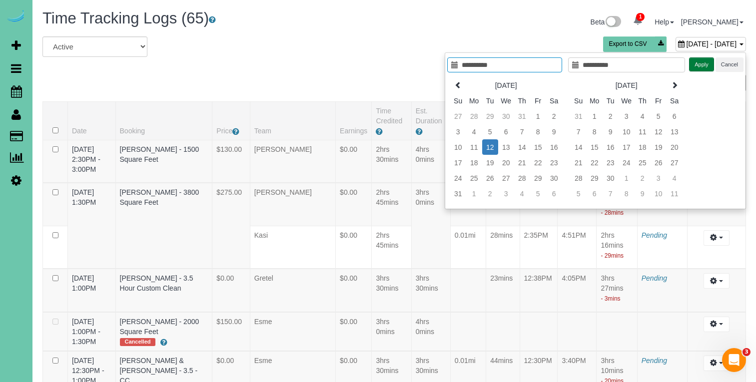
click at [698, 66] on button "Apply" at bounding box center [701, 64] width 25 height 14
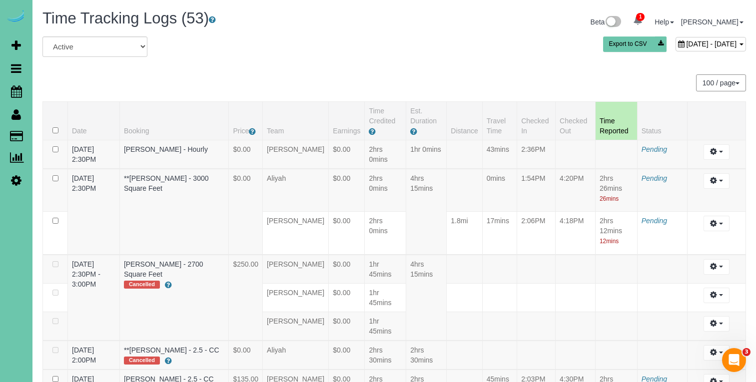
click at [676, 49] on div "August 12, 2025 - August 12, 2025" at bounding box center [711, 44] width 70 height 14
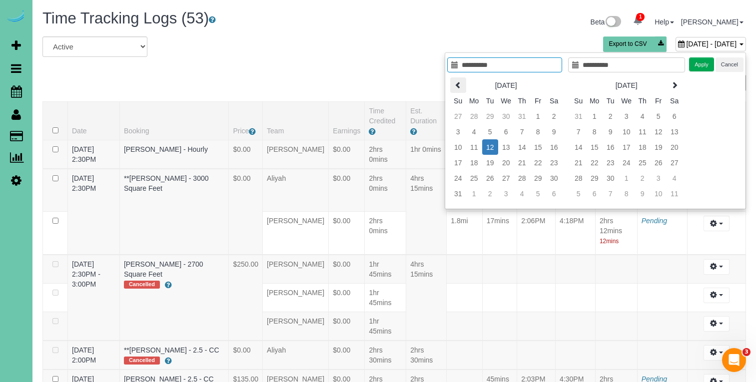
click at [460, 84] on icon at bounding box center [458, 84] width 7 height 7
type input "**********"
click at [490, 147] on td "15" at bounding box center [490, 146] width 16 height 15
type input "**********"
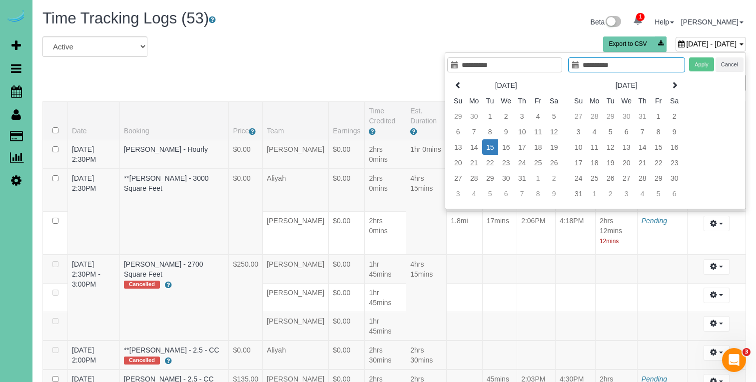
click at [490, 147] on td "15" at bounding box center [490, 146] width 16 height 15
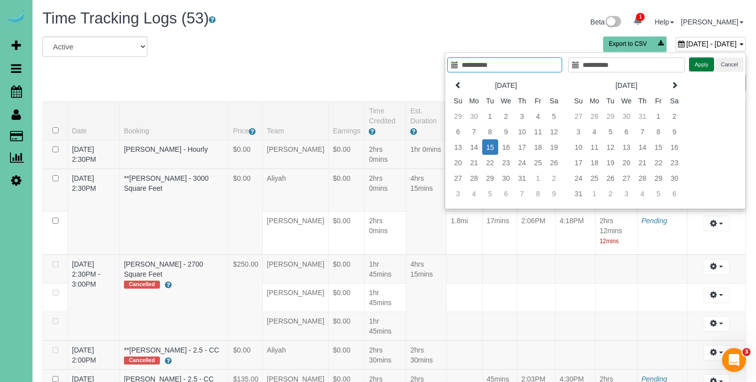
click at [696, 64] on button "Apply" at bounding box center [701, 64] width 25 height 14
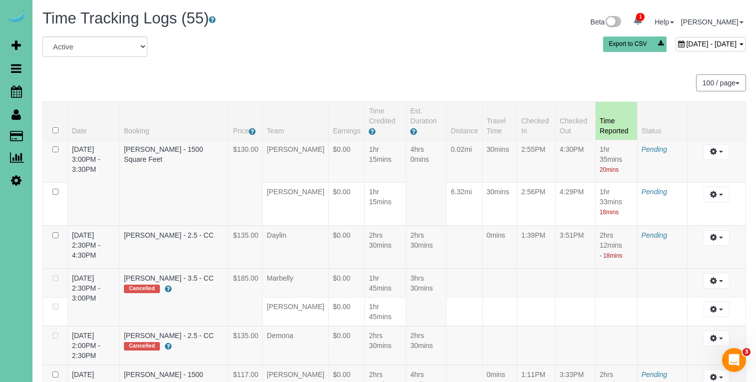
click at [676, 50] on div "July 15, 2025 - July 15, 2025" at bounding box center [711, 44] width 70 height 14
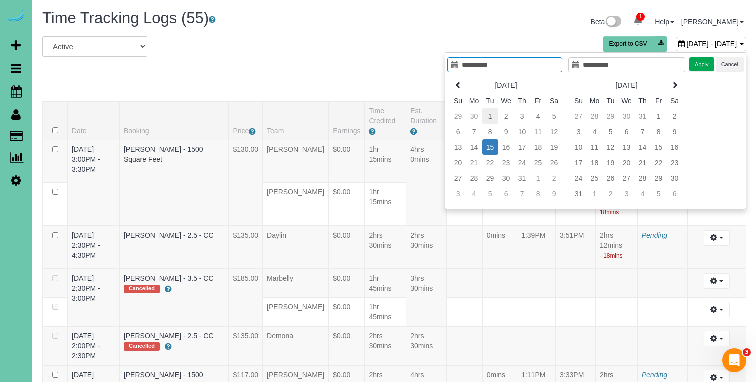
type input "**********"
click at [486, 117] on td "1" at bounding box center [490, 115] width 16 height 15
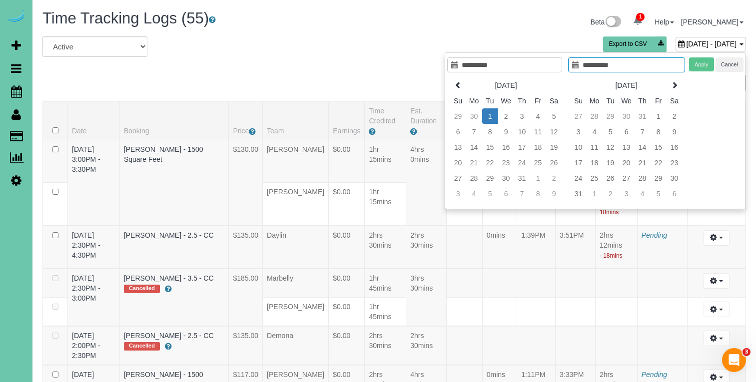
type input "**********"
click at [486, 117] on td "1" at bounding box center [490, 115] width 16 height 15
type input "**********"
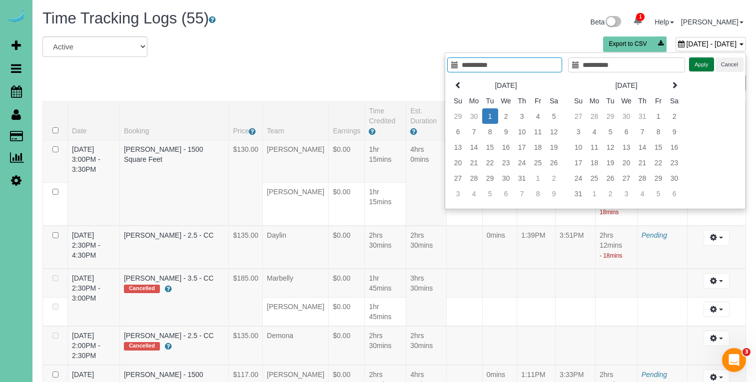
click at [703, 65] on button "Apply" at bounding box center [701, 64] width 25 height 14
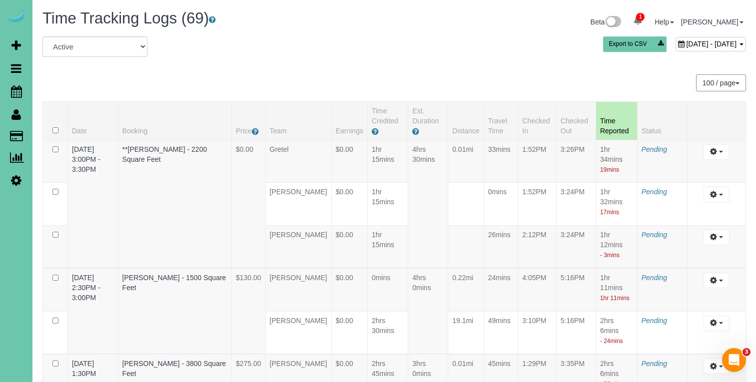
scroll to position [3207, 0]
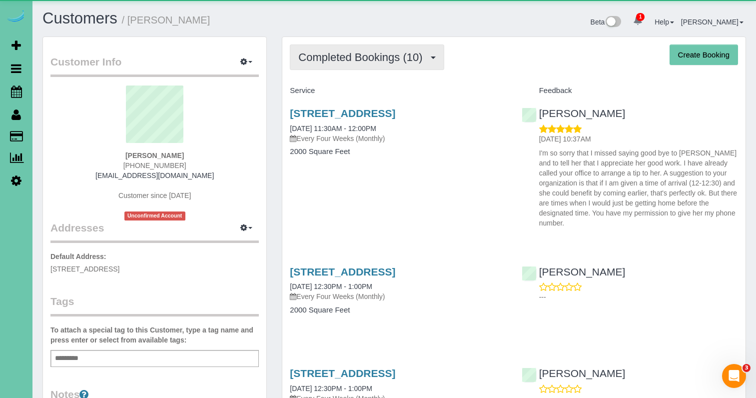
click at [382, 61] on span "Completed Bookings (10)" at bounding box center [362, 57] width 129 height 12
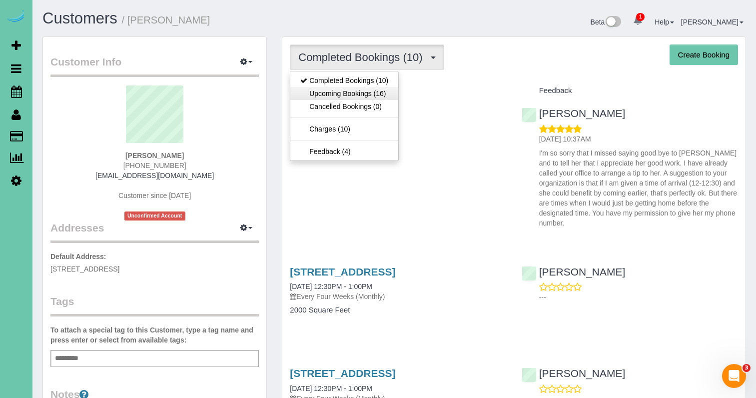
click at [364, 90] on link "Upcoming Bookings (16)" at bounding box center [344, 93] width 108 height 13
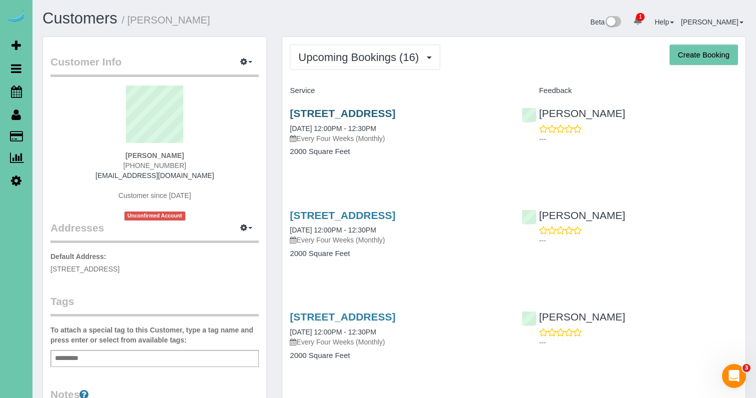
click at [350, 111] on link "412 Elk Ridge Drive, Papillion, NE 68046" at bounding box center [342, 112] width 105 height 11
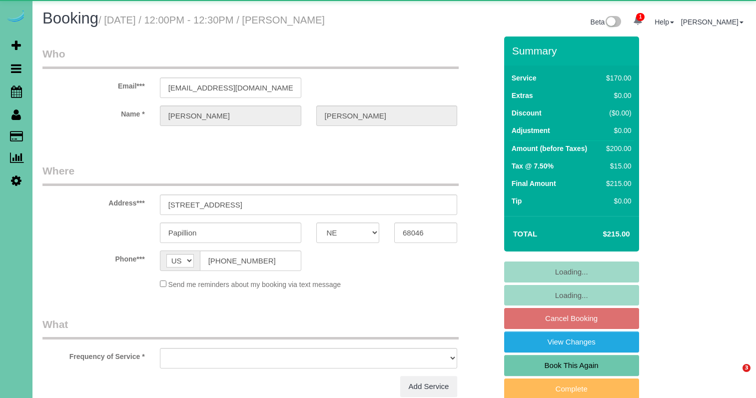
select select "NE"
select select "object:673"
select select "string:fspay-d438abfd-5f74-438e-8acb-eb4a797d6c11"
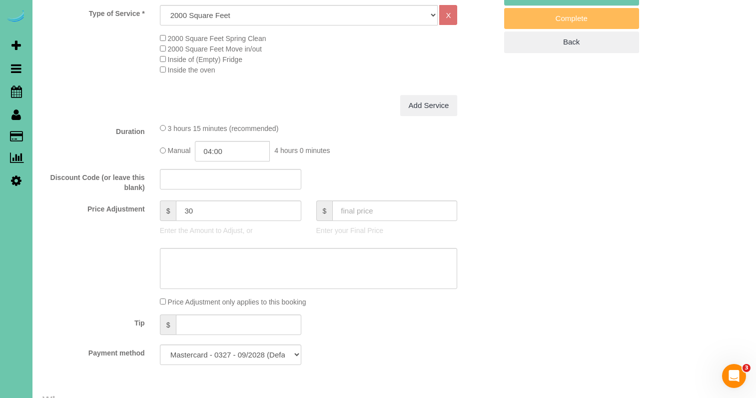
scroll to position [371, 0]
click at [223, 263] on textarea at bounding box center [309, 267] width 298 height 41
type textarea "NEW RATE - [DATE]"
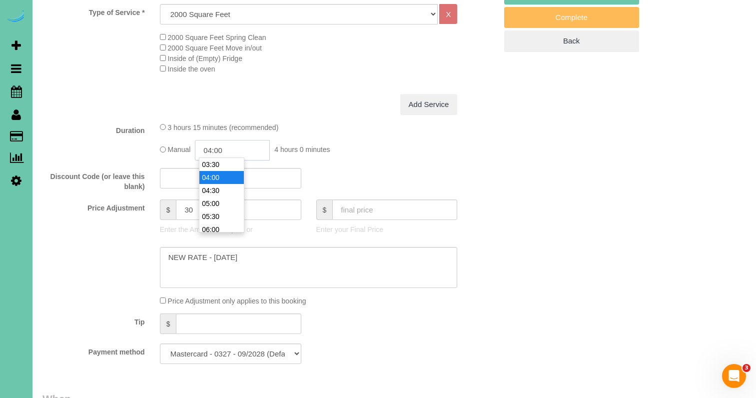
drag, startPoint x: 223, startPoint y: 144, endPoint x: 210, endPoint y: 144, distance: 13.0
click at [212, 144] on input "04:00" at bounding box center [232, 150] width 75 height 20
type input "03:45"
click at [72, 183] on label "Discount Code (or leave this blank)" at bounding box center [93, 179] width 117 height 23
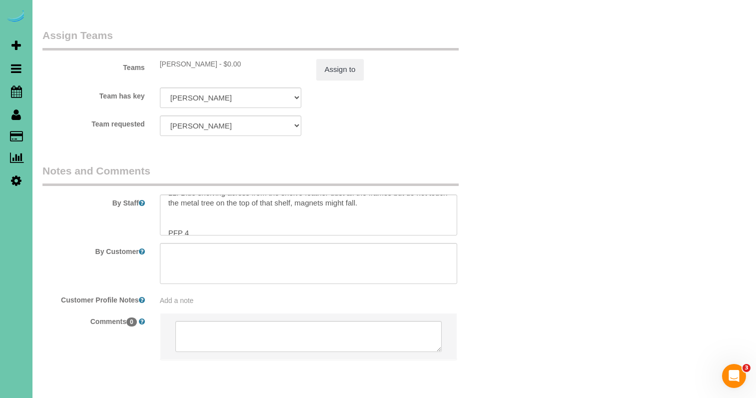
scroll to position [141, 0]
click at [188, 194] on textarea at bounding box center [309, 214] width 298 height 41
type textarea "**Floors and dusting are clients main priority** 1. credit 2. client home 3. Mo…"
click at [351, 59] on button "Assign to" at bounding box center [340, 69] width 48 height 21
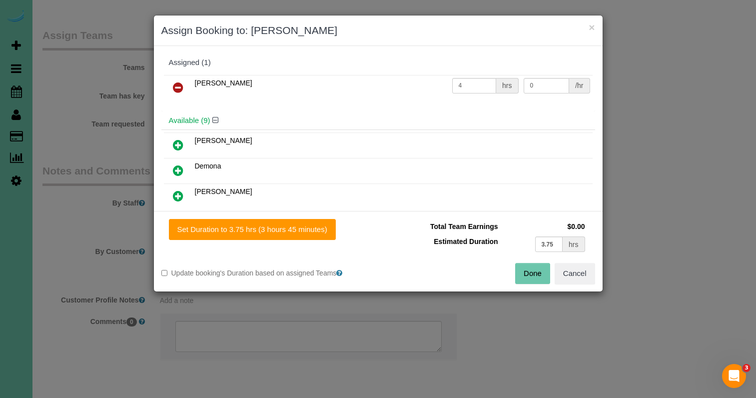
drag, startPoint x: 312, startPoint y: 234, endPoint x: 369, endPoint y: 248, distance: 58.7
click at [312, 234] on button "Set Duration to 3.75 hrs (3 hours 45 minutes)" at bounding box center [252, 229] width 167 height 21
type input "3.75"
drag, startPoint x: 538, startPoint y: 275, endPoint x: 533, endPoint y: 270, distance: 7.1
click at [538, 275] on button "Done" at bounding box center [532, 273] width 35 height 21
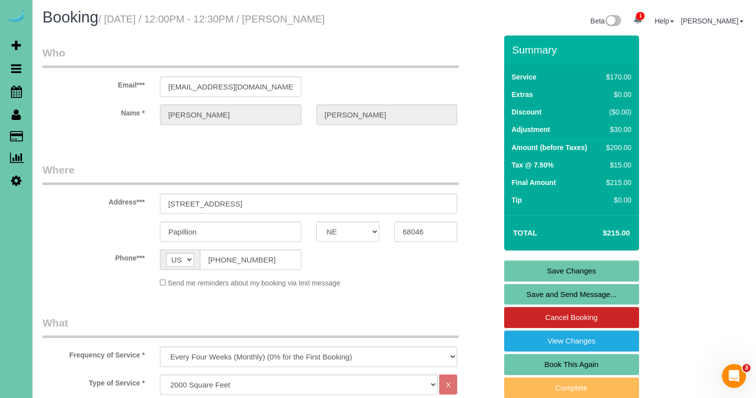
scroll to position [0, 0]
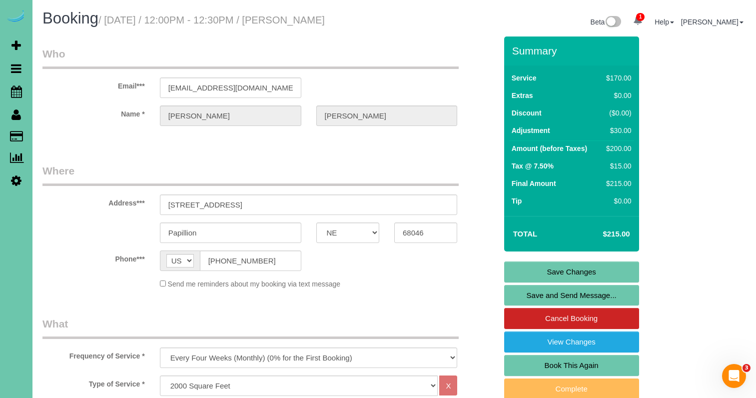
click at [541, 267] on link "Save Changes" at bounding box center [571, 271] width 135 height 21
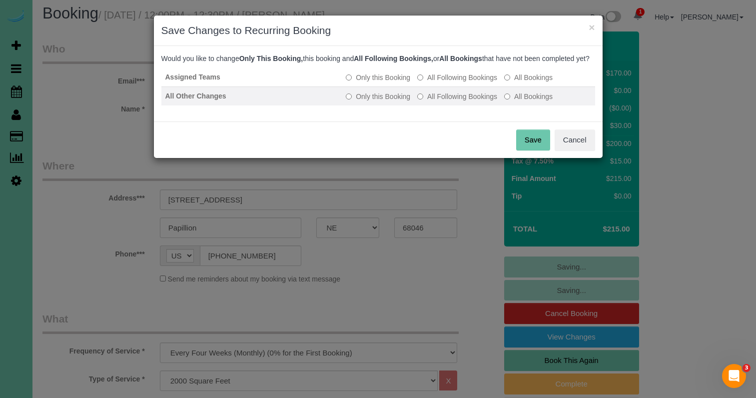
drag, startPoint x: 442, startPoint y: 90, endPoint x: 447, endPoint y: 104, distance: 14.2
click at [443, 82] on label "All Following Bookings" at bounding box center [457, 77] width 80 height 10
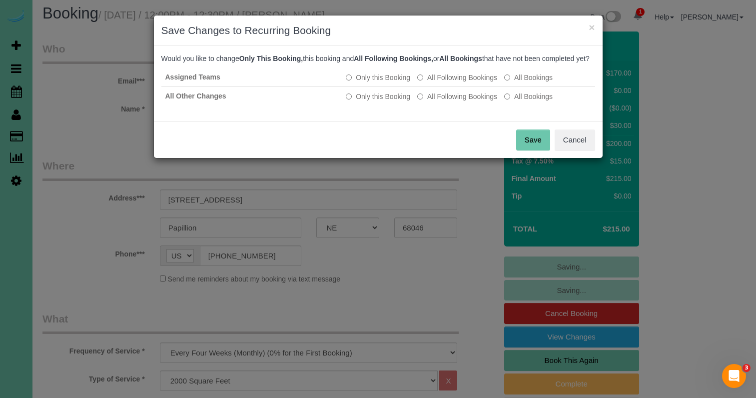
drag, startPoint x: 446, startPoint y: 107, endPoint x: 493, endPoint y: 139, distance: 56.9
click at [450, 101] on label "All Following Bookings" at bounding box center [457, 96] width 80 height 10
click at [525, 147] on button "Save" at bounding box center [533, 139] width 34 height 21
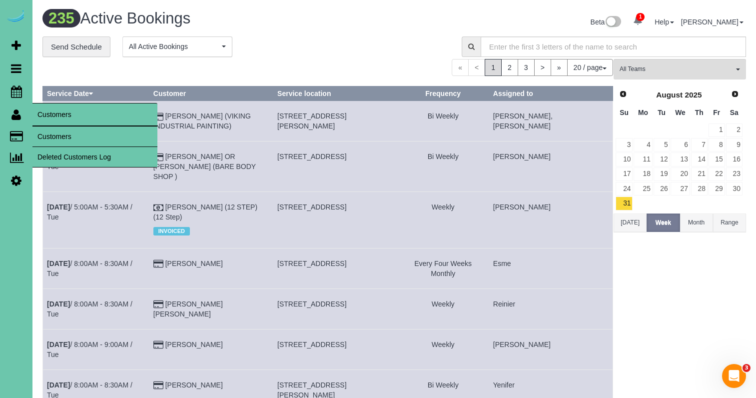
click at [55, 138] on link "Customers" at bounding box center [94, 136] width 125 height 20
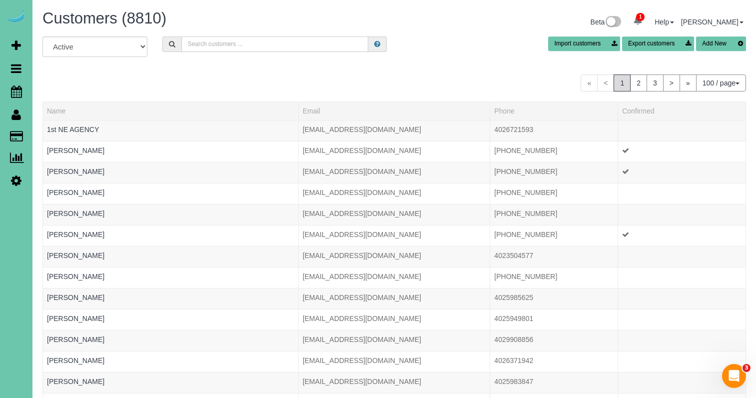
click at [263, 45] on input "text" at bounding box center [274, 43] width 187 height 15
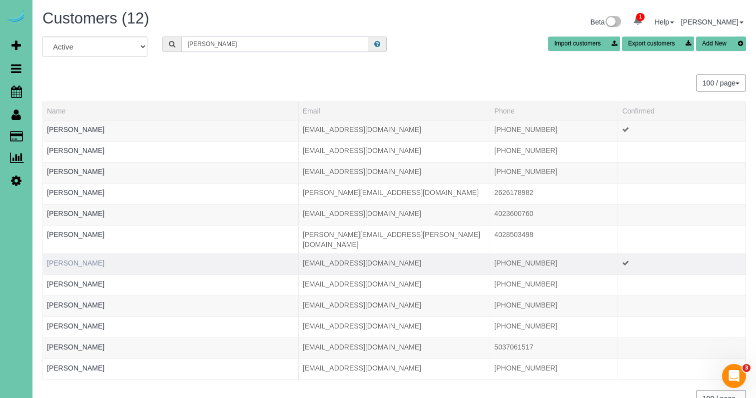
type input "[PERSON_NAME]"
drag, startPoint x: 161, startPoint y: 252, endPoint x: 152, endPoint y: 252, distance: 9.0
click at [161, 253] on td "[PERSON_NAME]" at bounding box center [171, 263] width 256 height 21
click at [71, 259] on link "[PERSON_NAME]" at bounding box center [75, 263] width 57 height 8
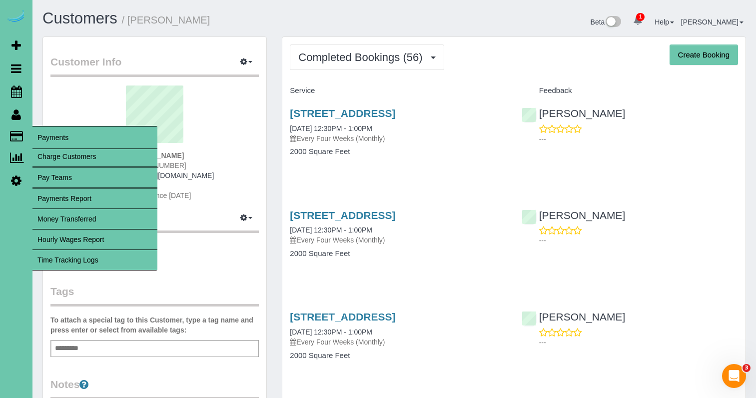
click at [105, 255] on link "Time Tracking Logs" at bounding box center [94, 260] width 125 height 20
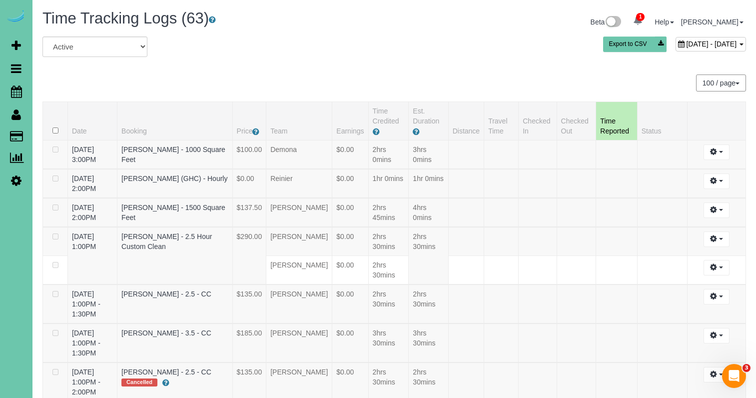
drag, startPoint x: 673, startPoint y: 42, endPoint x: 668, endPoint y: 45, distance: 6.3
click at [686, 42] on span "[DATE] - [DATE]" at bounding box center [711, 44] width 50 height 8
type input "**********"
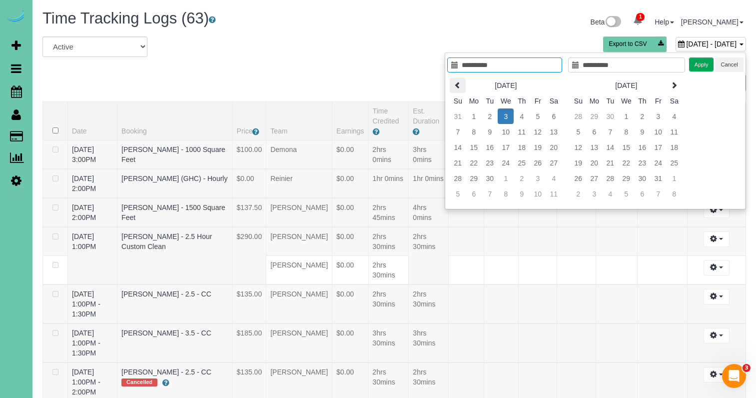
click at [459, 83] on icon at bounding box center [457, 84] width 7 height 7
type input "**********"
click at [487, 177] on td "26" at bounding box center [490, 177] width 16 height 15
type input "**********"
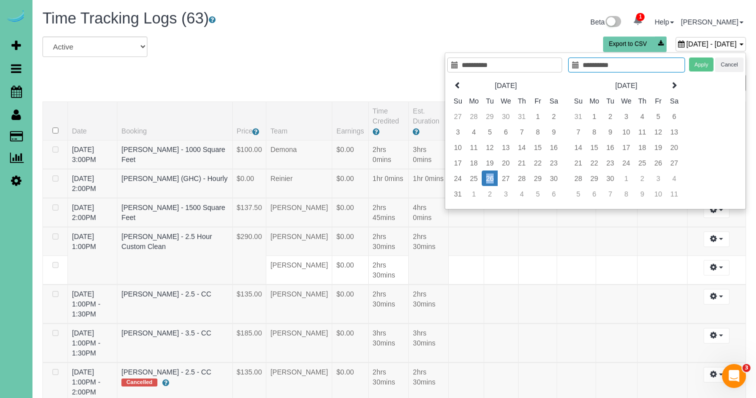
click at [487, 177] on td "26" at bounding box center [490, 177] width 16 height 15
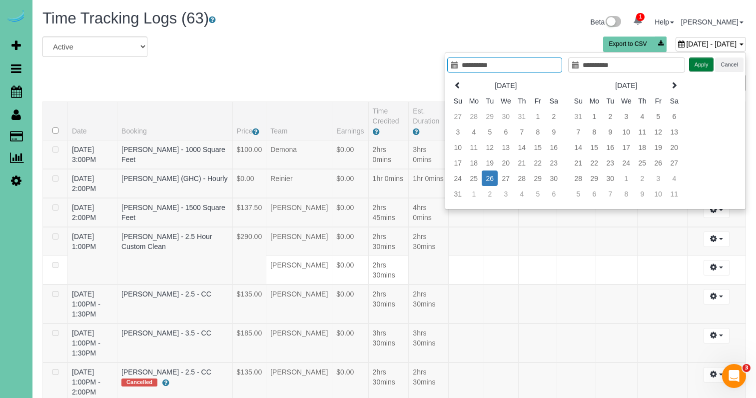
click at [699, 64] on button "Apply" at bounding box center [701, 64] width 25 height 14
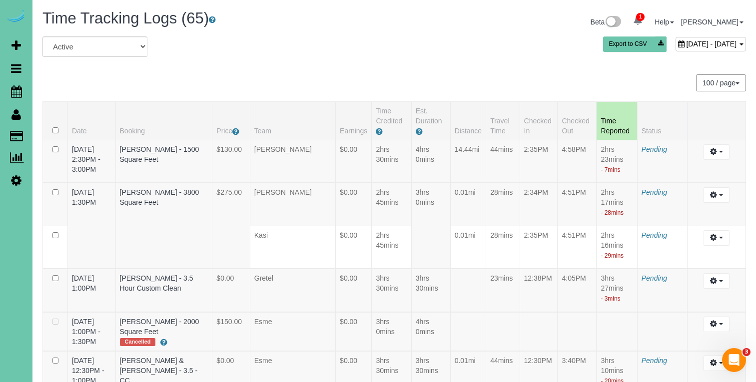
click at [676, 48] on div "[DATE] - [DATE]" at bounding box center [711, 44] width 70 height 14
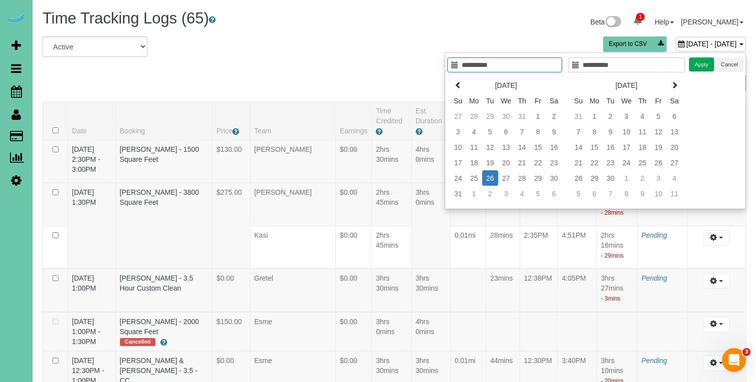
click at [489, 108] on th "Tu" at bounding box center [490, 100] width 16 height 15
type input "**********"
click at [488, 113] on td "29" at bounding box center [490, 115] width 16 height 15
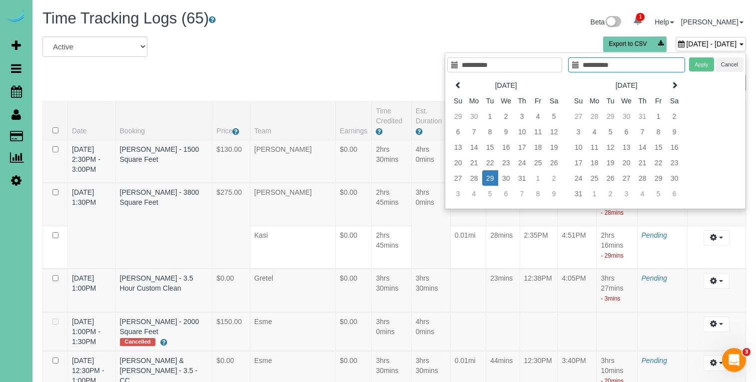
type input "**********"
click at [492, 180] on td "29" at bounding box center [490, 177] width 16 height 15
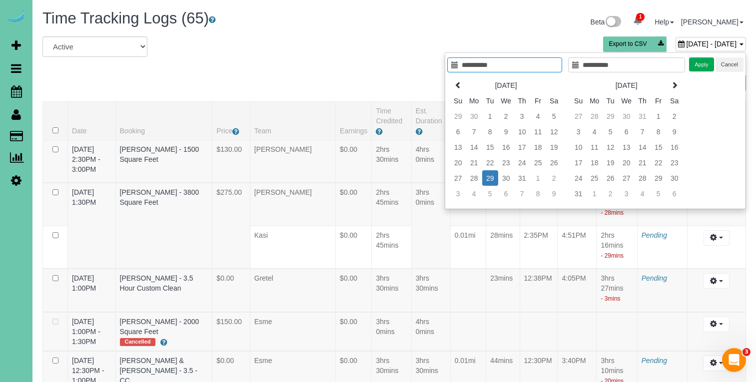
type input "**********"
click at [711, 60] on button "Apply" at bounding box center [701, 64] width 25 height 14
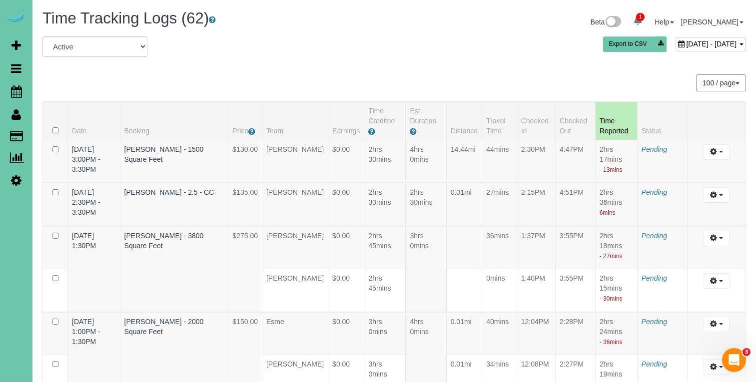
scroll to position [557, 0]
